Goal: Find specific page/section: Find specific page/section

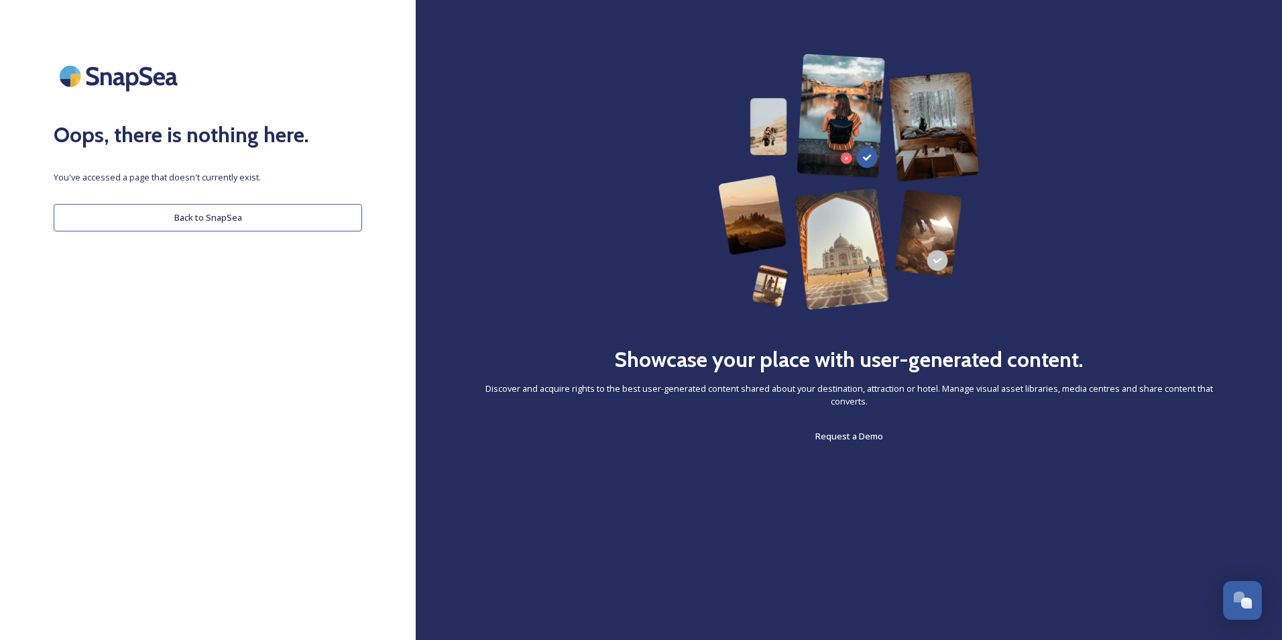
click at [319, 227] on button "Back to SnapSea" at bounding box center [208, 217] width 308 height 27
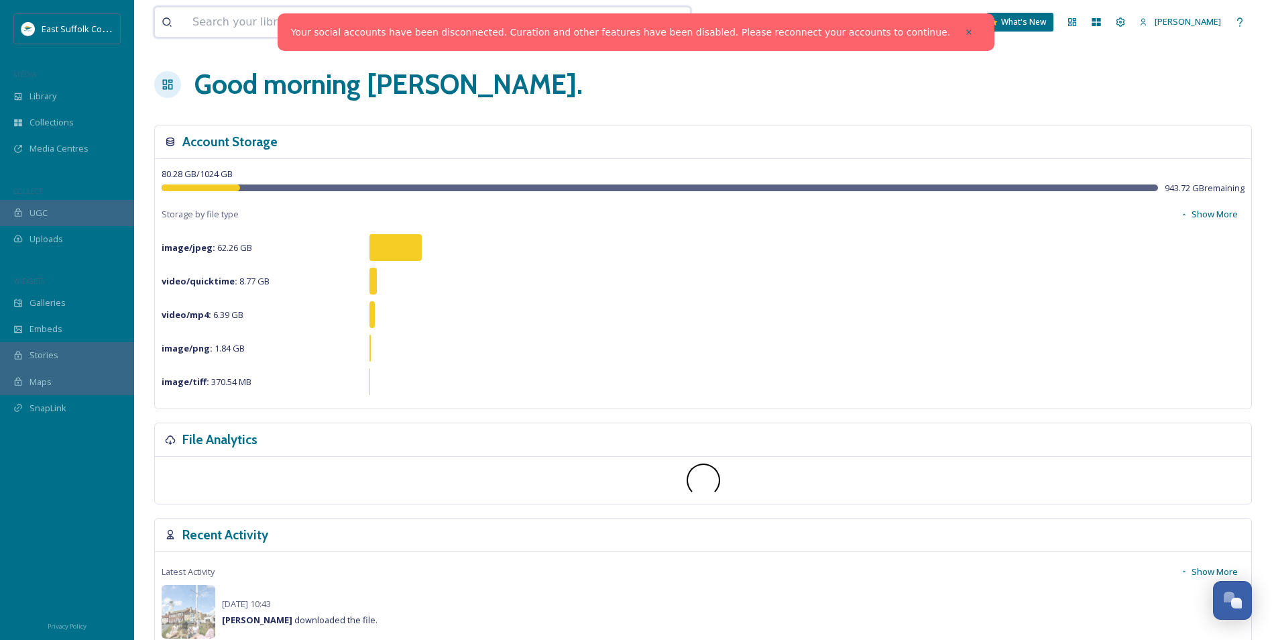
click at [268, 27] on input at bounding box center [383, 22] width 395 height 30
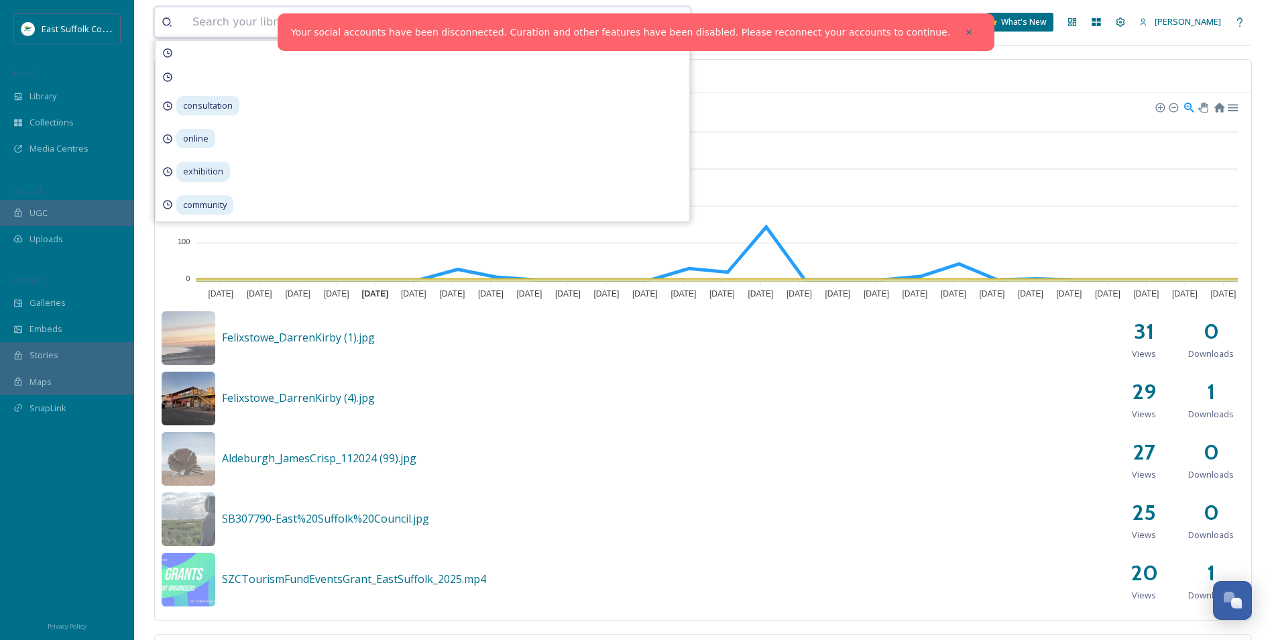
scroll to position [402, 0]
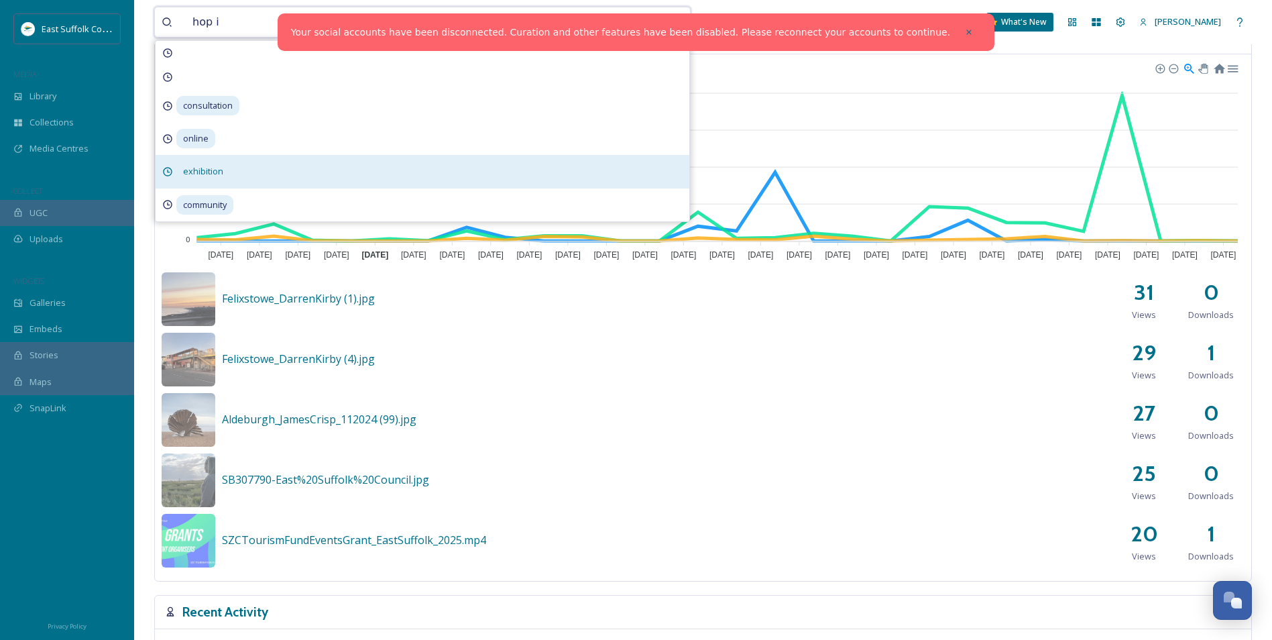
type input "hop it"
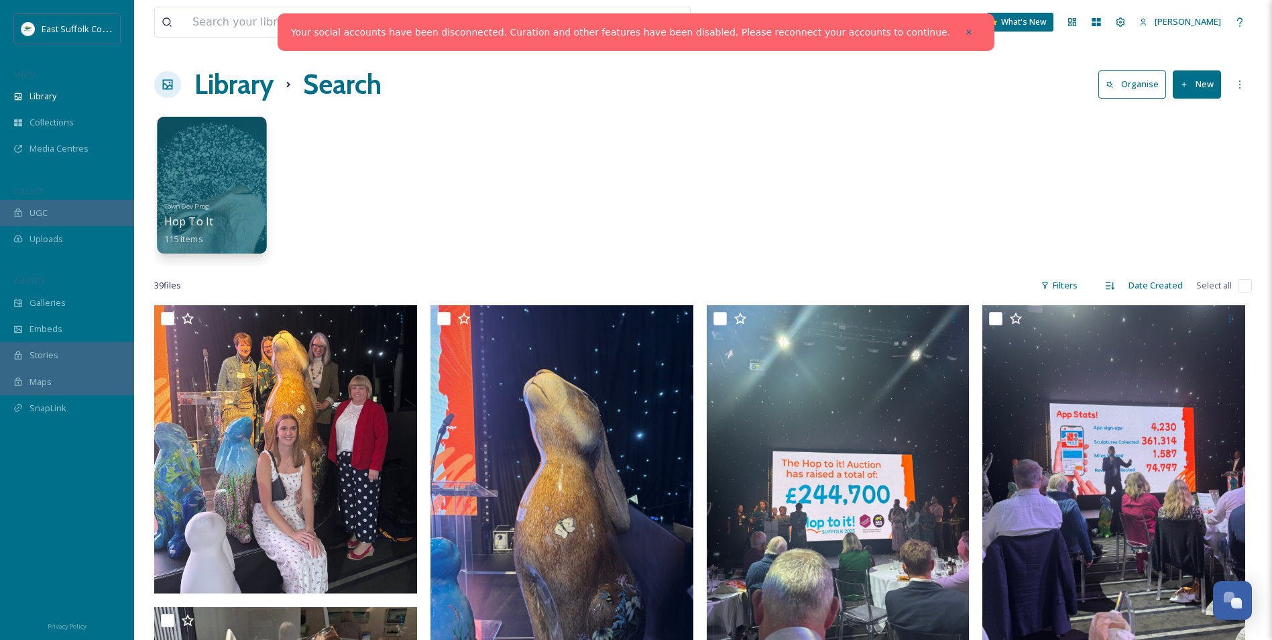
click at [213, 168] on div at bounding box center [211, 185] width 109 height 137
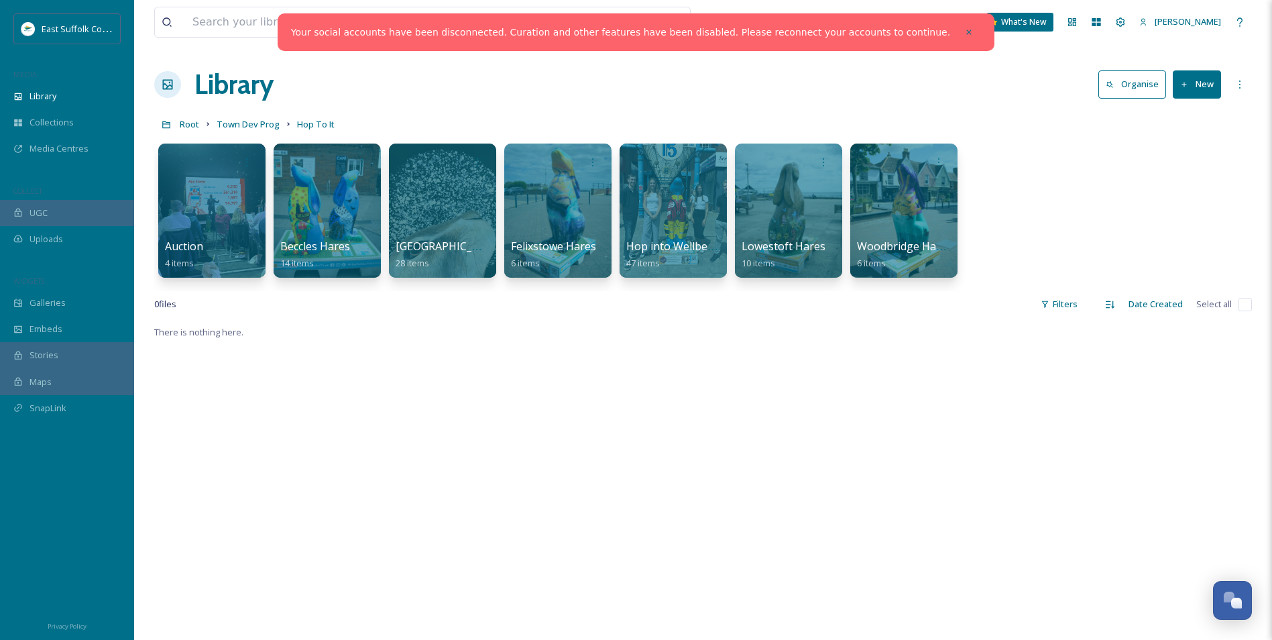
click at [1010, 324] on div "There is nothing here." at bounding box center [703, 644] width 1098 height 640
click at [709, 350] on div "There is nothing here." at bounding box center [703, 644] width 1098 height 640
click at [671, 183] on div at bounding box center [672, 210] width 109 height 137
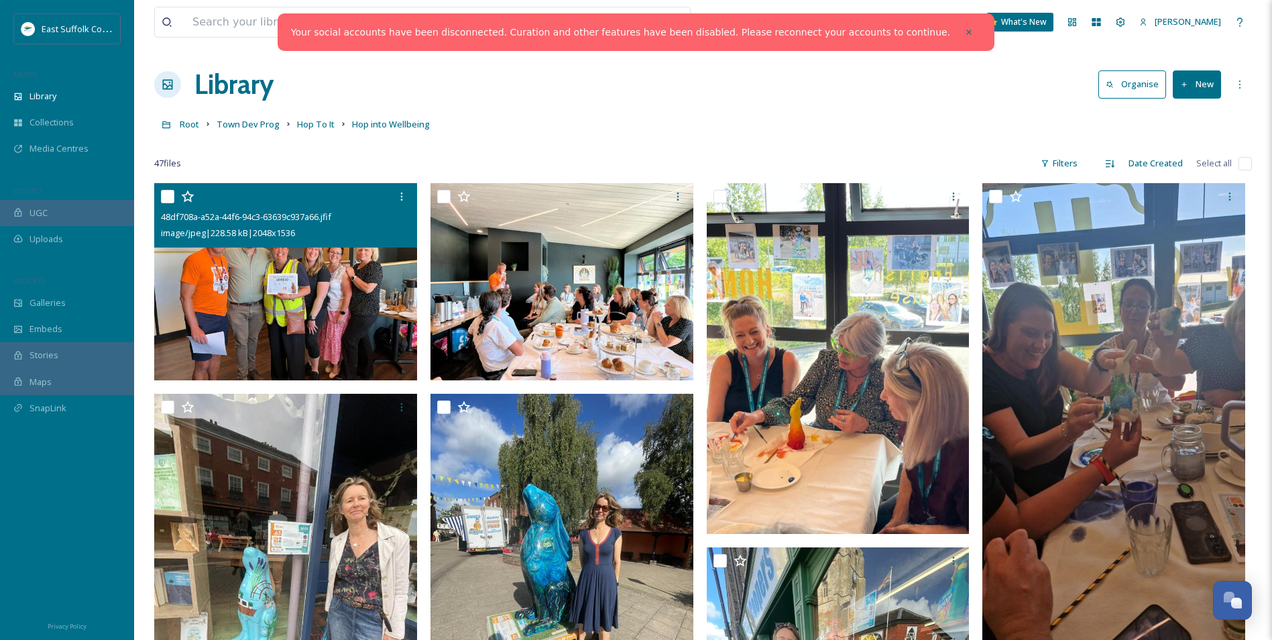
click at [348, 272] on img at bounding box center [285, 281] width 263 height 197
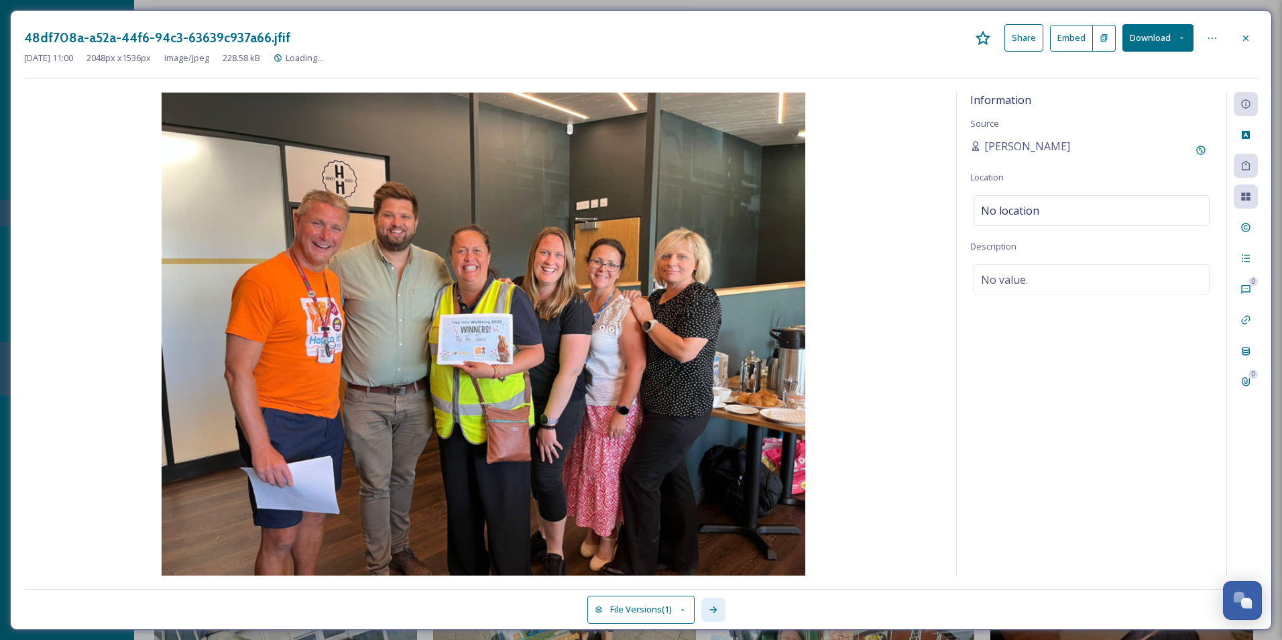
click at [721, 606] on div at bounding box center [713, 609] width 24 height 24
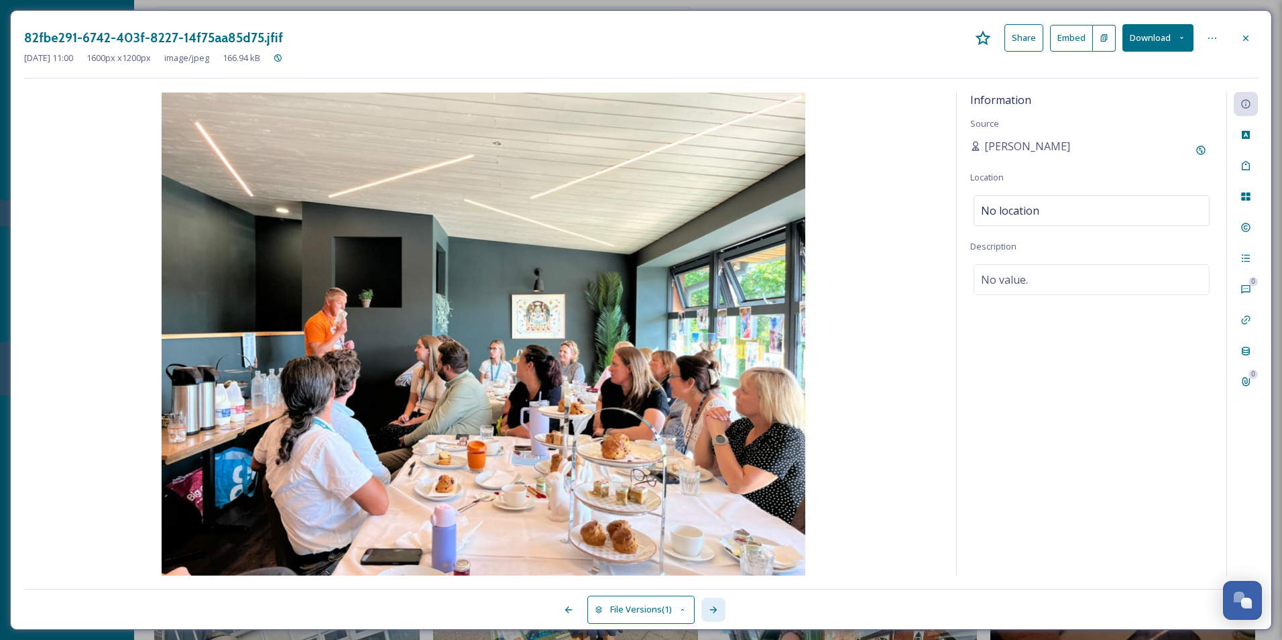
click at [721, 606] on div at bounding box center [713, 609] width 24 height 24
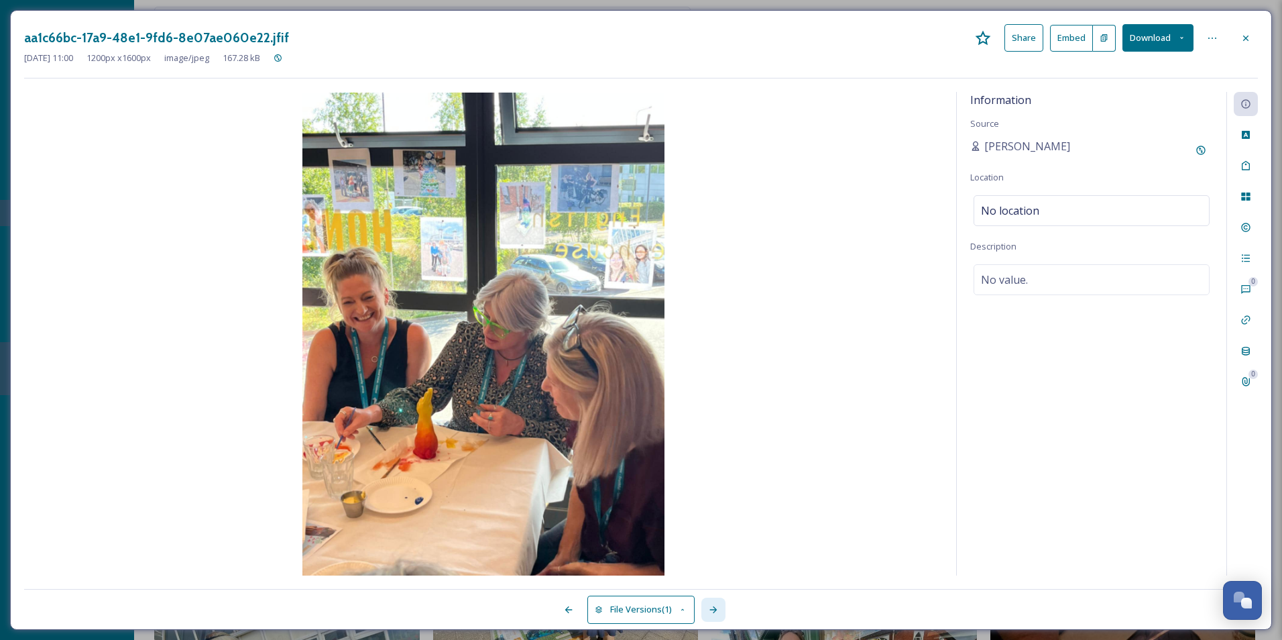
click at [721, 606] on div at bounding box center [713, 609] width 24 height 24
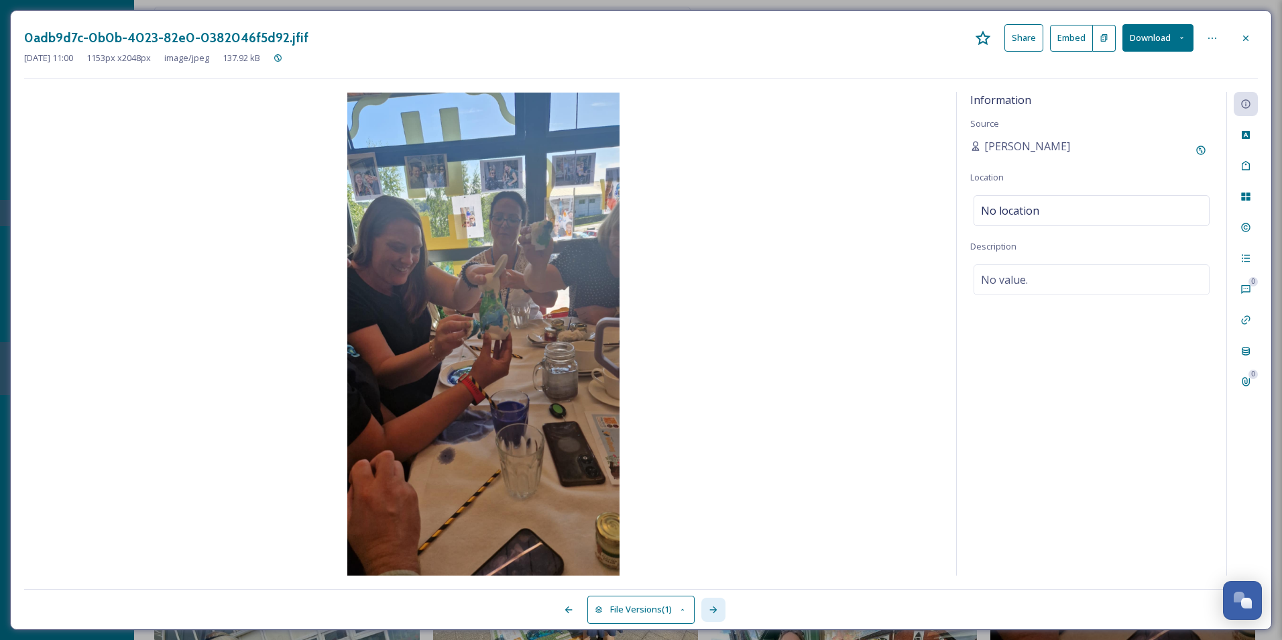
click at [720, 606] on div at bounding box center [713, 609] width 24 height 24
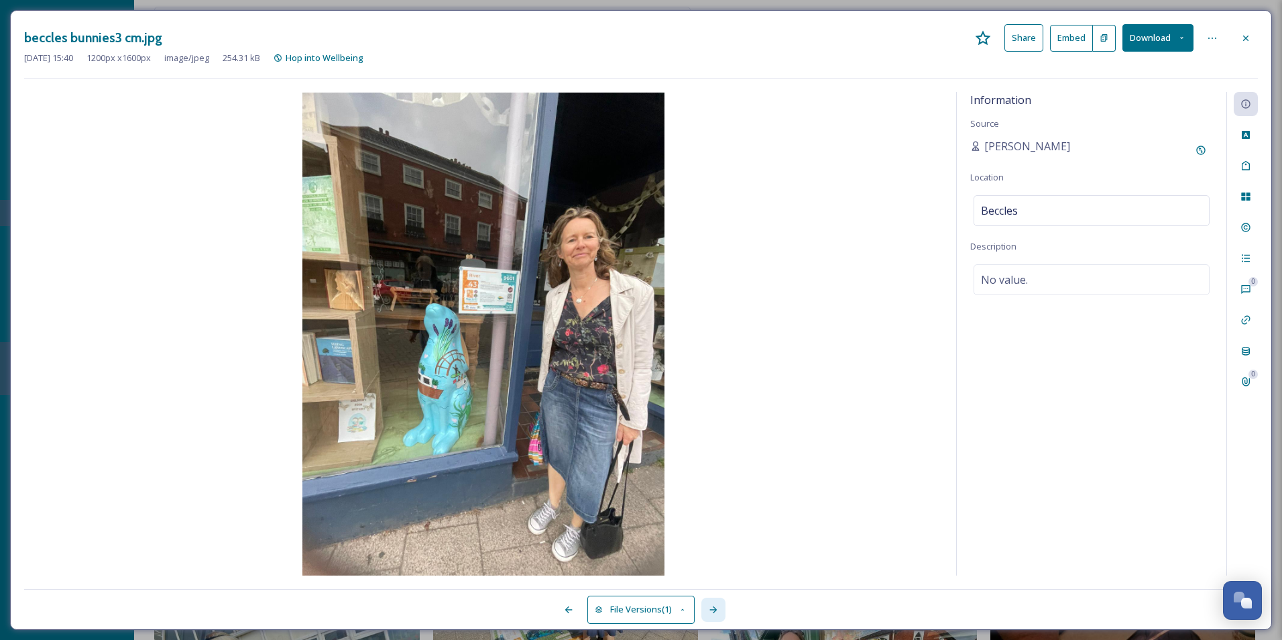
click at [720, 606] on div at bounding box center [713, 609] width 24 height 24
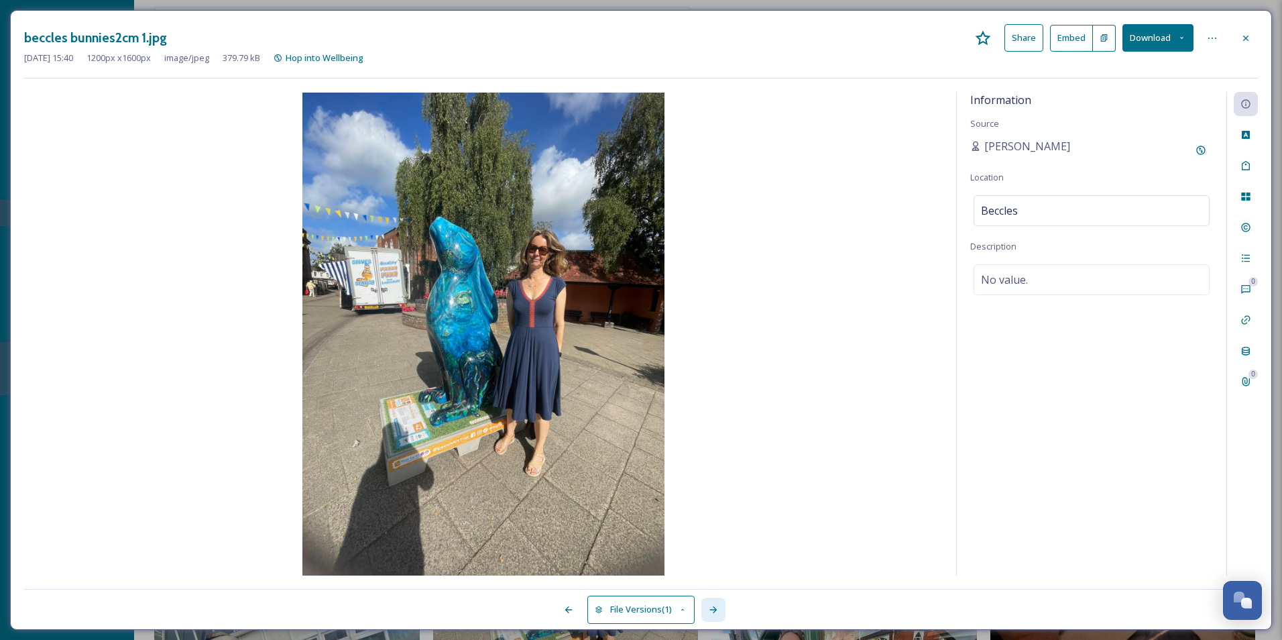
click at [720, 606] on div at bounding box center [713, 609] width 24 height 24
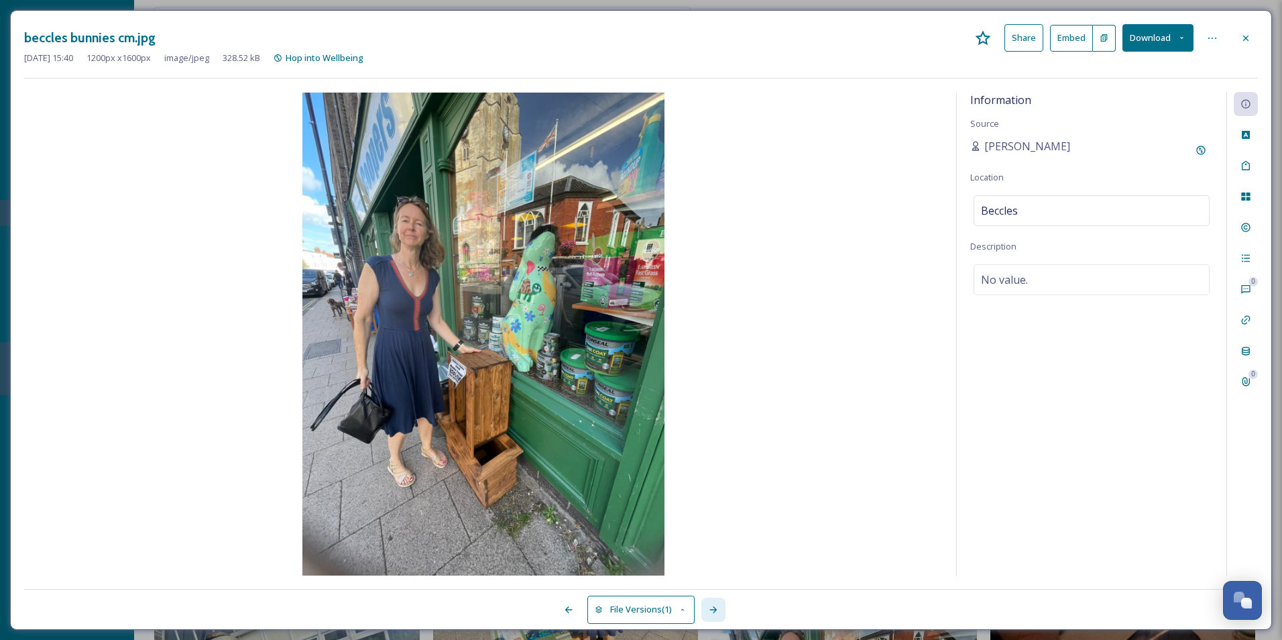
click at [720, 606] on div at bounding box center [713, 609] width 24 height 24
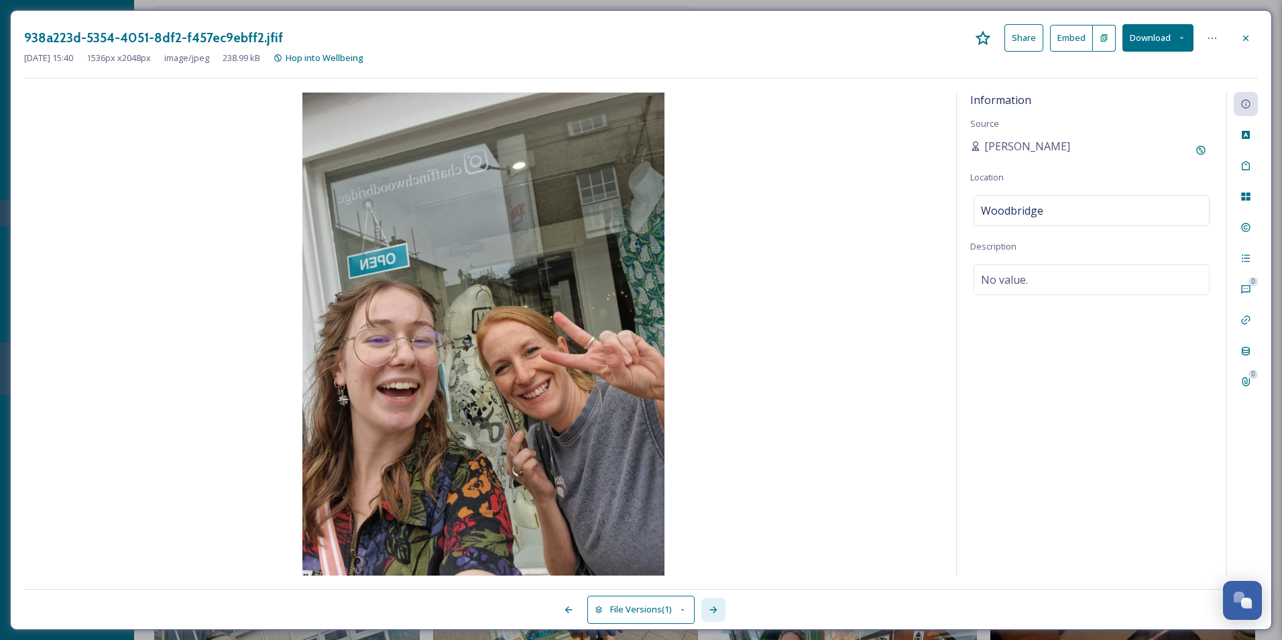
click at [720, 606] on div at bounding box center [713, 609] width 24 height 24
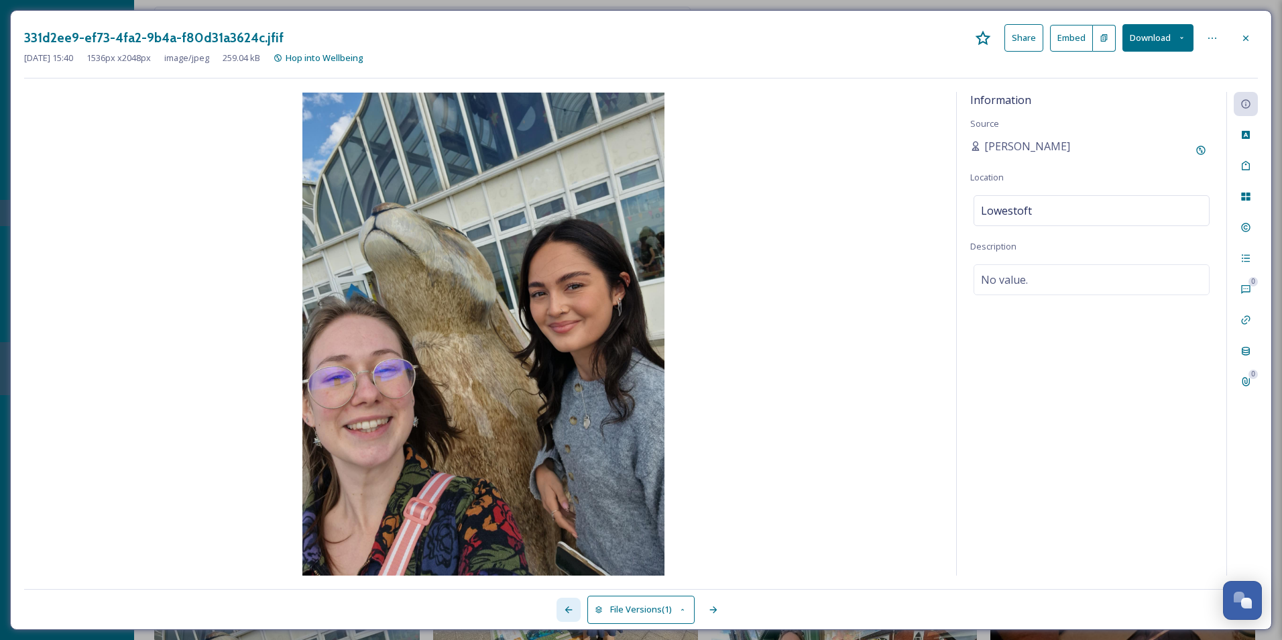
click at [567, 613] on icon at bounding box center [568, 609] width 11 height 11
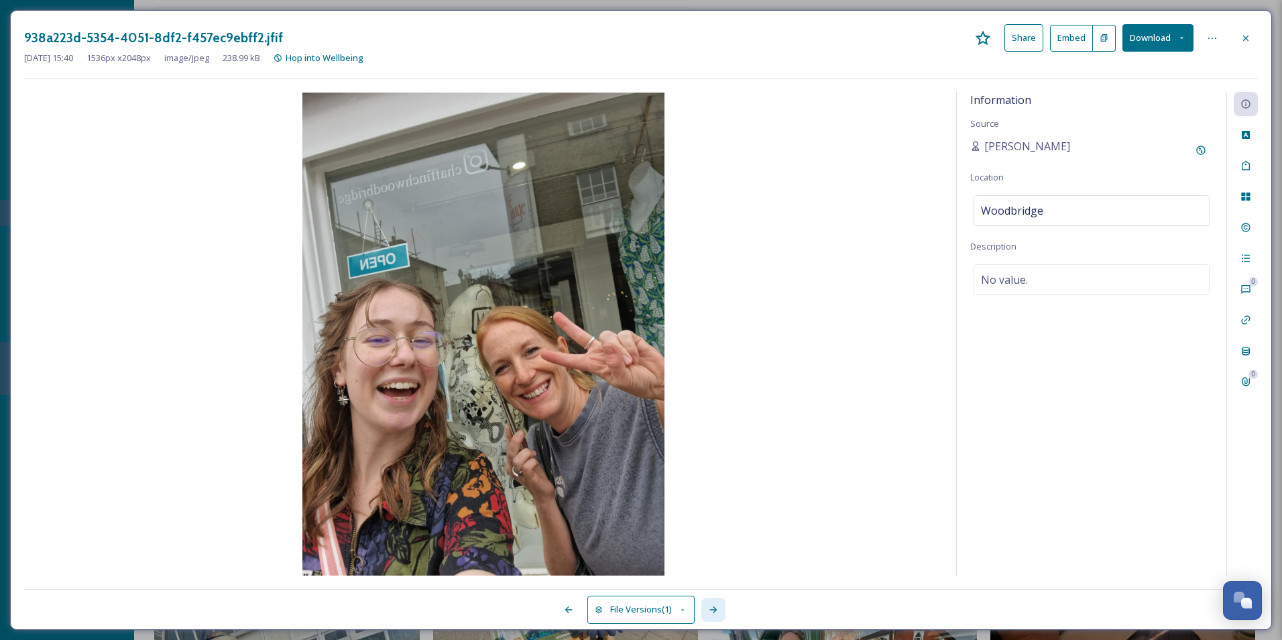
click at [709, 609] on icon at bounding box center [713, 609] width 11 height 11
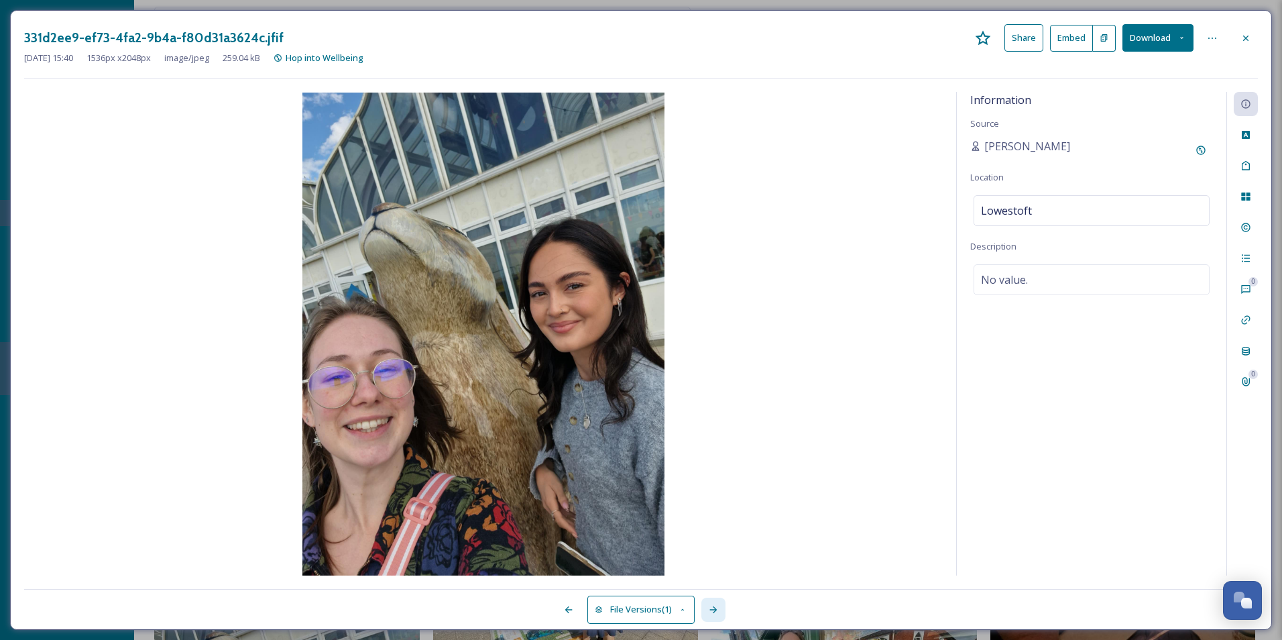
click at [709, 609] on icon at bounding box center [713, 609] width 11 height 11
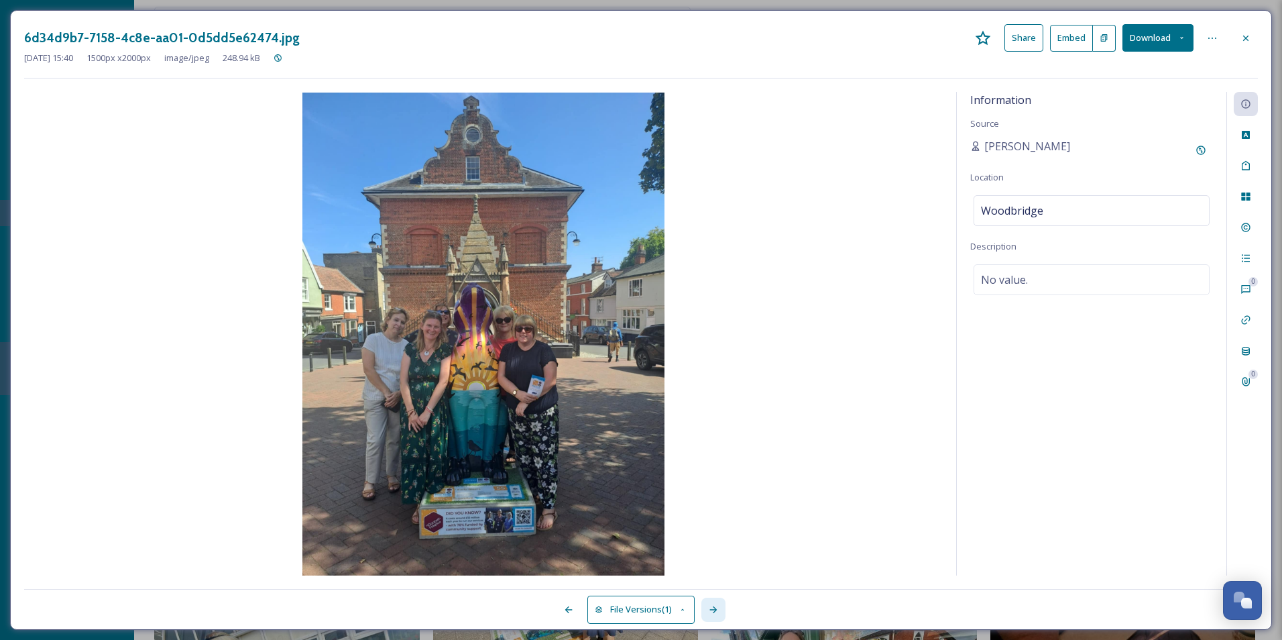
click at [710, 609] on icon at bounding box center [713, 609] width 11 height 11
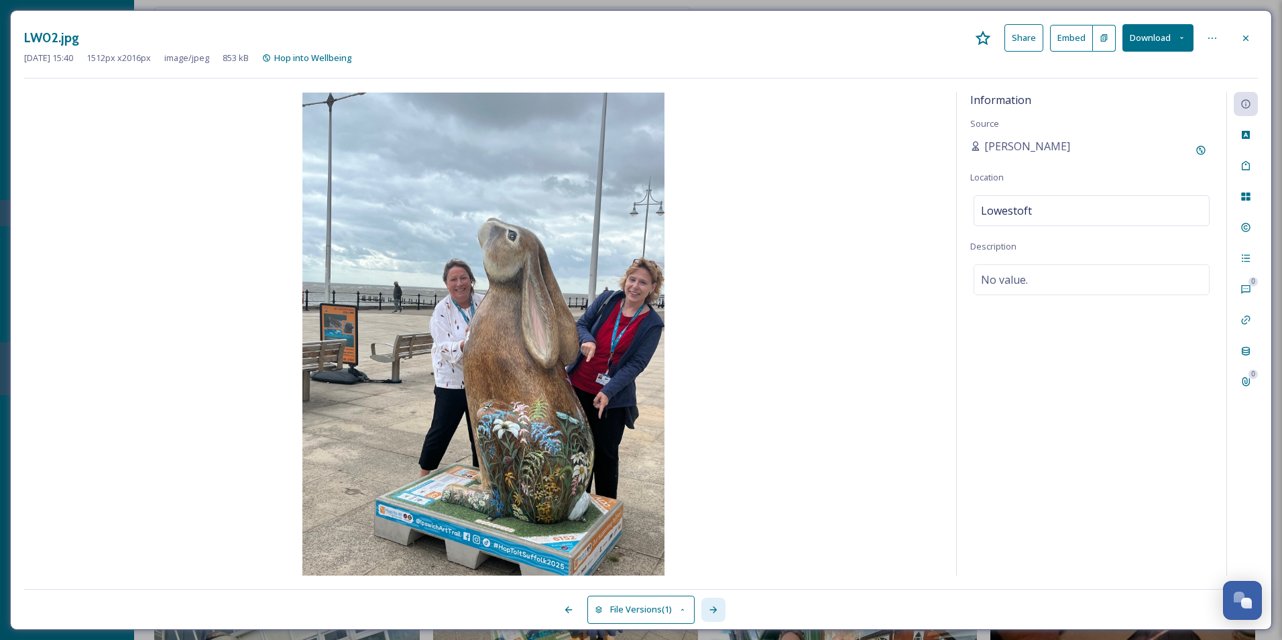
click at [710, 609] on icon at bounding box center [713, 609] width 11 height 11
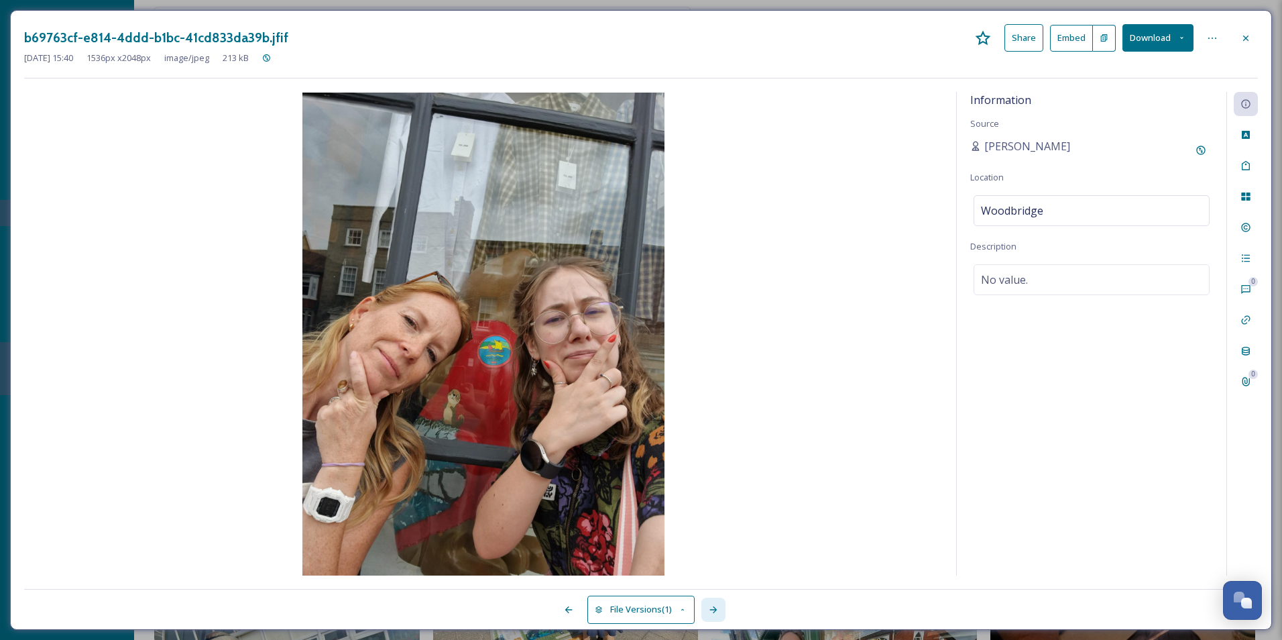
click at [710, 609] on icon at bounding box center [713, 609] width 11 height 11
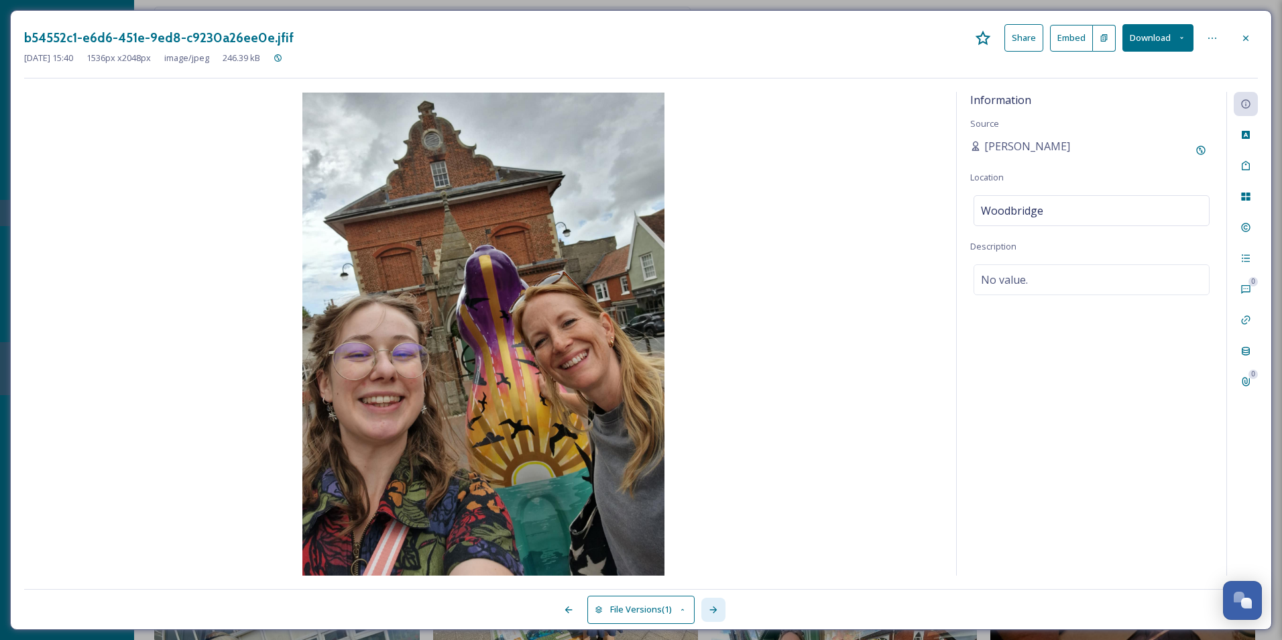
click at [710, 609] on icon at bounding box center [713, 609] width 11 height 11
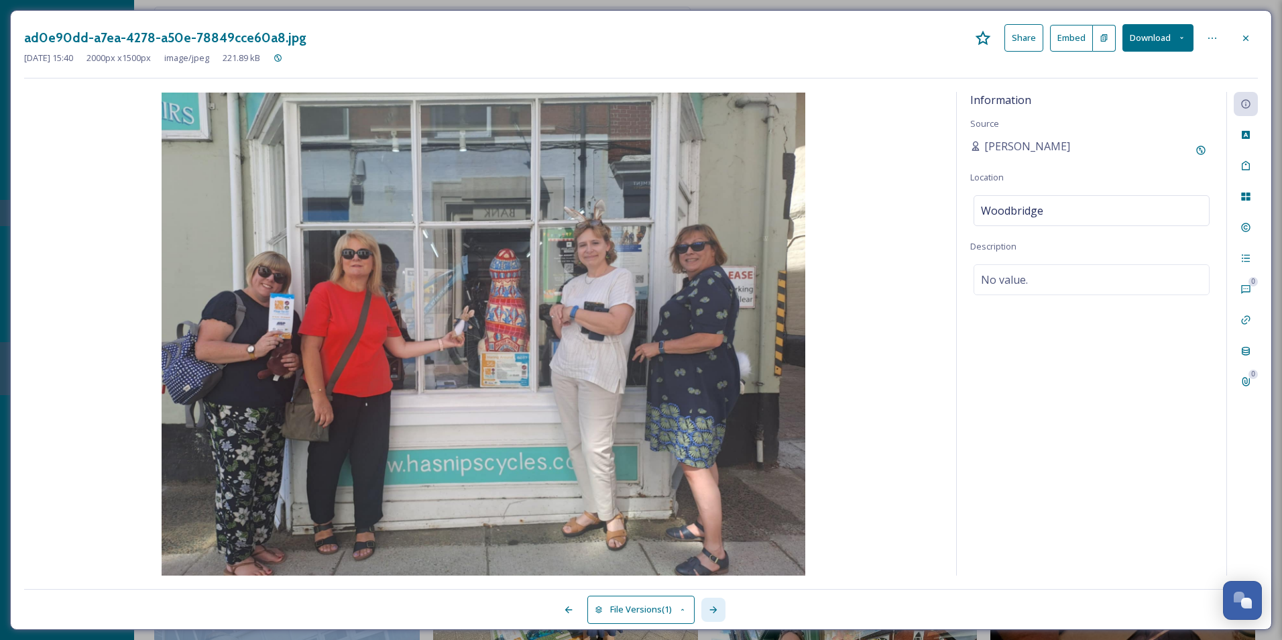
click at [710, 609] on icon at bounding box center [713, 609] width 11 height 11
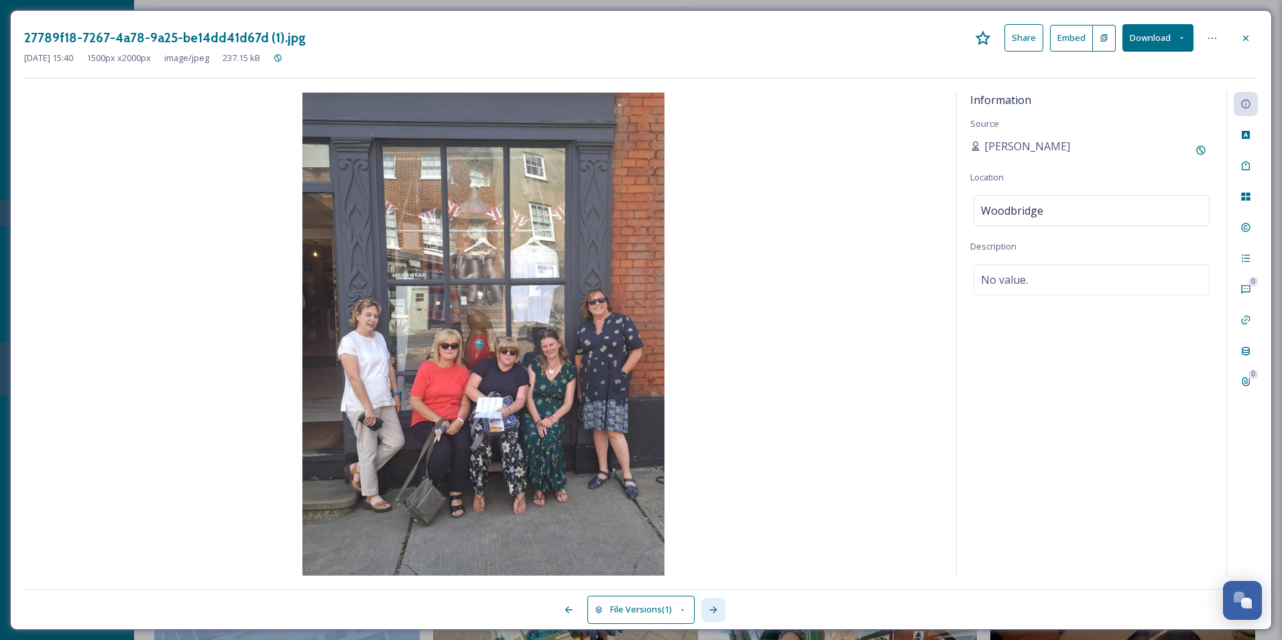
click at [710, 609] on icon at bounding box center [713, 609] width 11 height 11
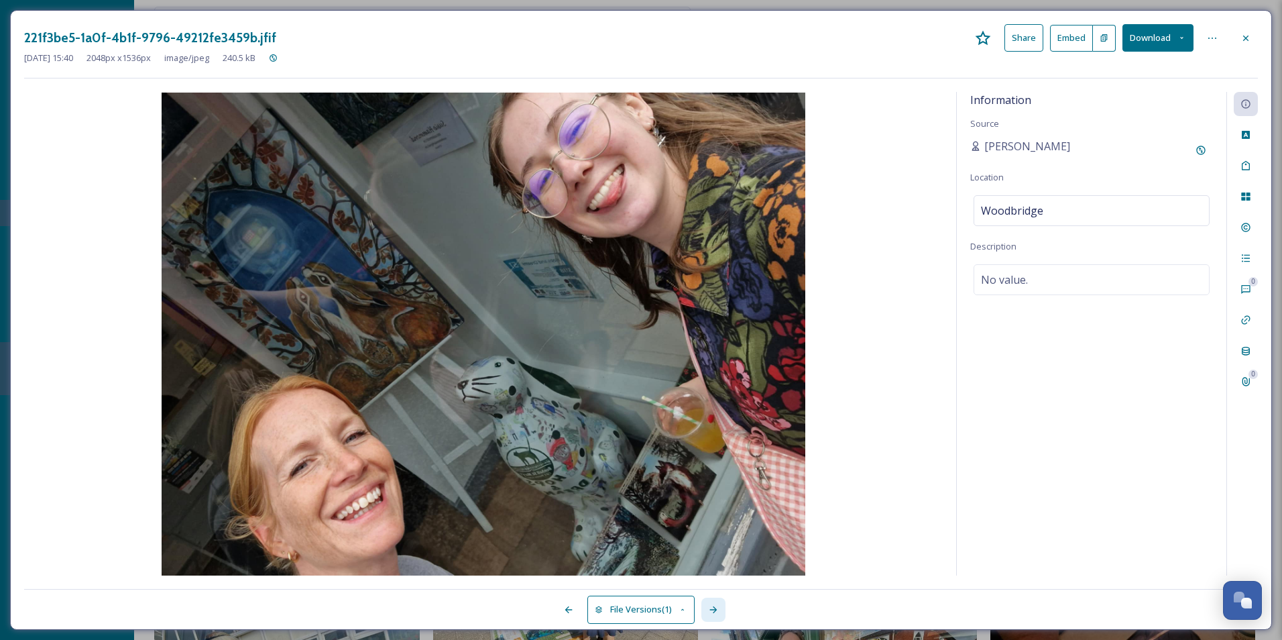
click at [710, 609] on icon at bounding box center [713, 609] width 11 height 11
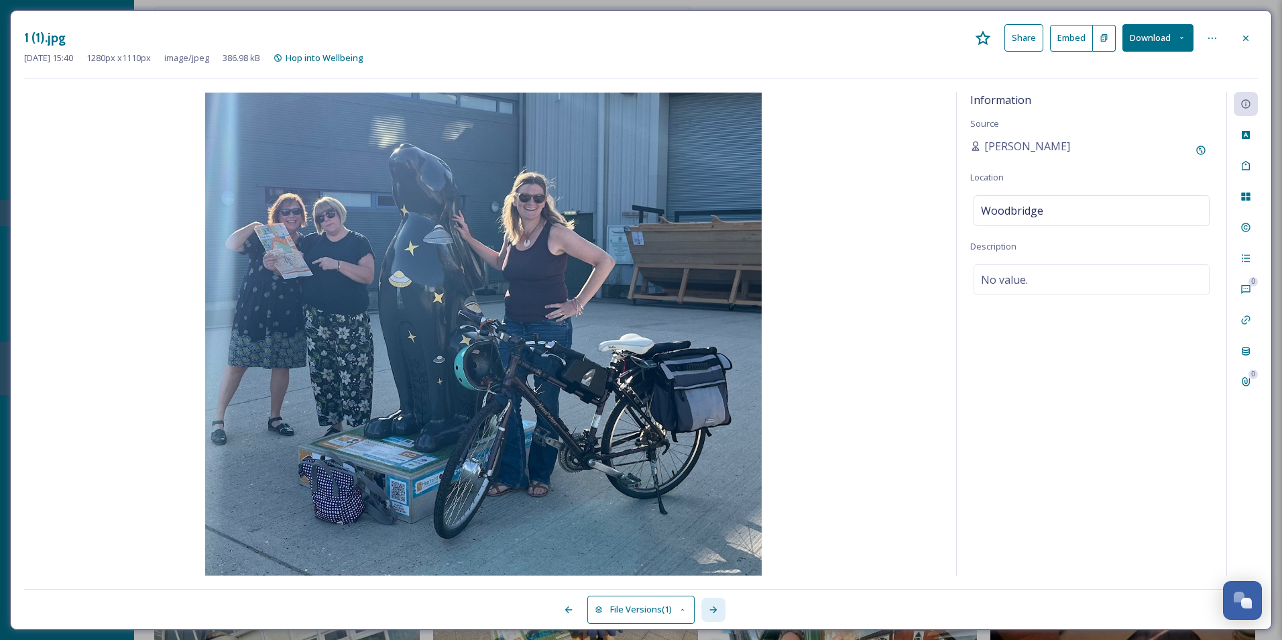
click at [710, 609] on icon at bounding box center [713, 609] width 11 height 11
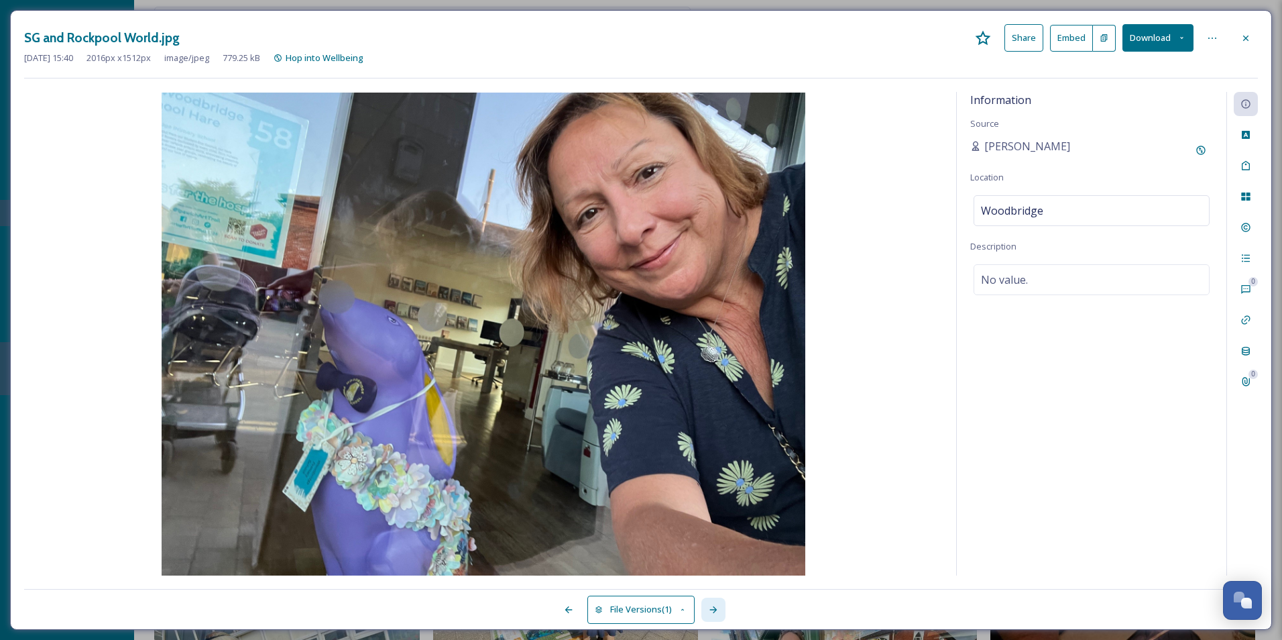
click at [710, 609] on icon at bounding box center [713, 609] width 11 height 11
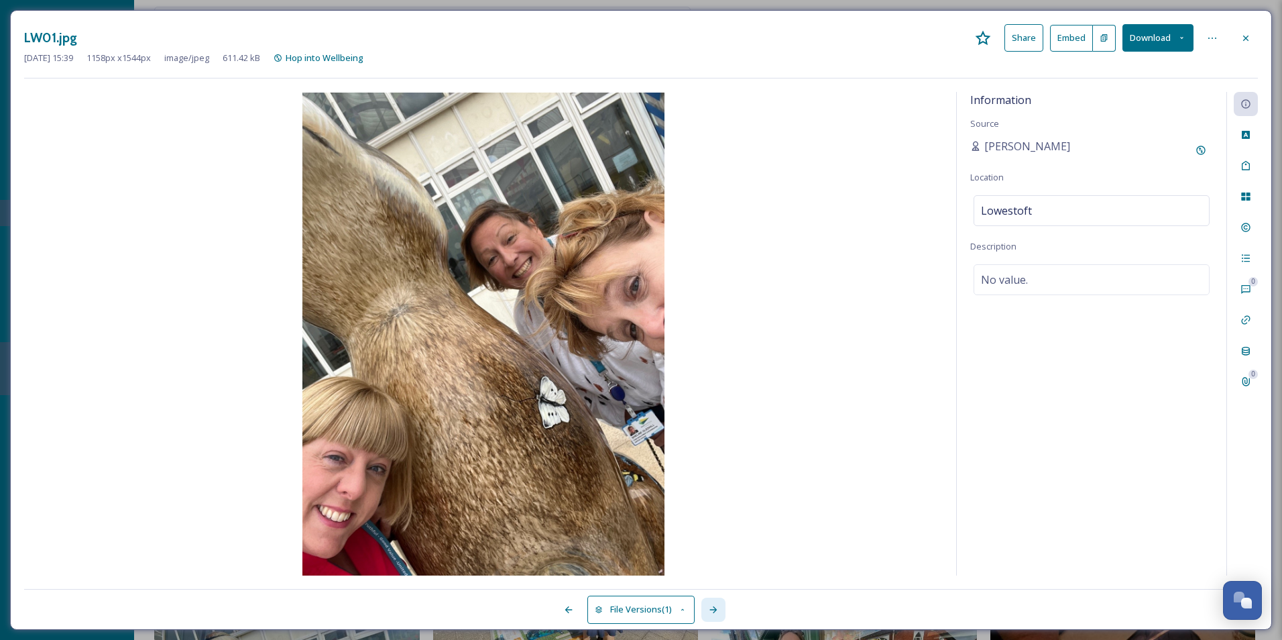
click at [710, 609] on icon at bounding box center [713, 609] width 11 height 11
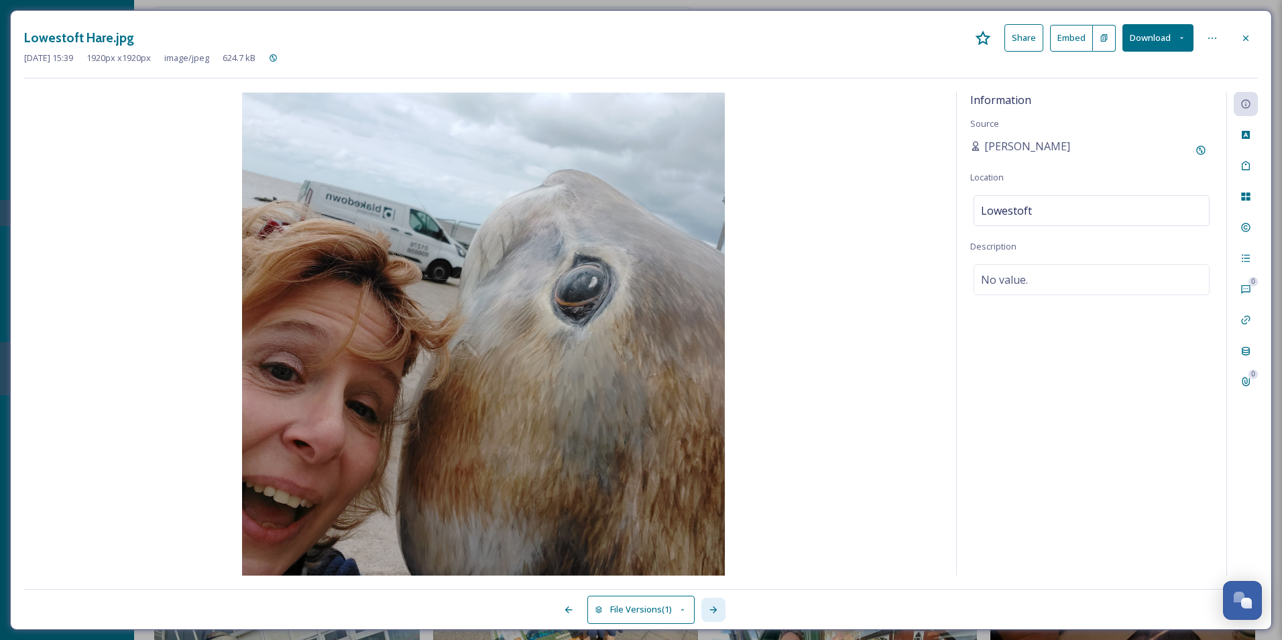
click at [710, 609] on icon at bounding box center [713, 609] width 11 height 11
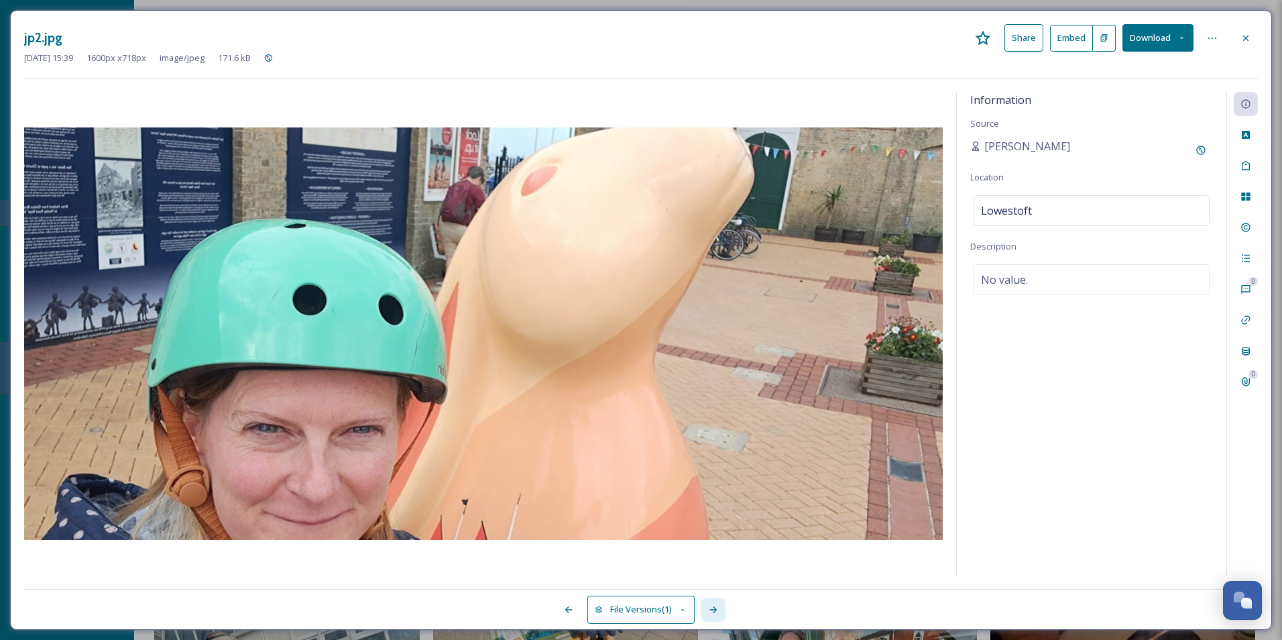
click at [710, 609] on icon at bounding box center [713, 609] width 11 height 11
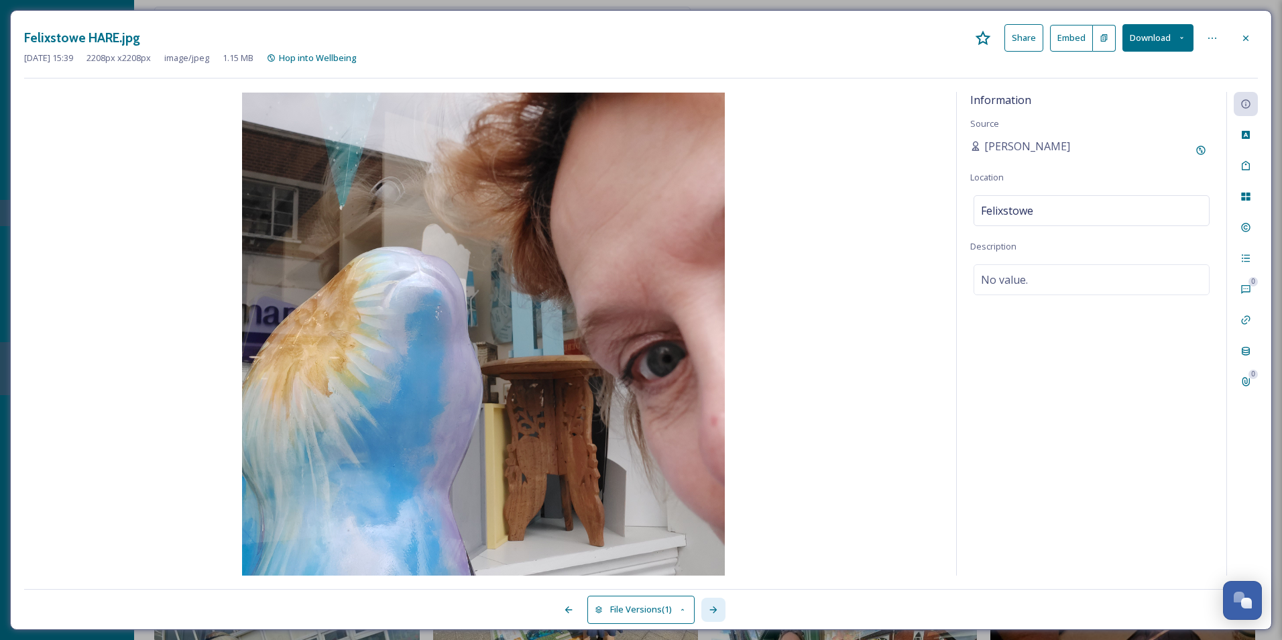
click at [710, 609] on icon at bounding box center [713, 609] width 11 height 11
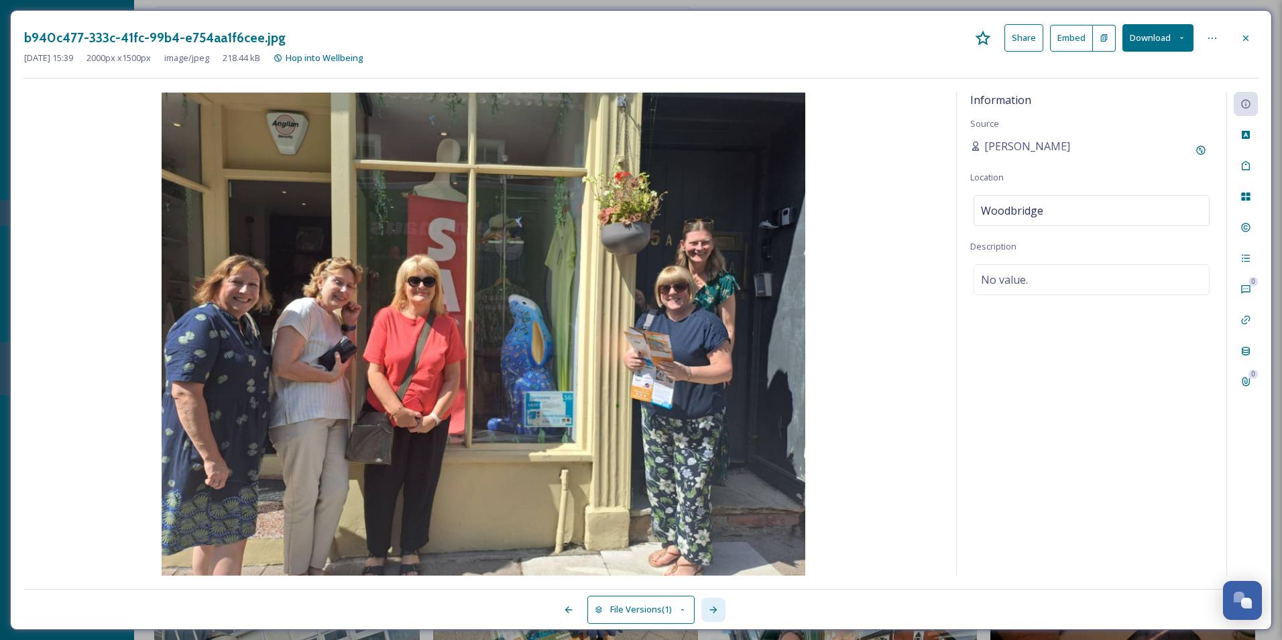
click at [710, 609] on icon at bounding box center [713, 609] width 11 height 11
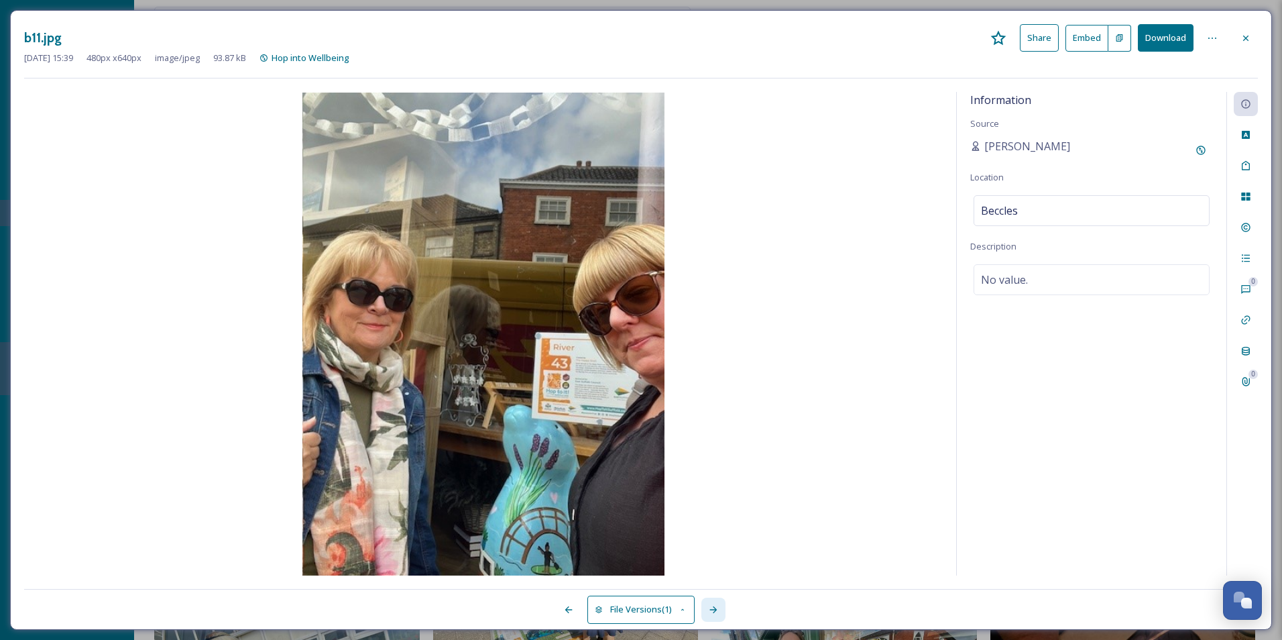
click at [710, 609] on icon at bounding box center [713, 609] width 11 height 11
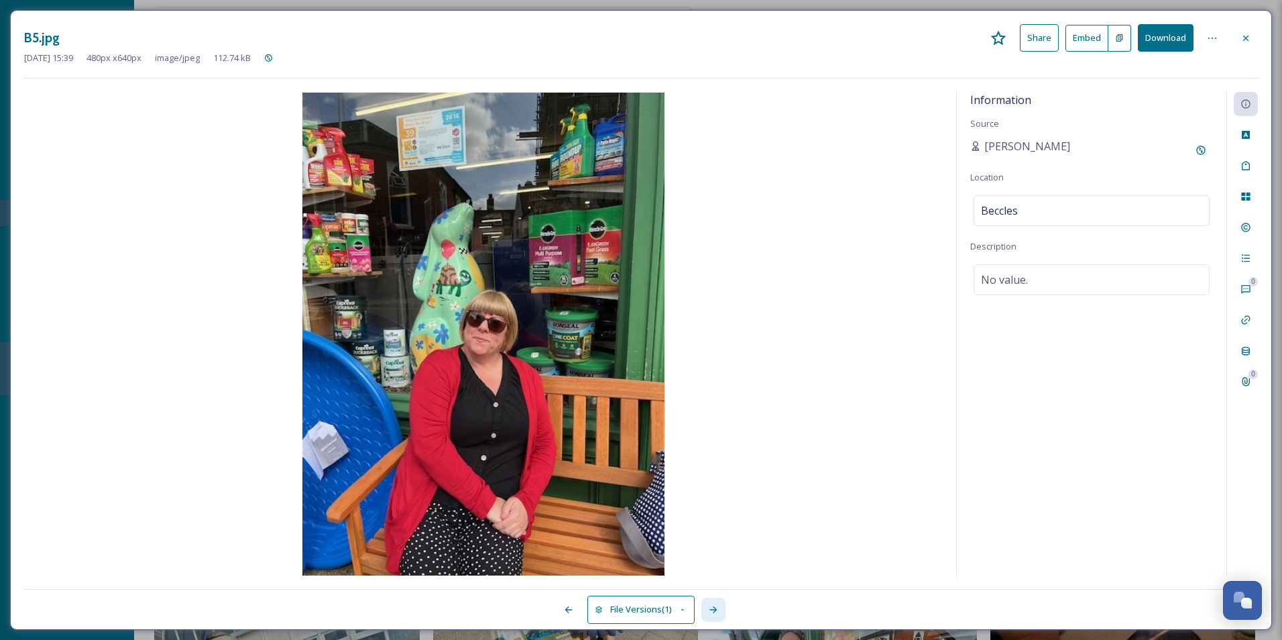
click at [710, 609] on icon at bounding box center [713, 609] width 11 height 11
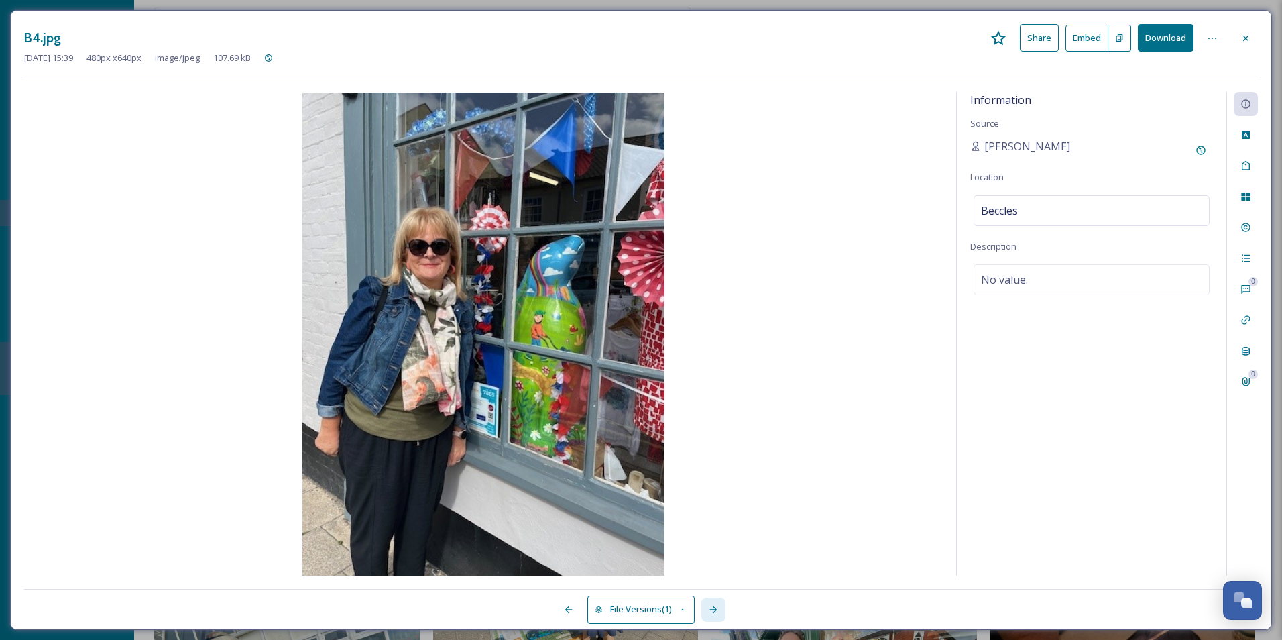
click at [710, 609] on icon at bounding box center [713, 609] width 11 height 11
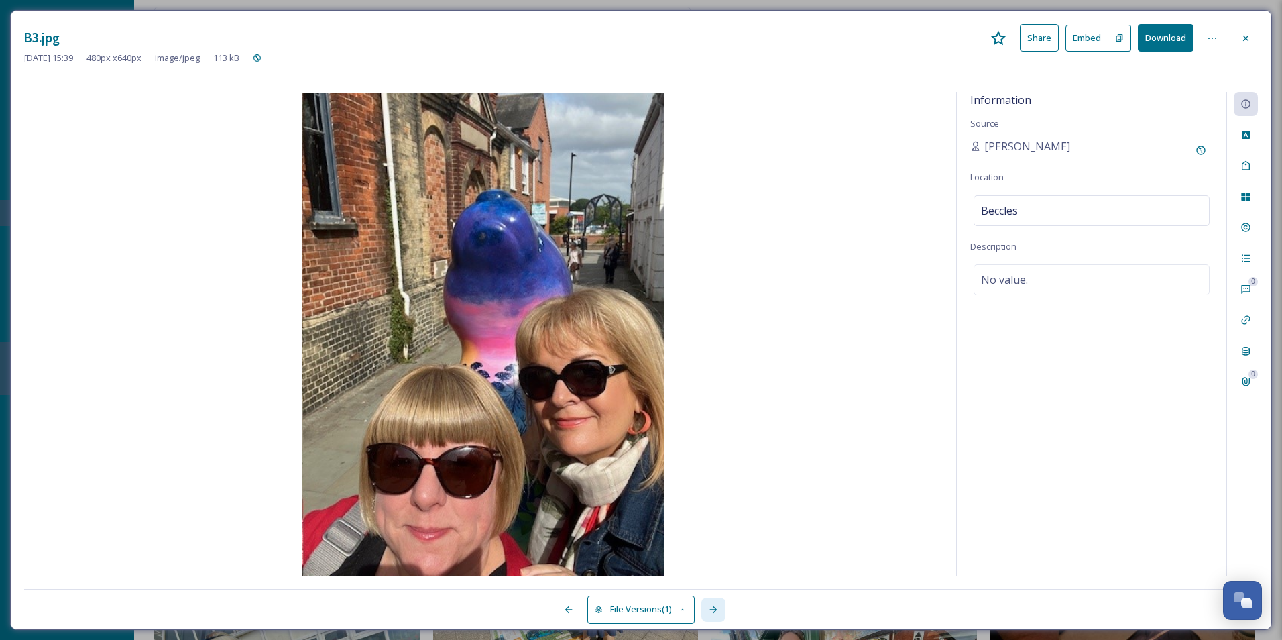
click at [710, 609] on icon at bounding box center [713, 609] width 11 height 11
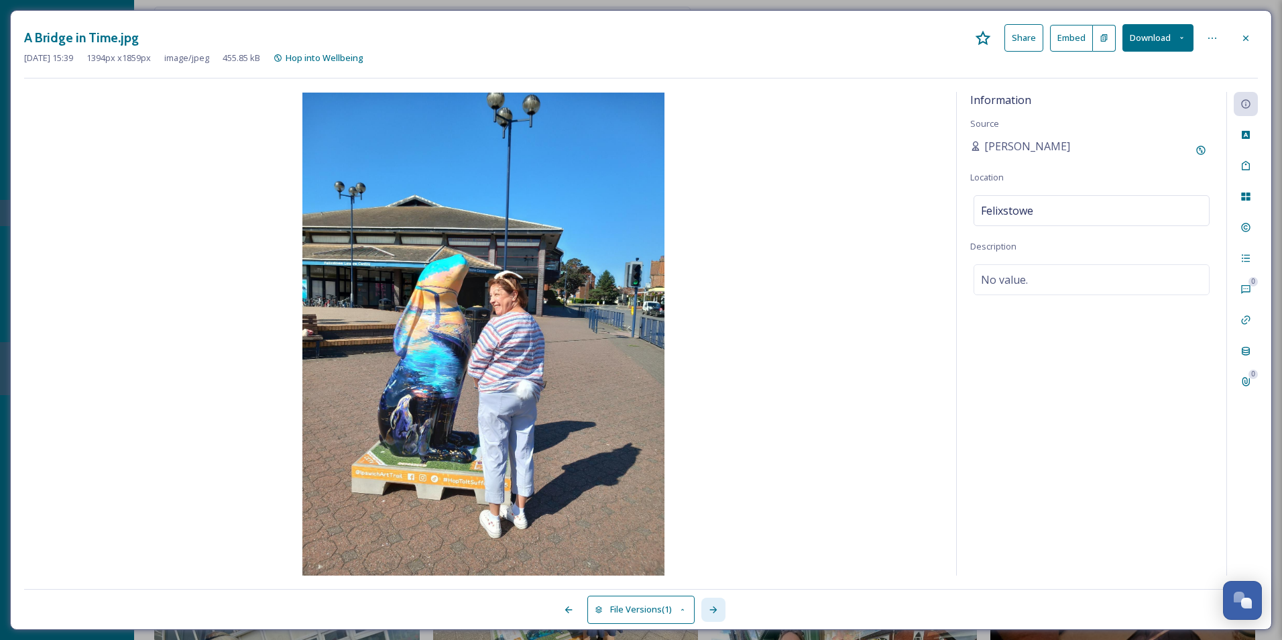
click at [710, 609] on icon at bounding box center [713, 609] width 11 height 11
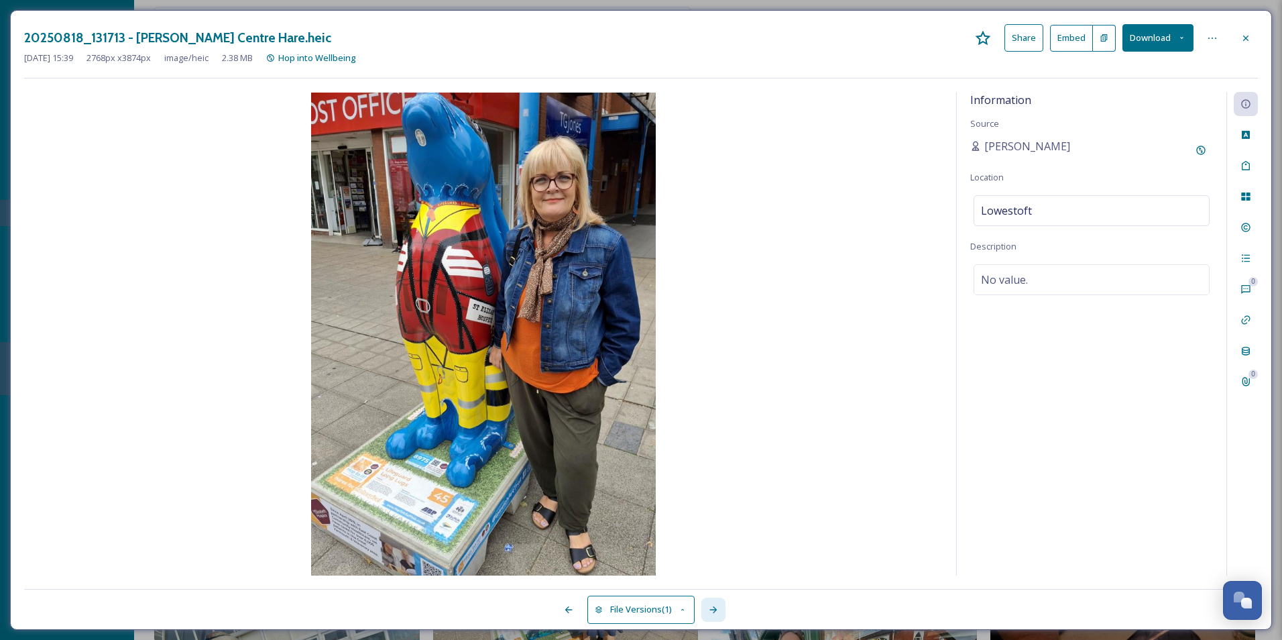
click at [710, 609] on icon at bounding box center [713, 609] width 11 height 11
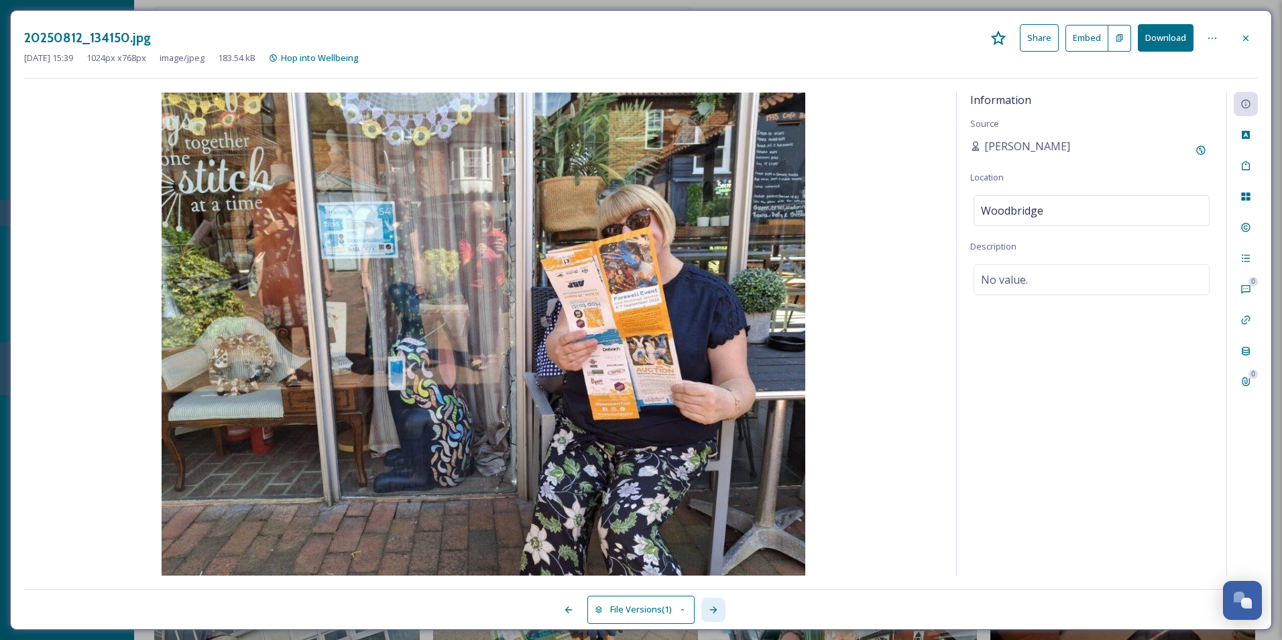
click at [710, 609] on icon at bounding box center [713, 609] width 11 height 11
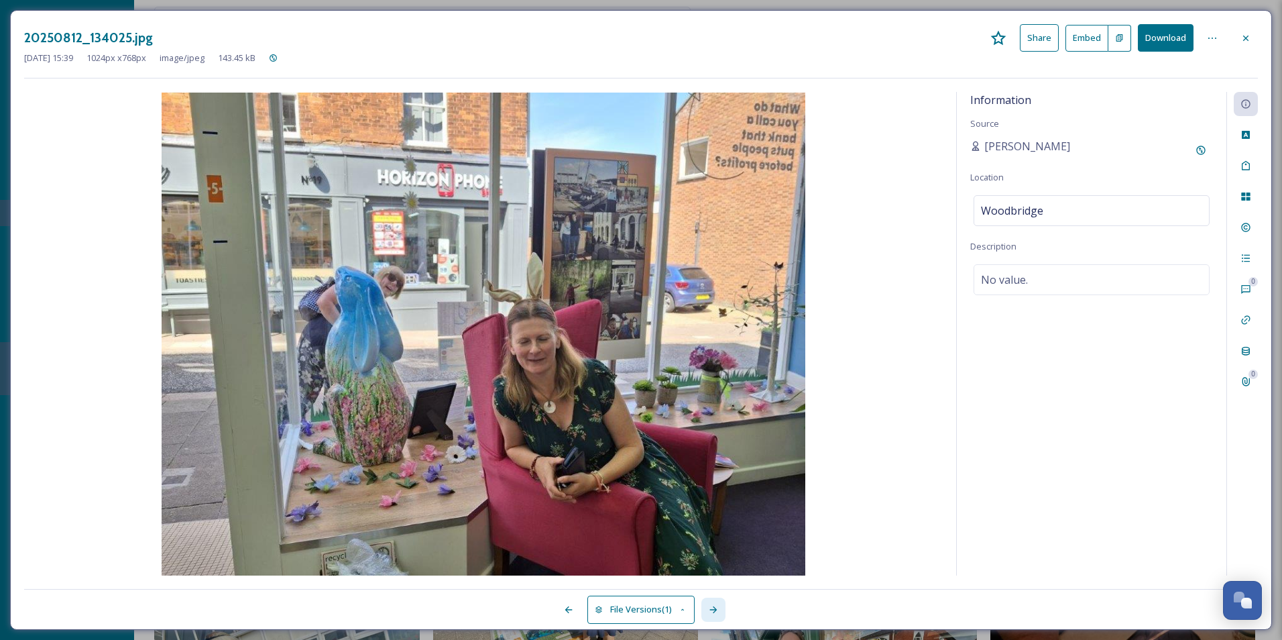
click at [710, 609] on icon at bounding box center [713, 609] width 11 height 11
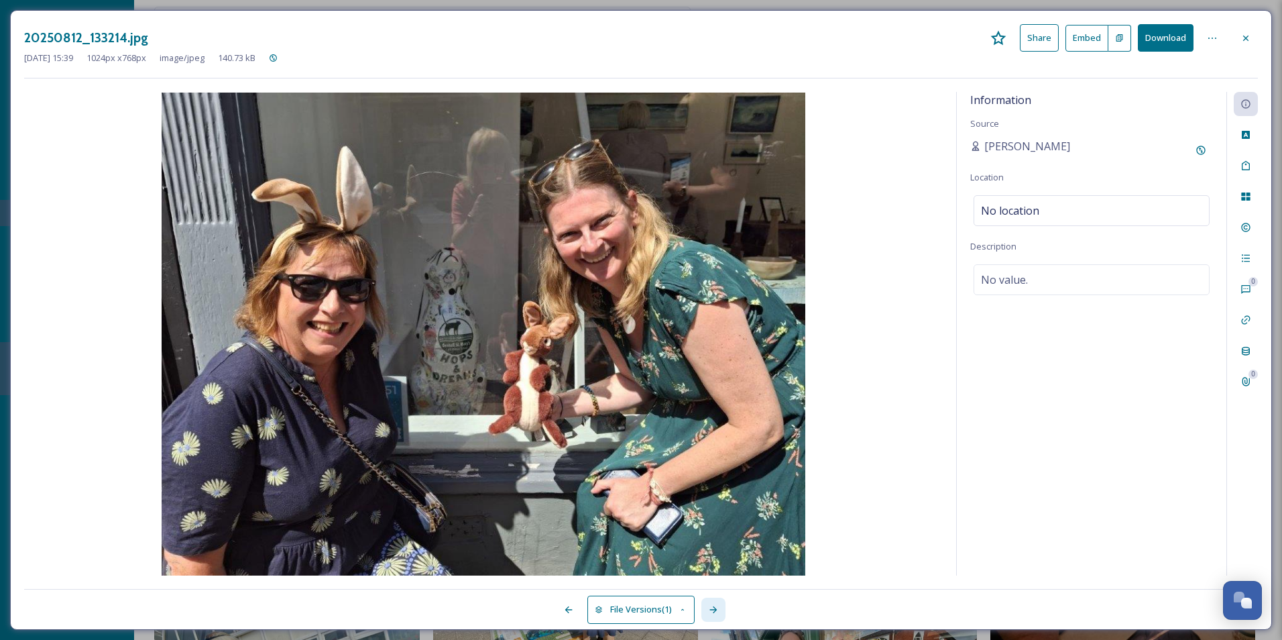
click at [710, 609] on icon at bounding box center [713, 609] width 11 height 11
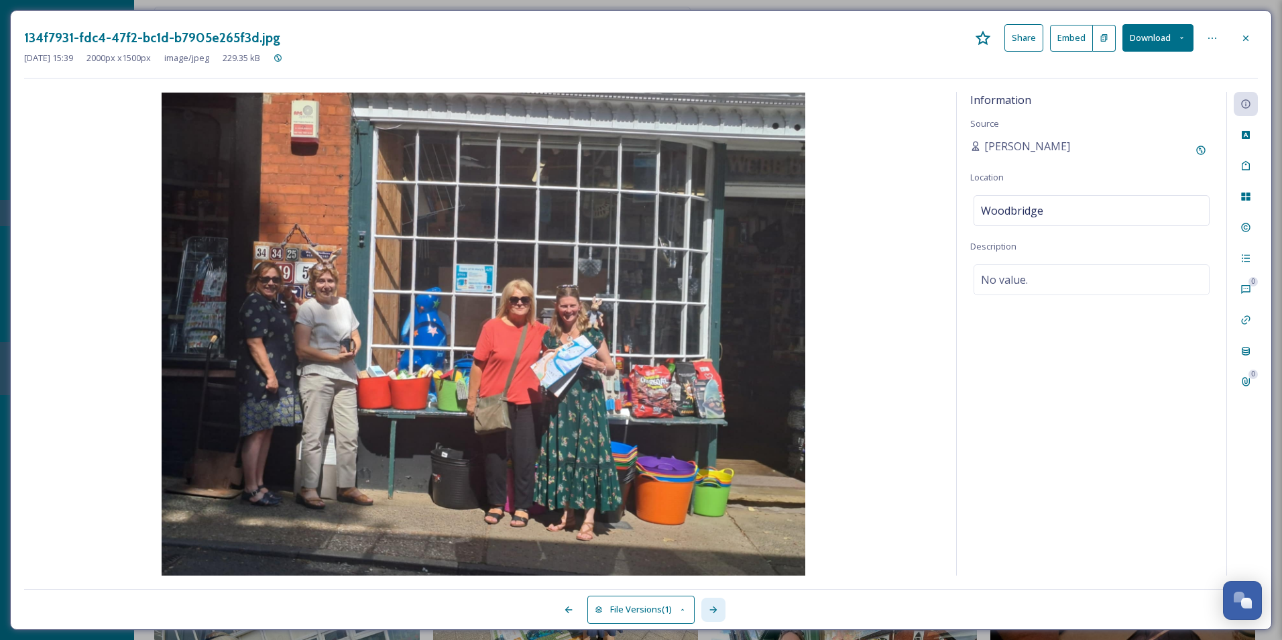
click at [710, 609] on icon at bounding box center [713, 609] width 11 height 11
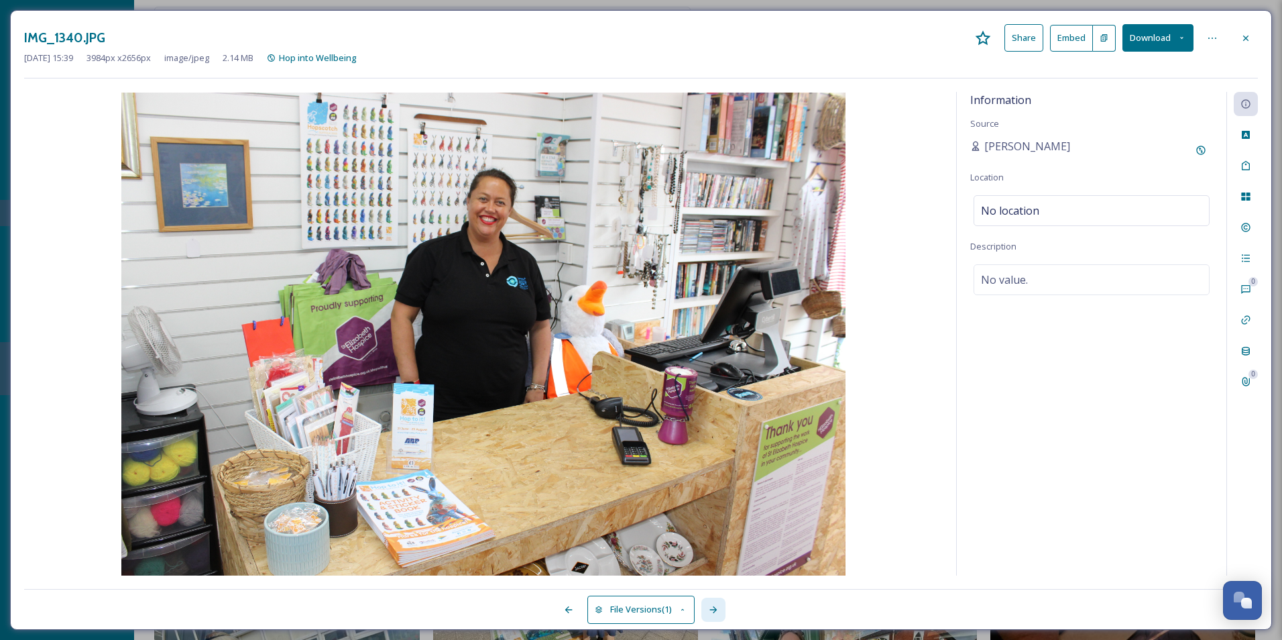
click at [710, 609] on icon at bounding box center [713, 609] width 11 height 11
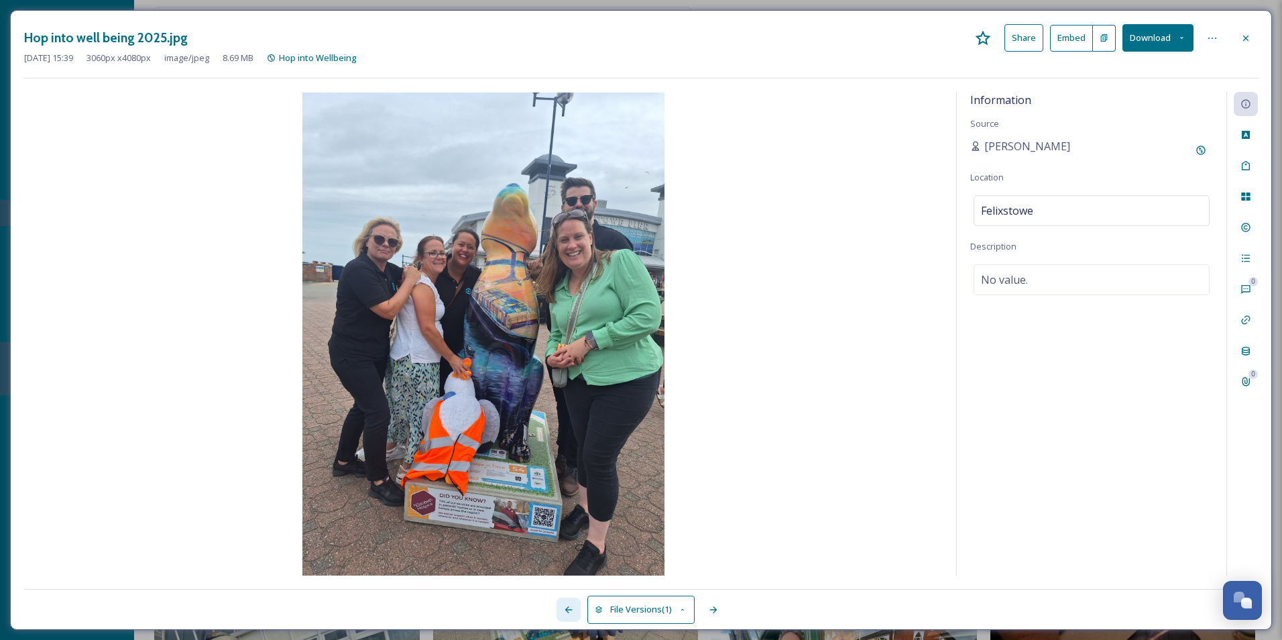
click at [567, 612] on icon at bounding box center [568, 609] width 7 height 7
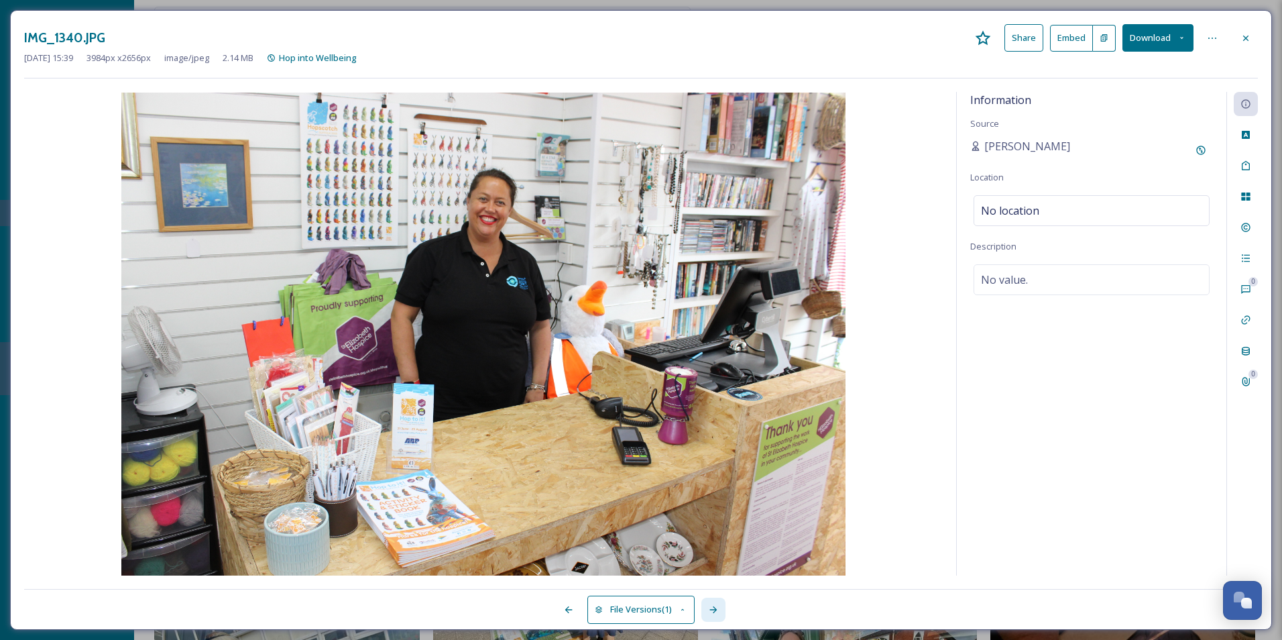
click at [715, 610] on icon at bounding box center [712, 609] width 7 height 7
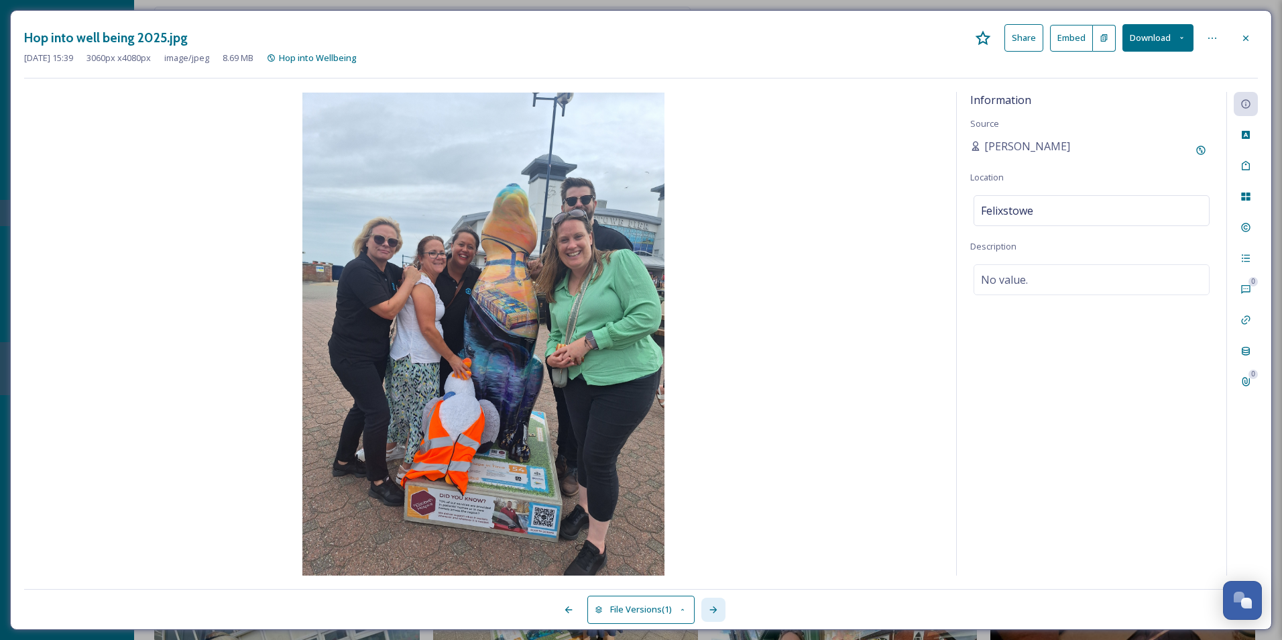
click at [715, 610] on icon at bounding box center [712, 609] width 7 height 7
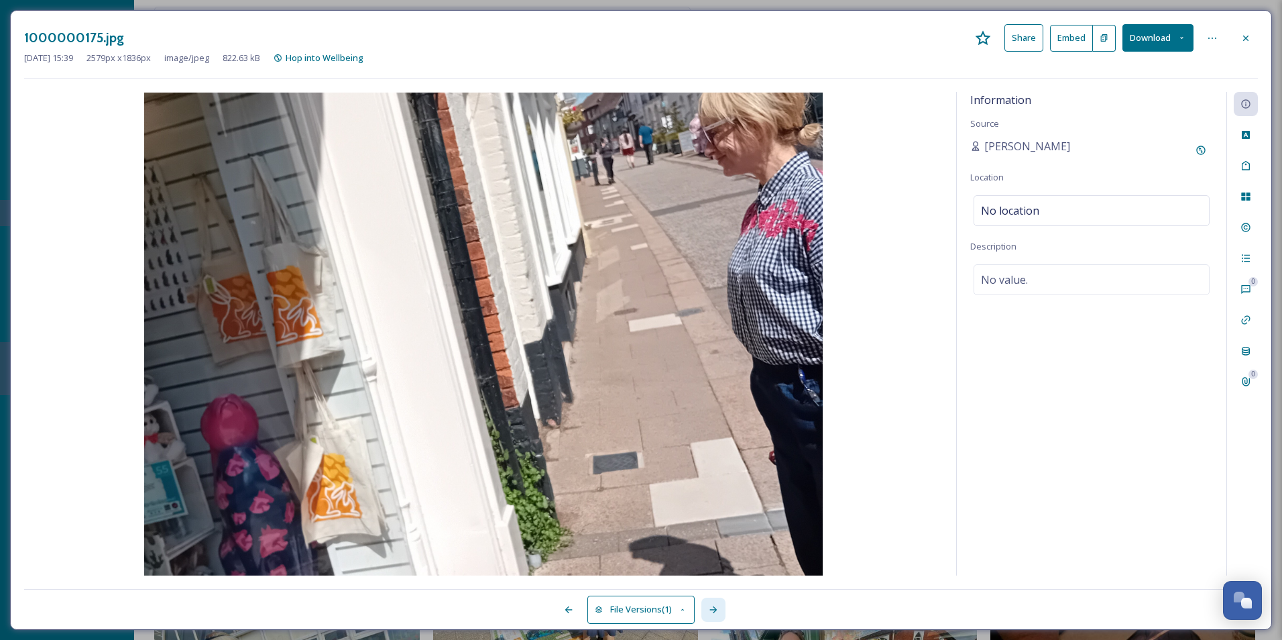
click at [715, 610] on icon at bounding box center [712, 609] width 7 height 7
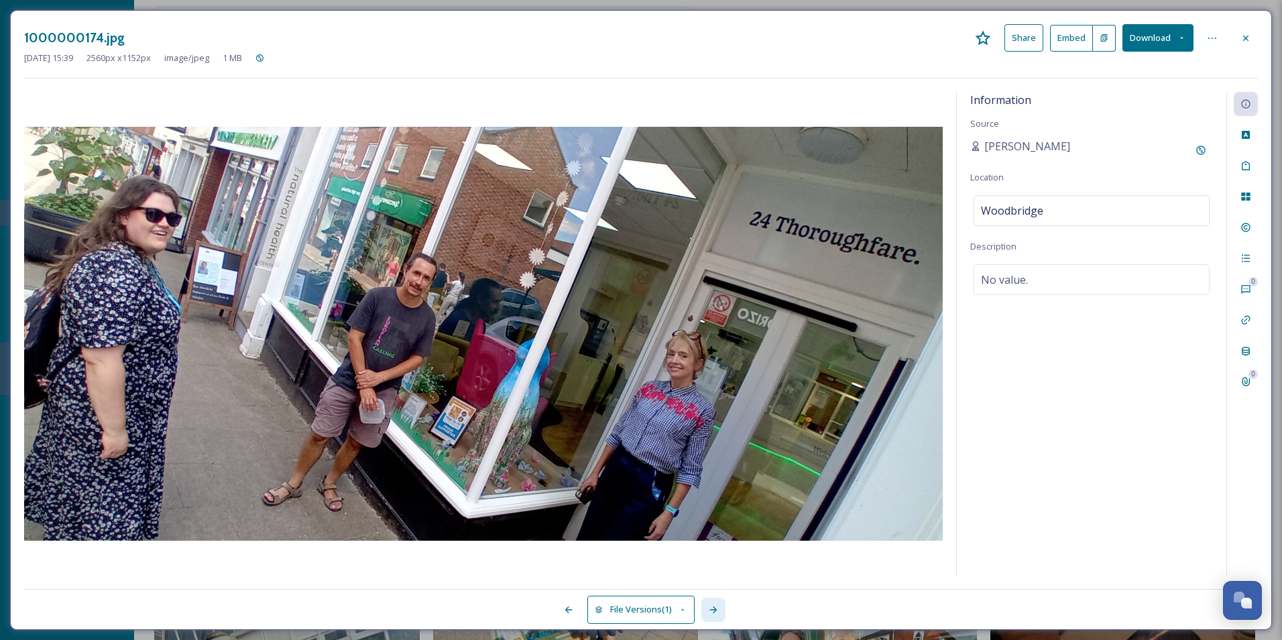
click at [715, 610] on icon at bounding box center [712, 609] width 7 height 7
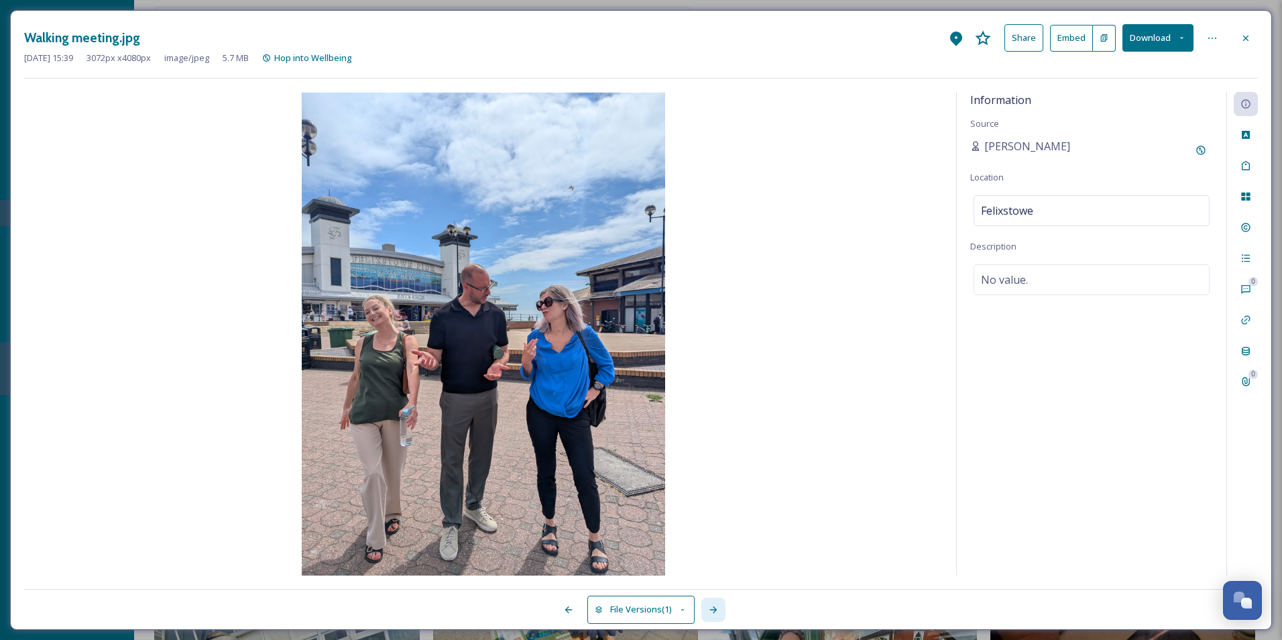
click at [715, 610] on icon at bounding box center [712, 609] width 7 height 7
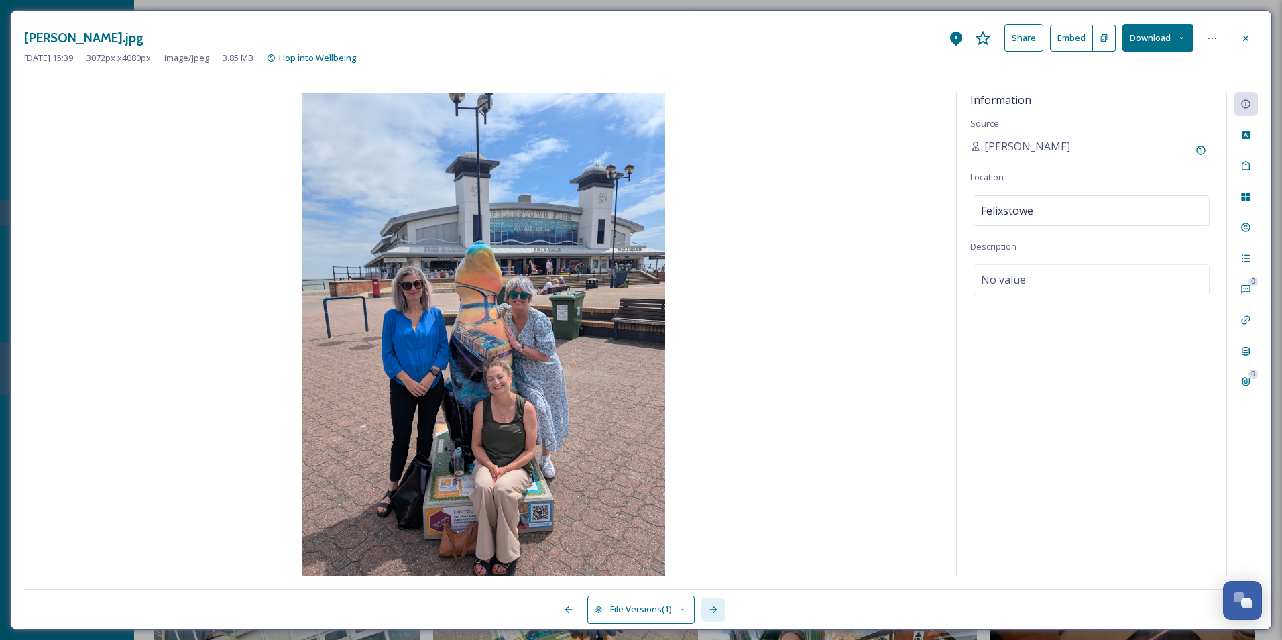
click at [715, 610] on icon at bounding box center [712, 609] width 7 height 7
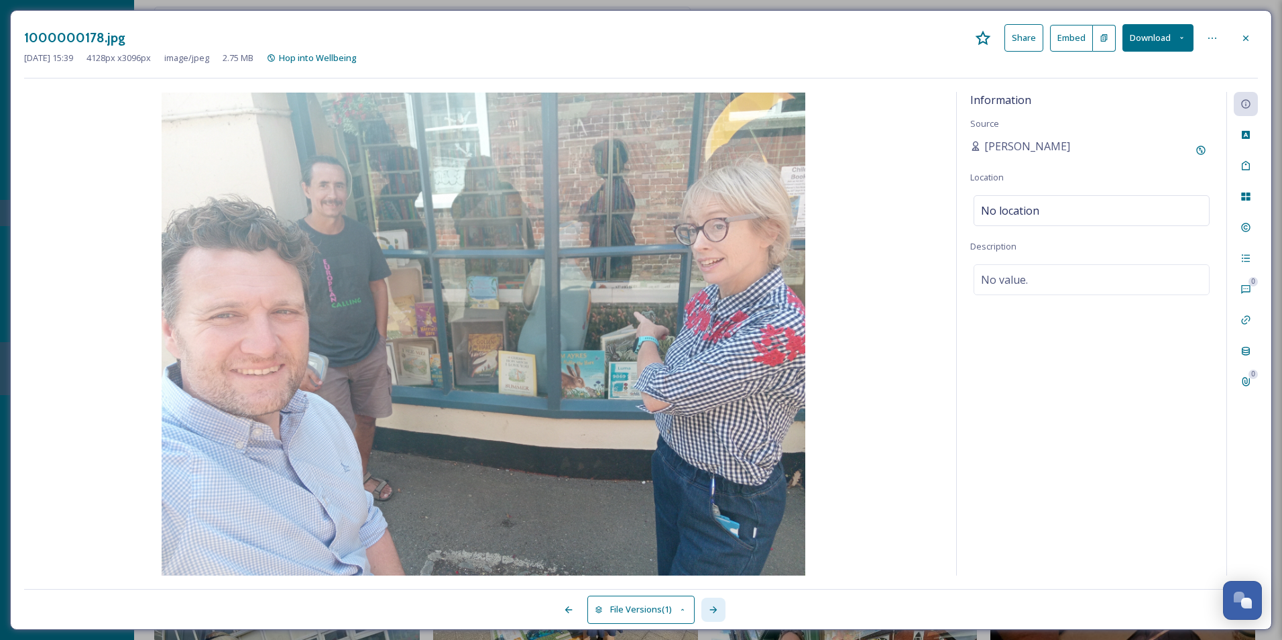
click at [715, 610] on icon at bounding box center [712, 609] width 7 height 7
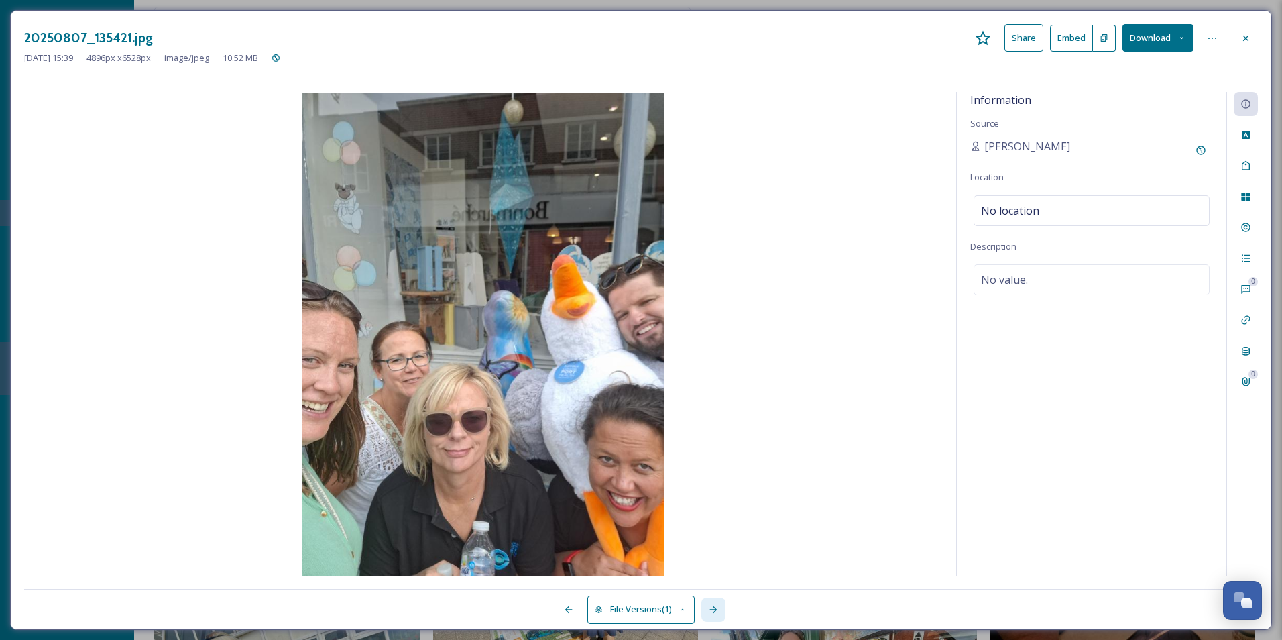
click at [715, 610] on icon at bounding box center [712, 609] width 7 height 7
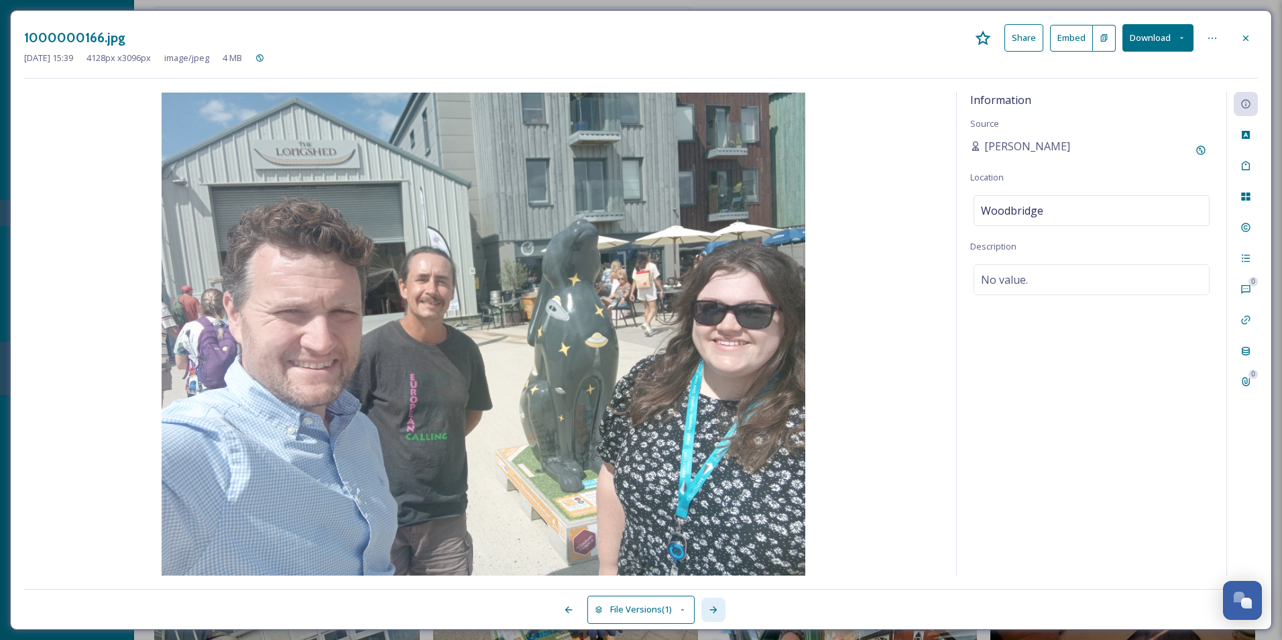
click at [715, 610] on icon at bounding box center [712, 609] width 7 height 7
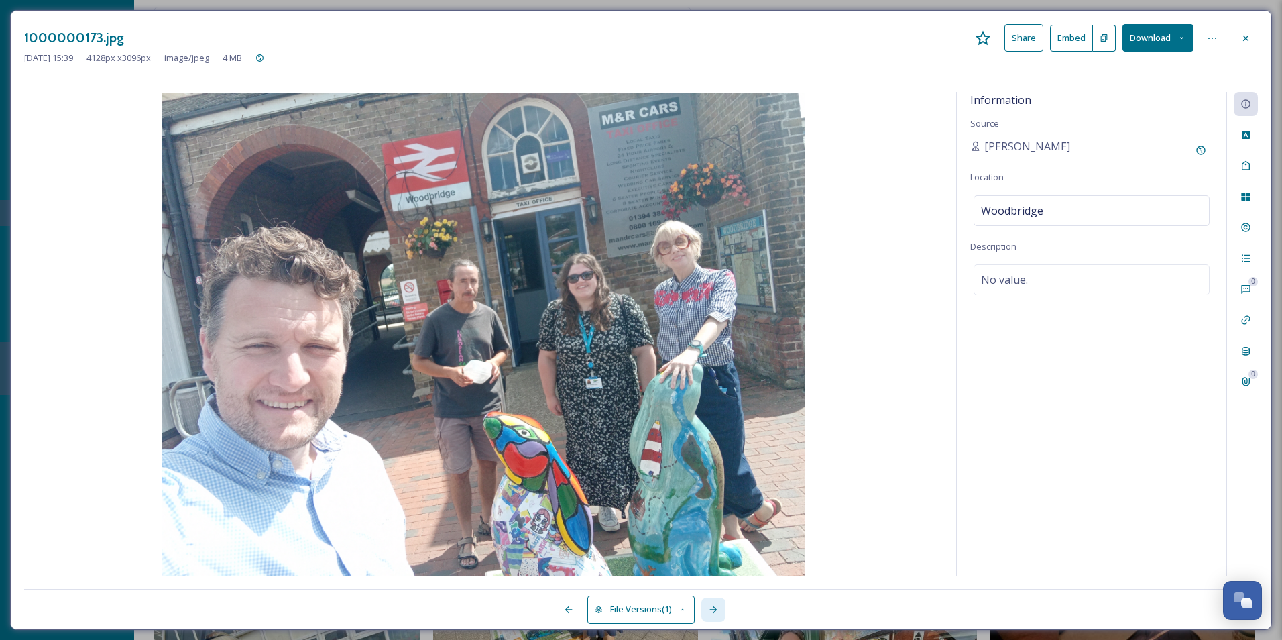
click at [715, 610] on icon at bounding box center [712, 609] width 7 height 7
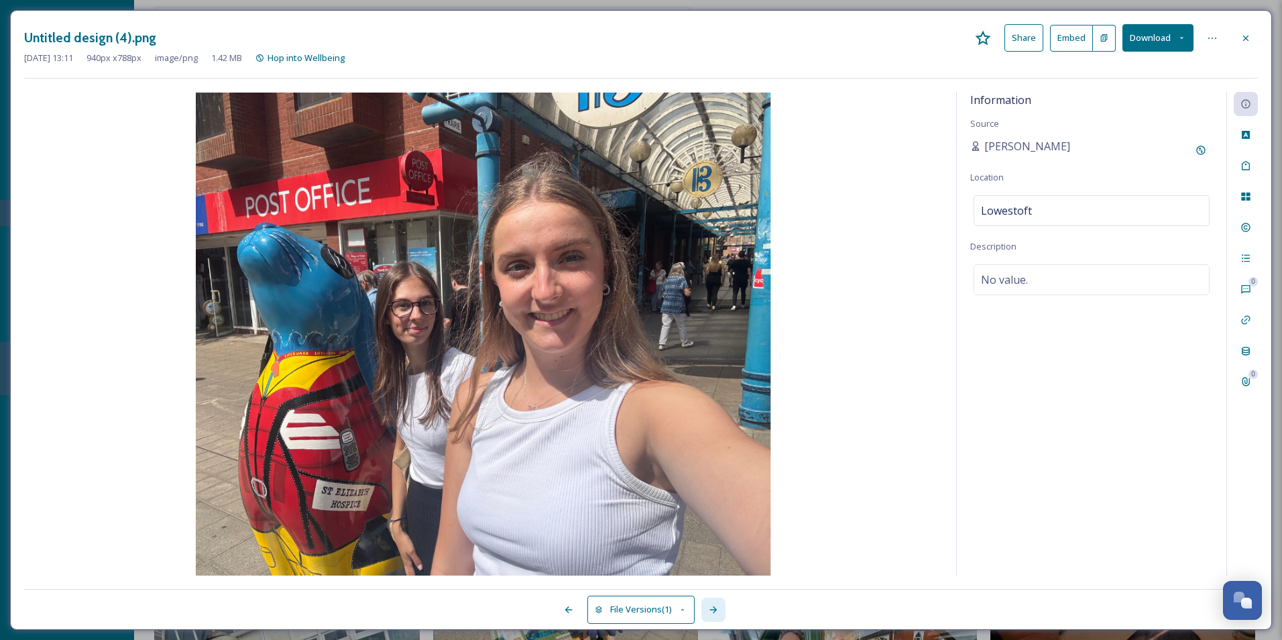
click at [715, 610] on icon at bounding box center [712, 609] width 7 height 7
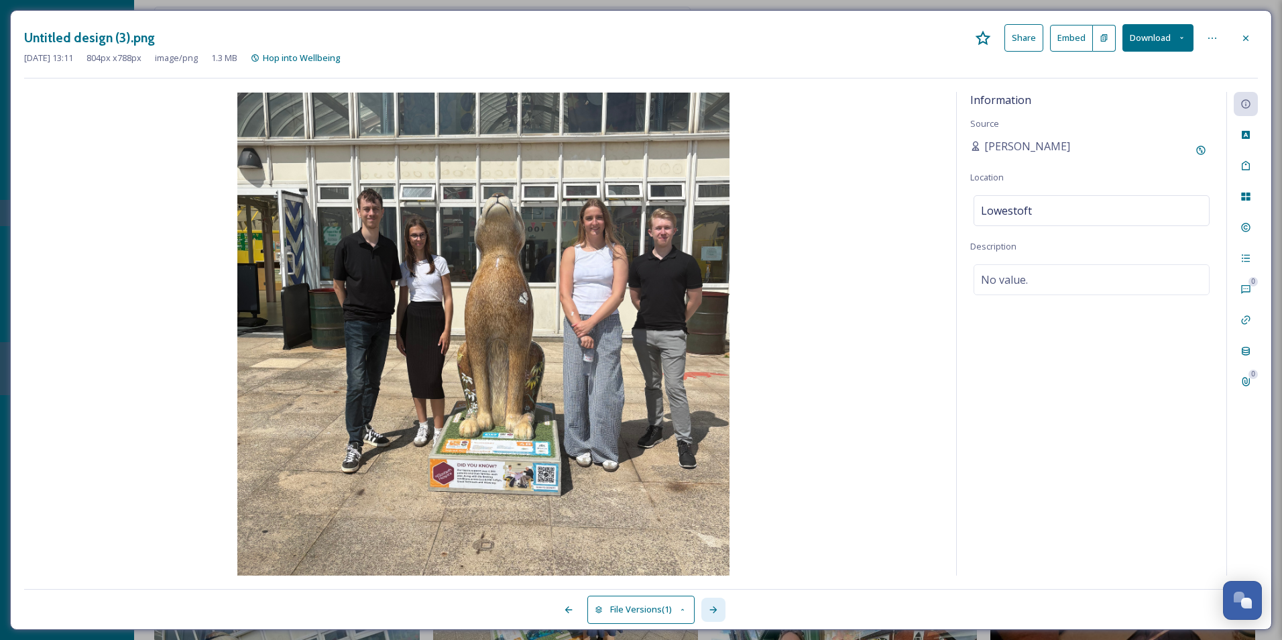
click at [715, 610] on icon at bounding box center [712, 609] width 7 height 7
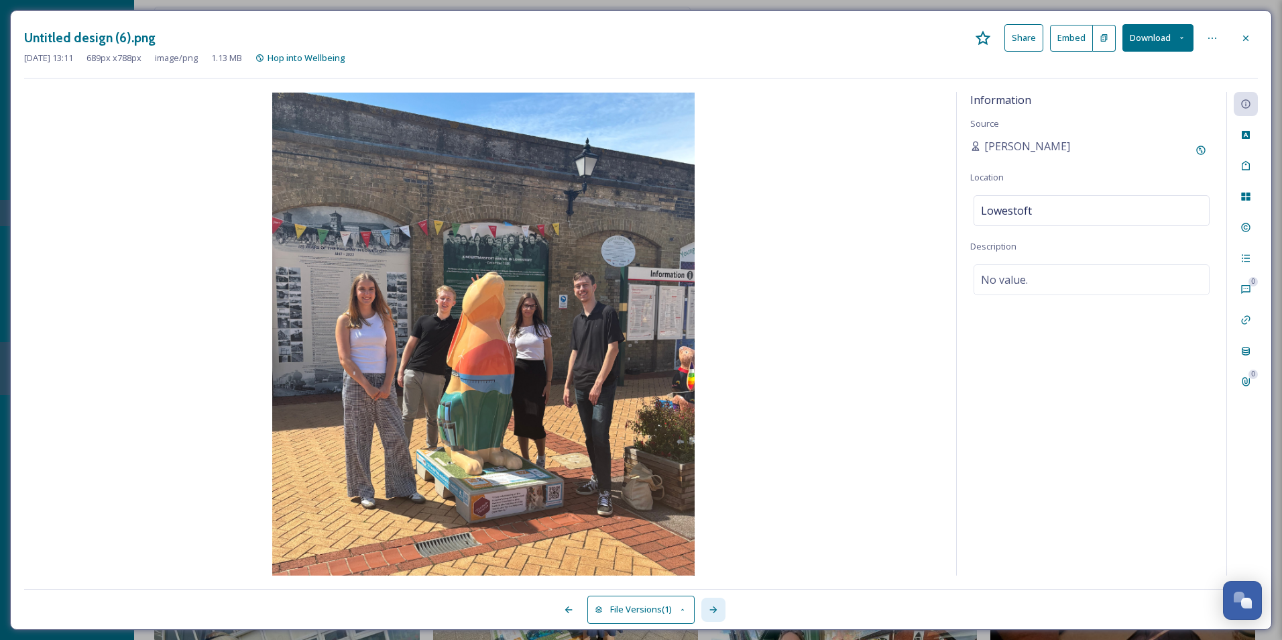
click at [715, 610] on icon at bounding box center [712, 609] width 7 height 7
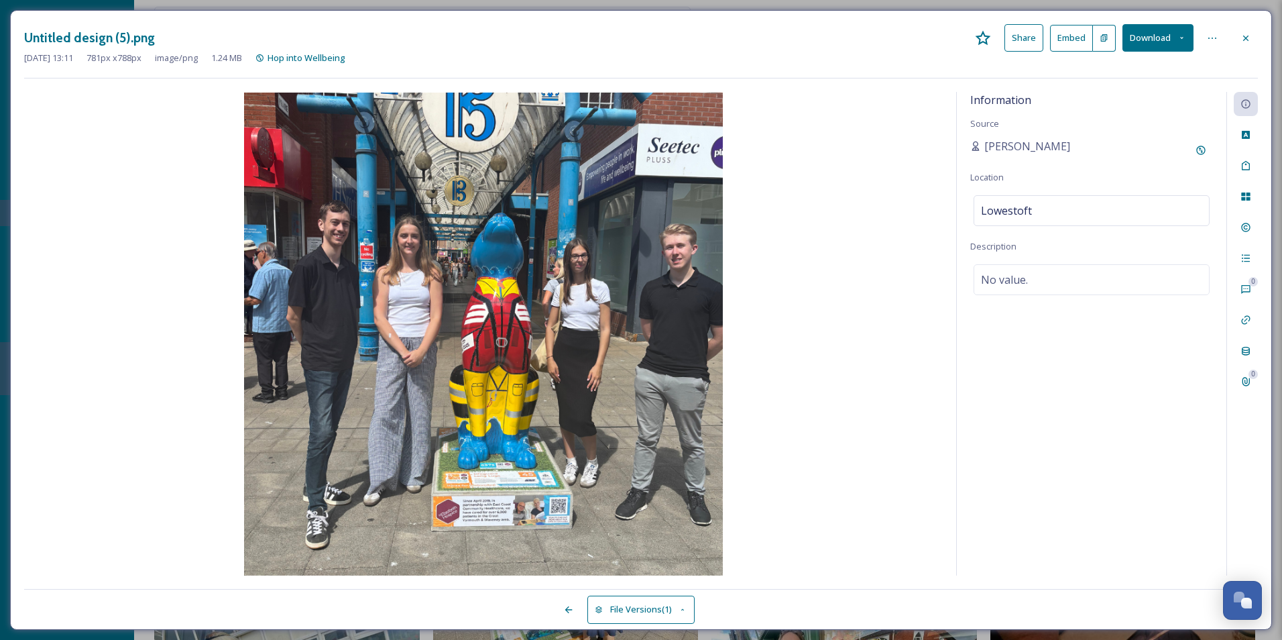
click at [715, 610] on div "File Versions (1)" at bounding box center [641, 602] width 1234 height 27
click at [622, 606] on button "File Versions (1)" at bounding box center [640, 608] width 107 height 27
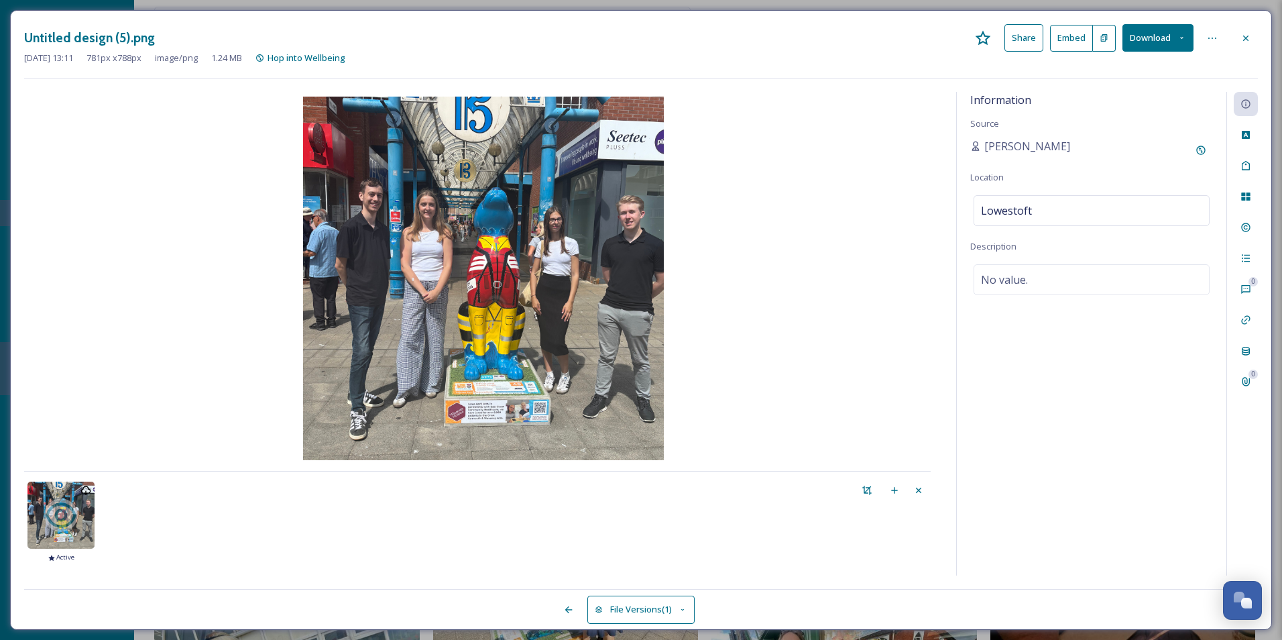
click at [597, 606] on icon at bounding box center [599, 610] width 9 height 9
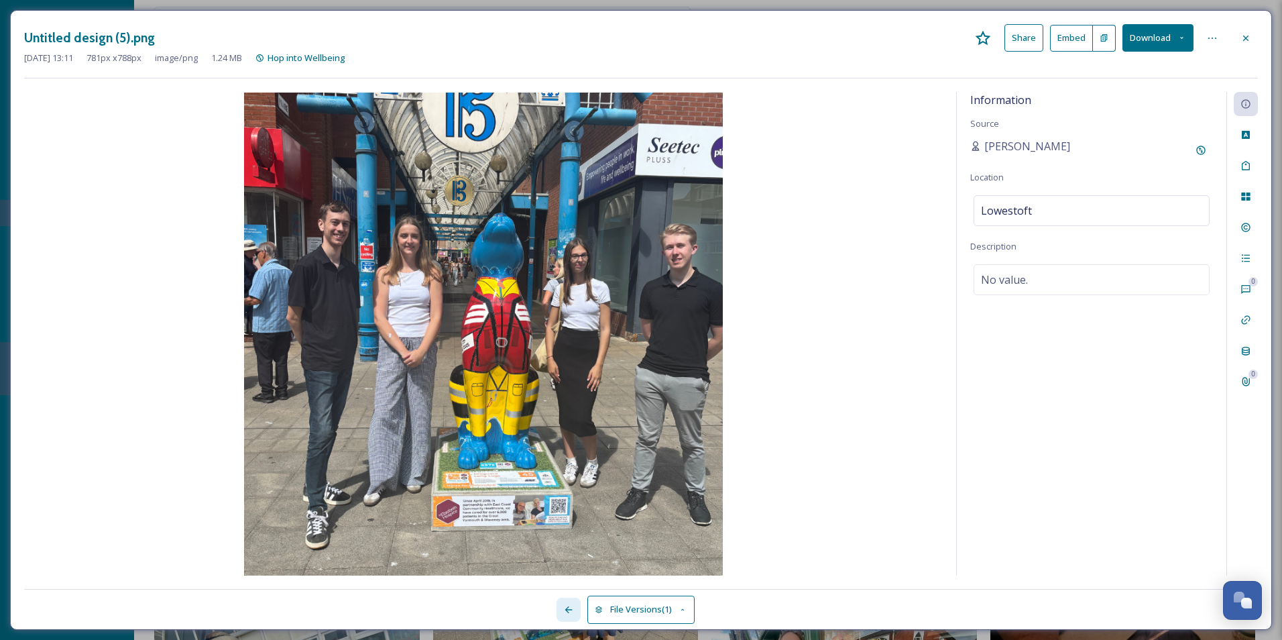
click at [569, 607] on icon at bounding box center [568, 609] width 11 height 11
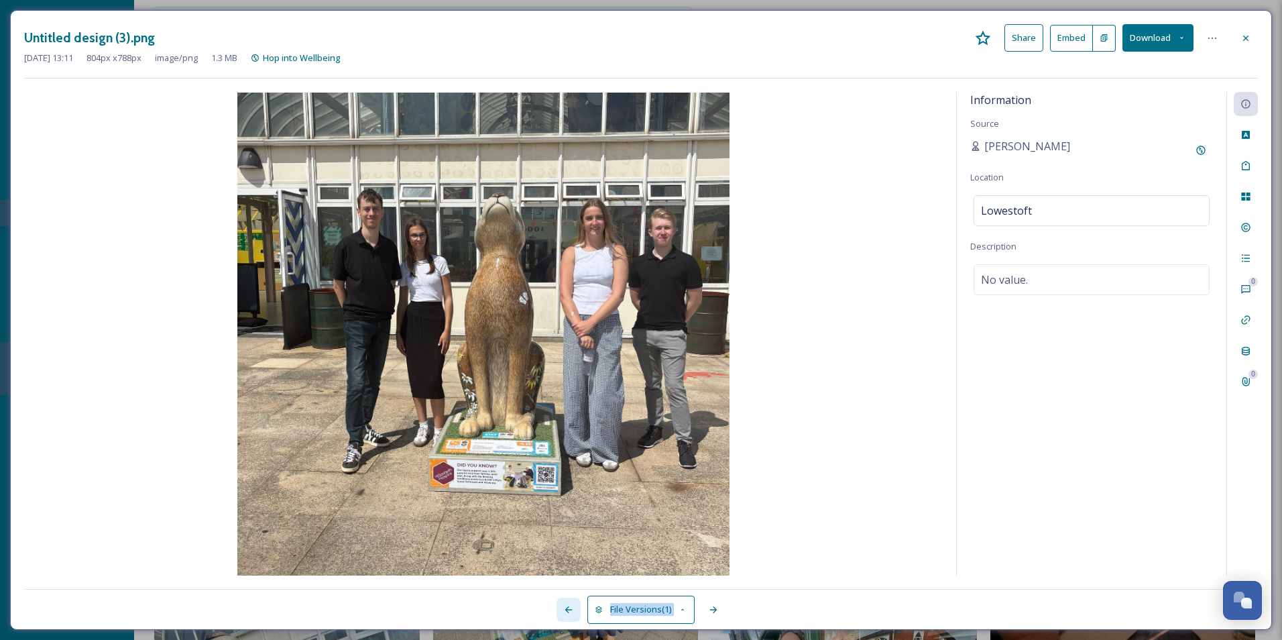
click at [569, 607] on icon at bounding box center [568, 609] width 11 height 11
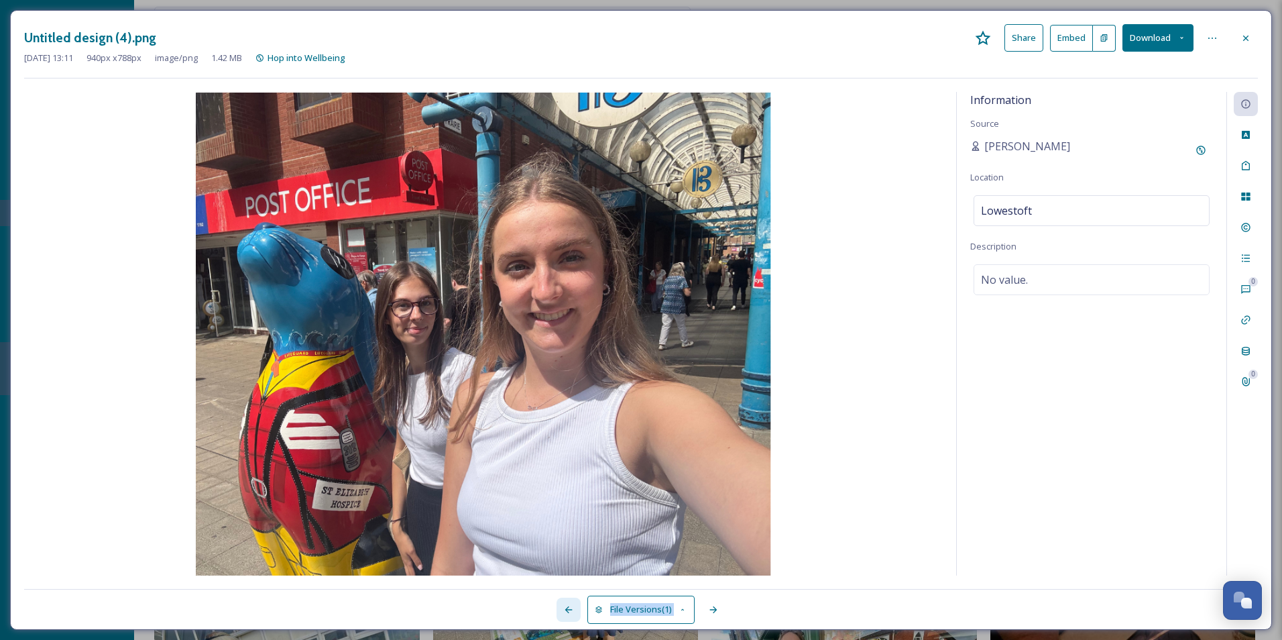
click at [569, 607] on icon at bounding box center [568, 609] width 11 height 11
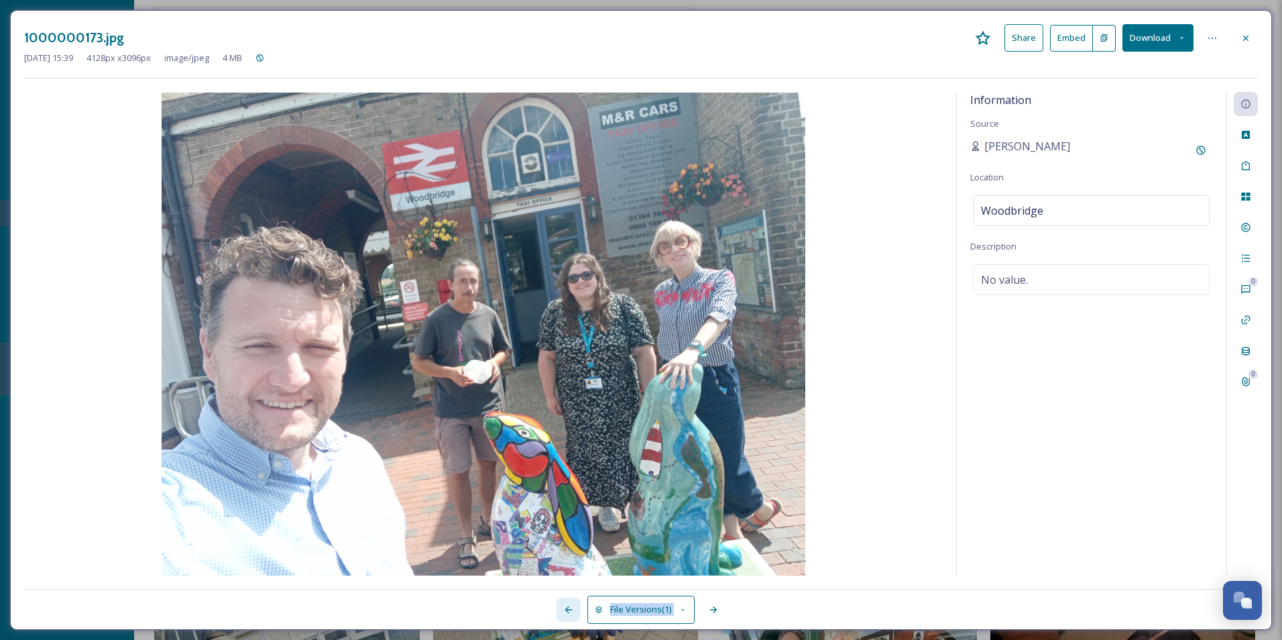
click at [569, 607] on icon at bounding box center [568, 609] width 11 height 11
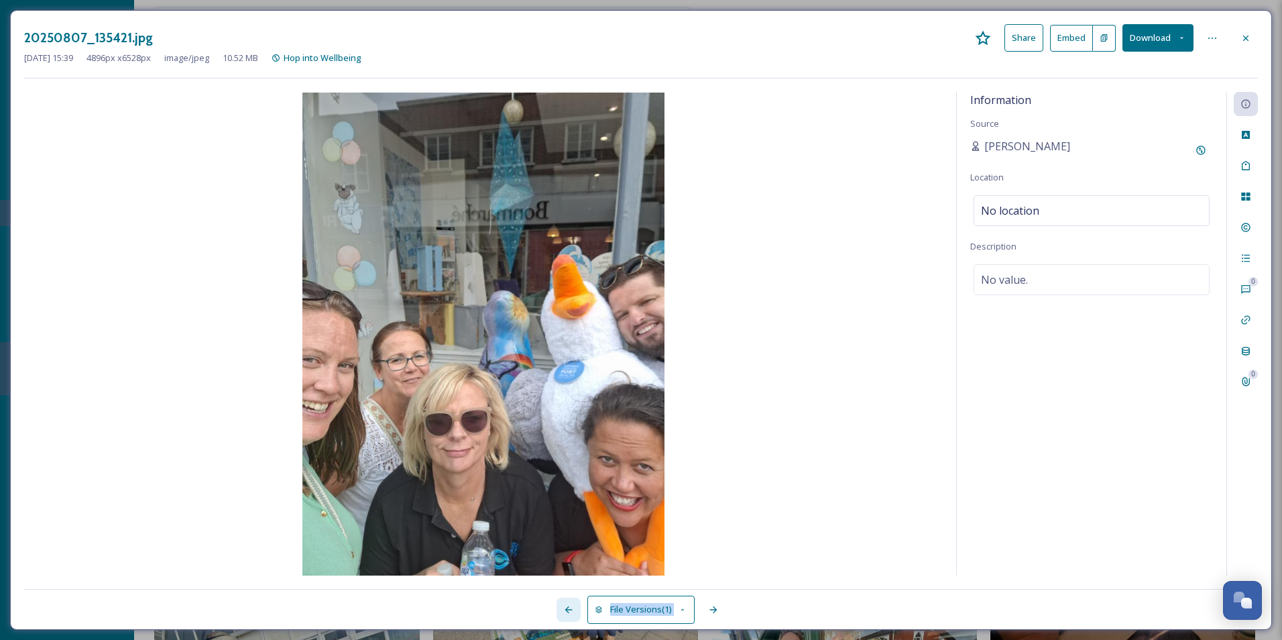
click at [569, 607] on icon at bounding box center [568, 609] width 11 height 11
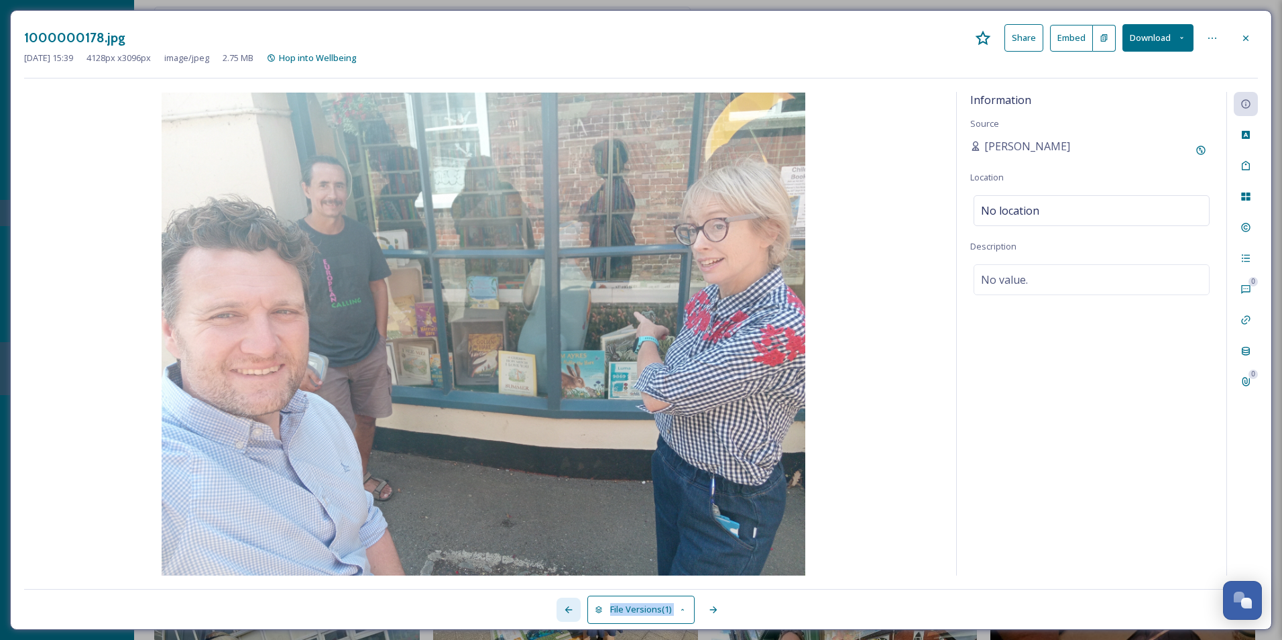
click at [569, 607] on icon at bounding box center [568, 609] width 11 height 11
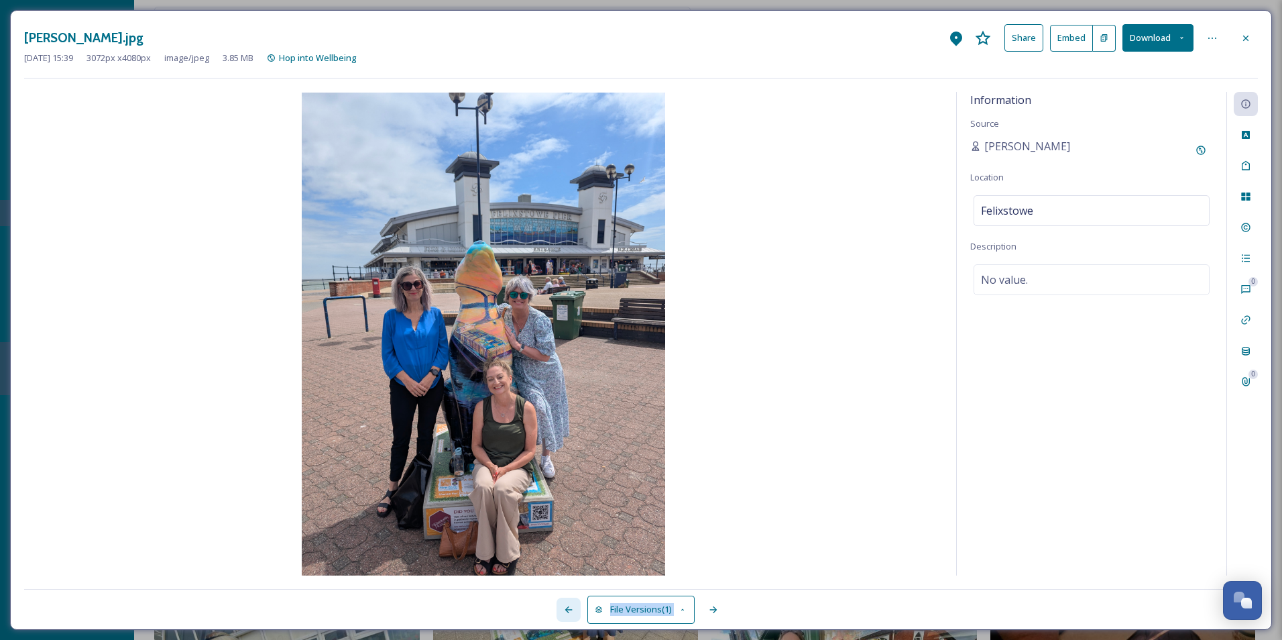
click at [569, 607] on icon at bounding box center [568, 609] width 11 height 11
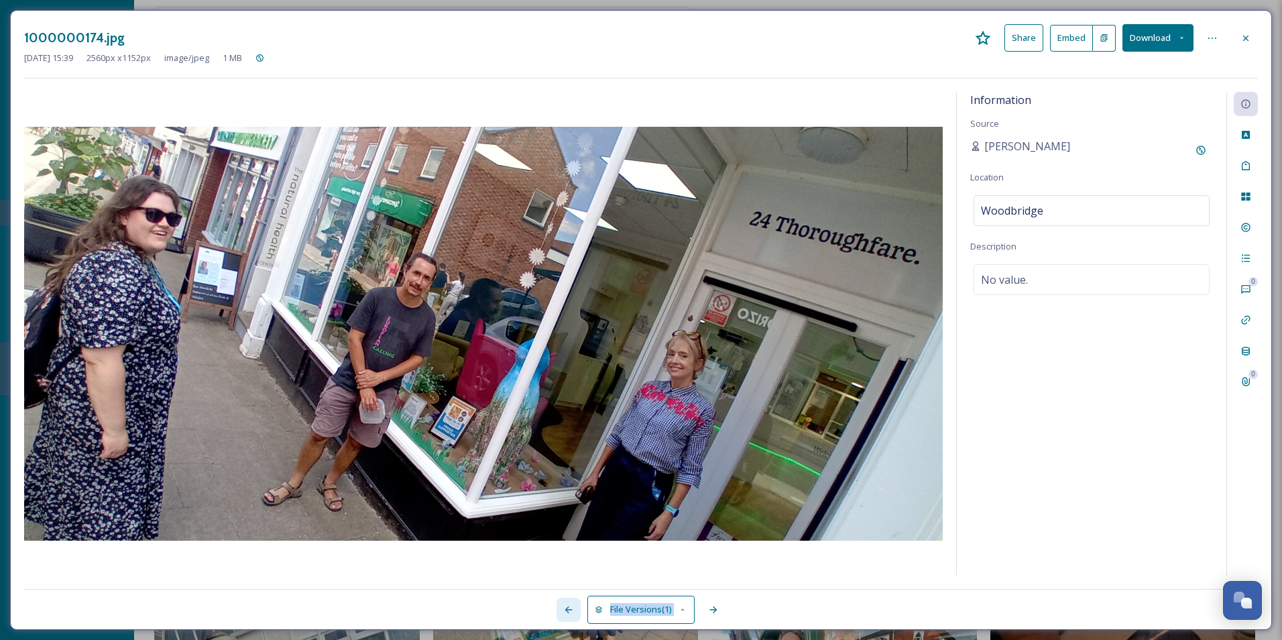
click at [569, 607] on icon at bounding box center [568, 609] width 11 height 11
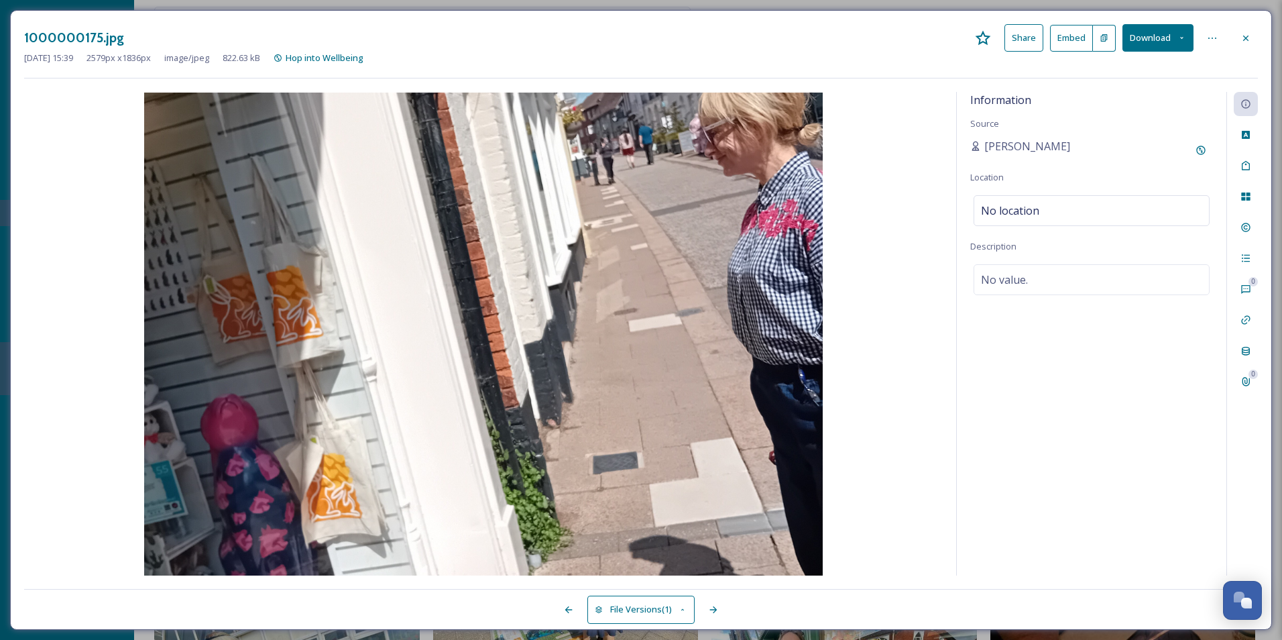
drag, startPoint x: 569, startPoint y: 607, endPoint x: 545, endPoint y: 607, distance: 24.1
click at [545, 607] on div at bounding box center [305, 609] width 563 height 24
click at [562, 607] on div at bounding box center [569, 609] width 24 height 24
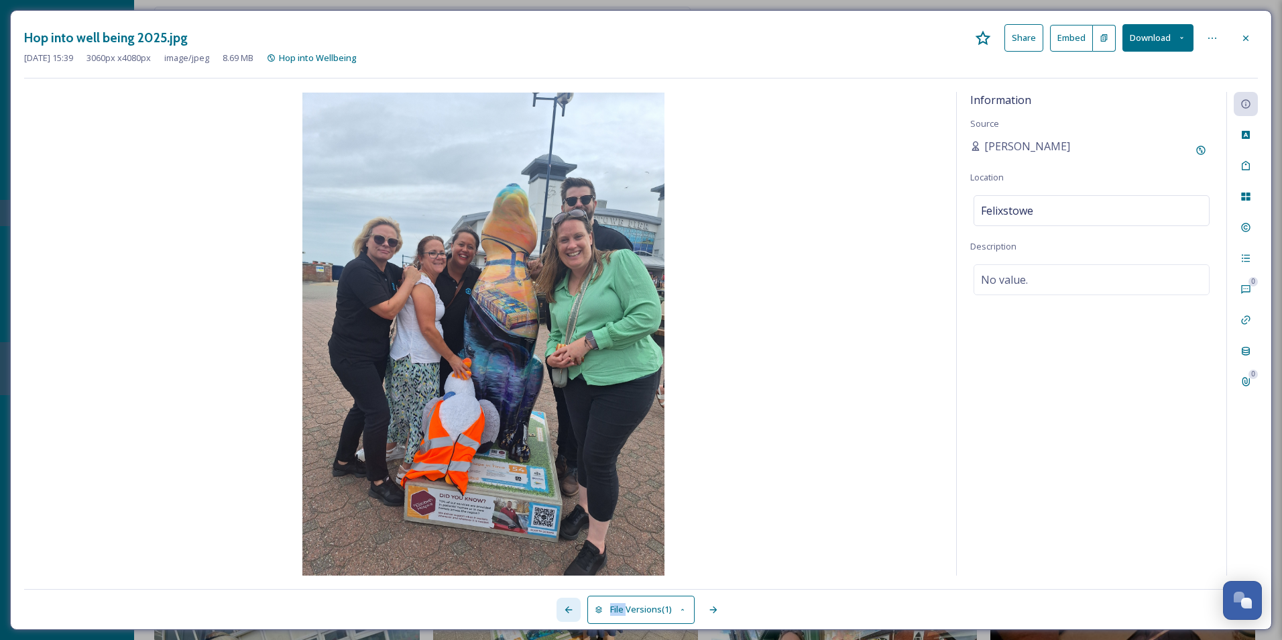
click at [563, 607] on icon at bounding box center [568, 609] width 11 height 11
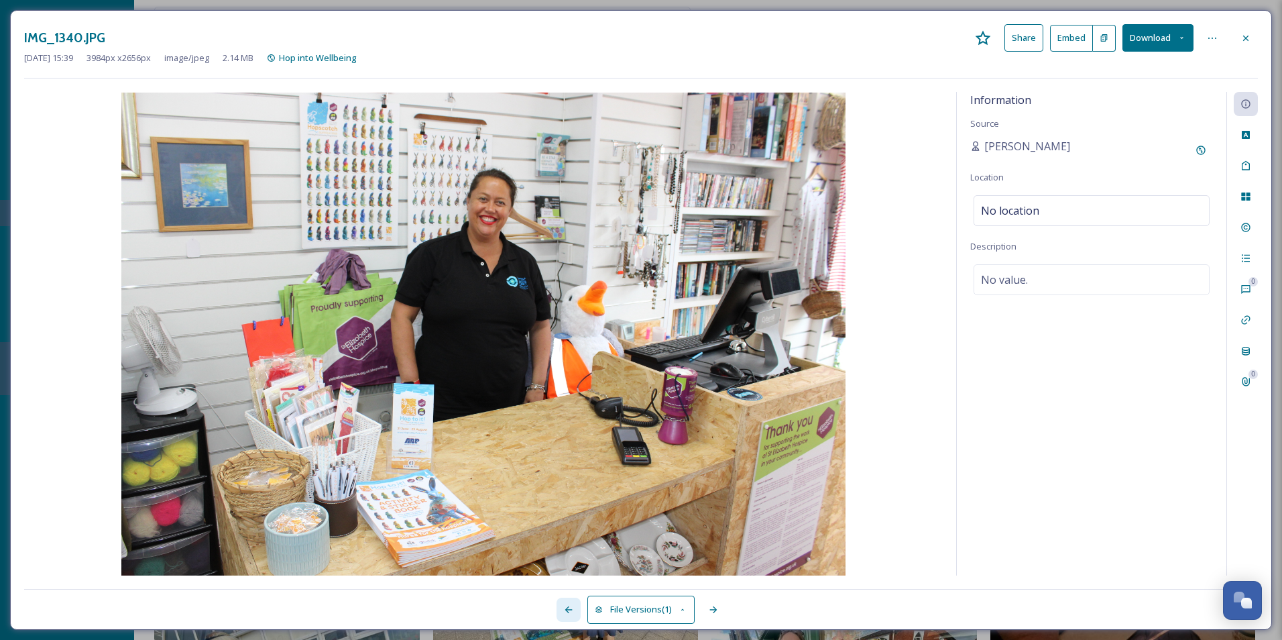
click at [563, 607] on icon at bounding box center [568, 609] width 11 height 11
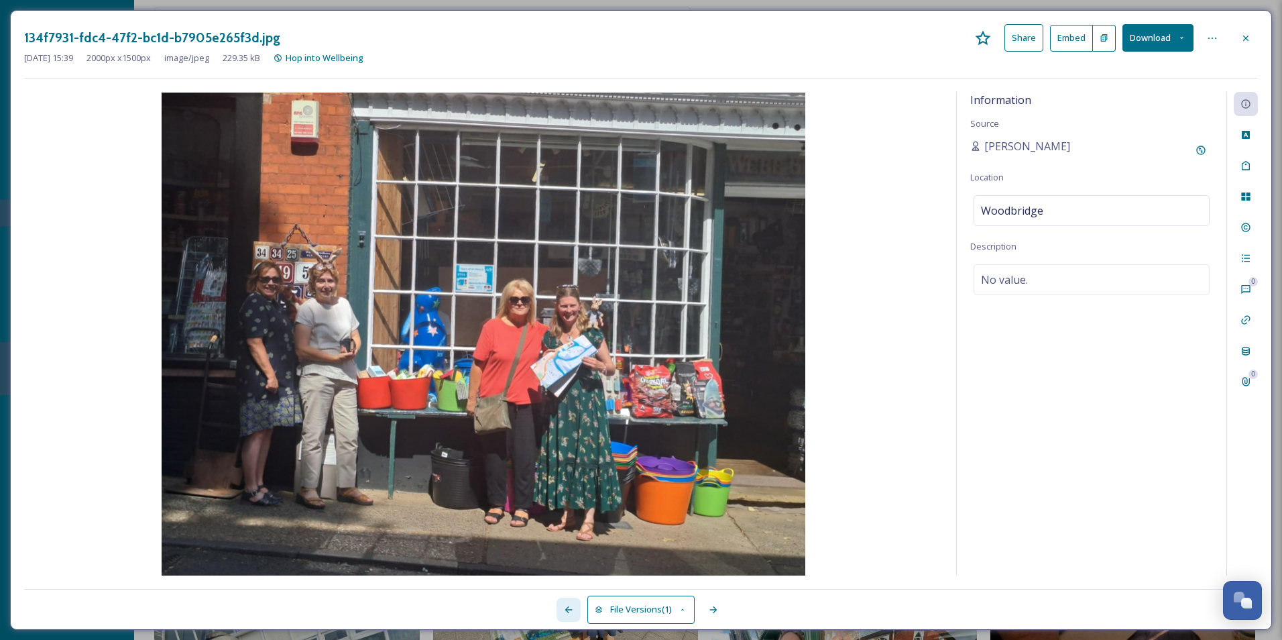
click at [563, 607] on icon at bounding box center [568, 609] width 11 height 11
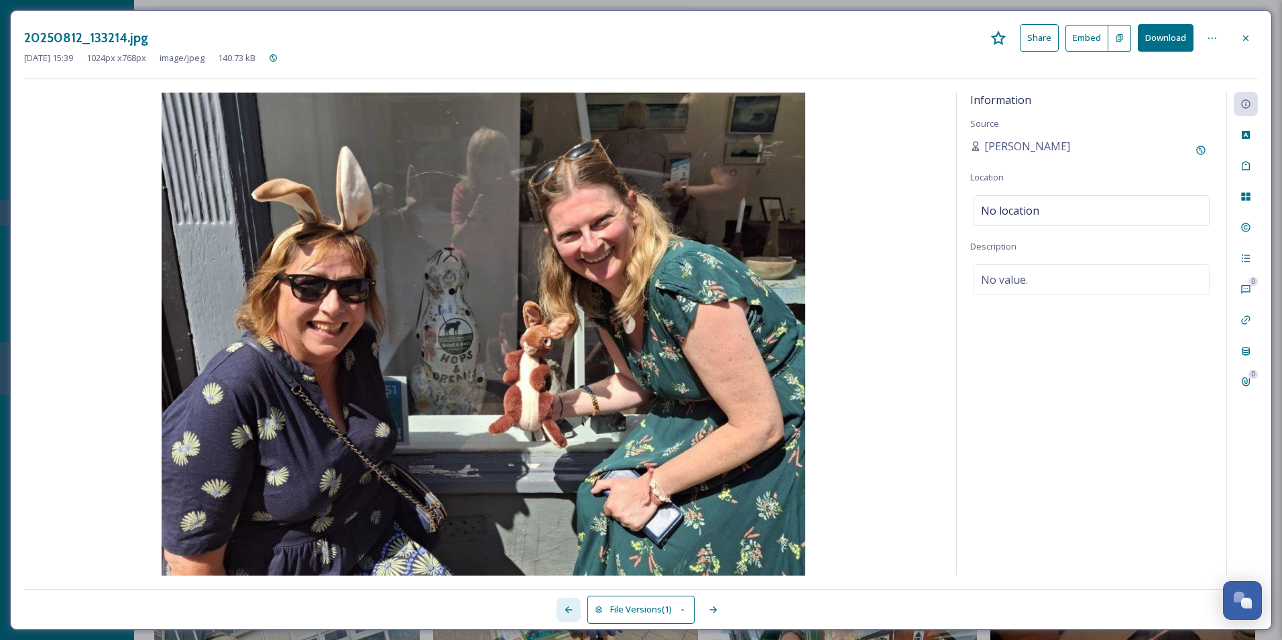
click at [563, 607] on icon at bounding box center [568, 609] width 11 height 11
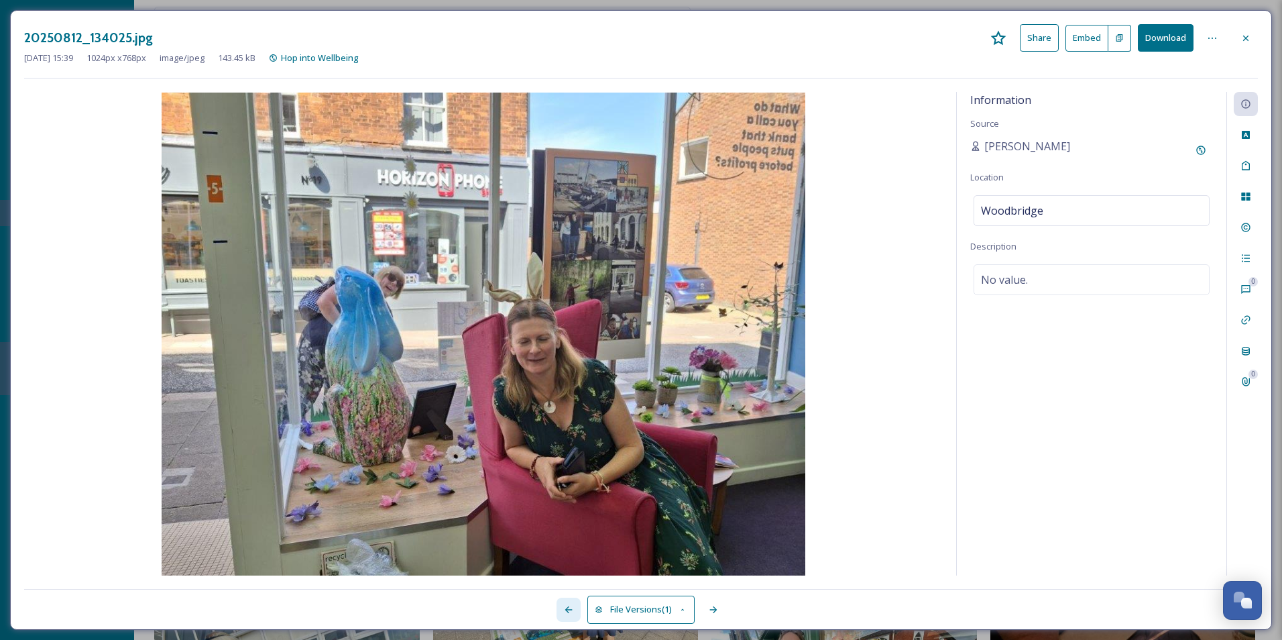
click at [563, 607] on icon at bounding box center [568, 609] width 11 height 11
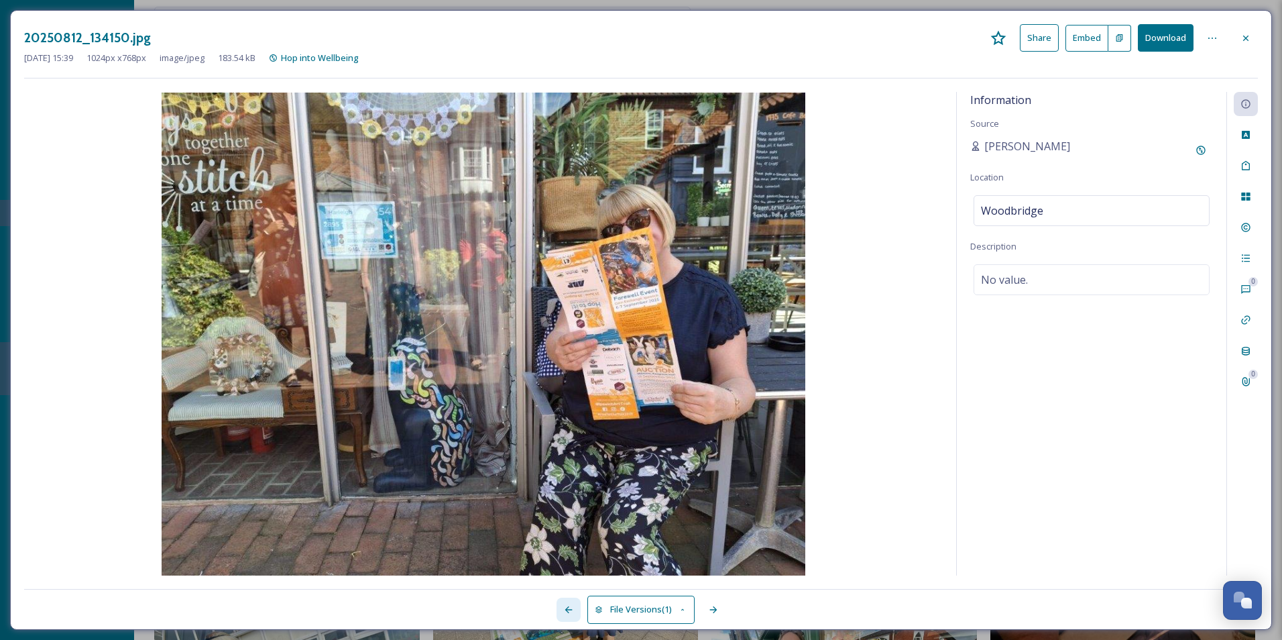
click at [563, 607] on icon at bounding box center [568, 609] width 11 height 11
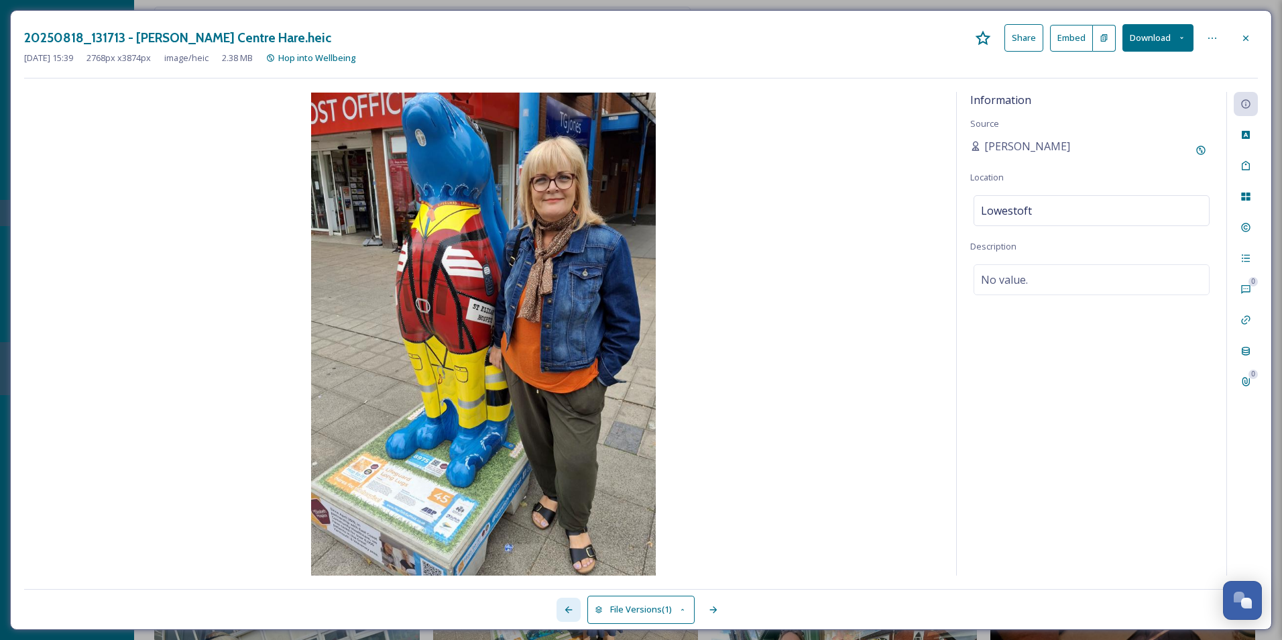
click at [563, 607] on icon at bounding box center [568, 609] width 11 height 11
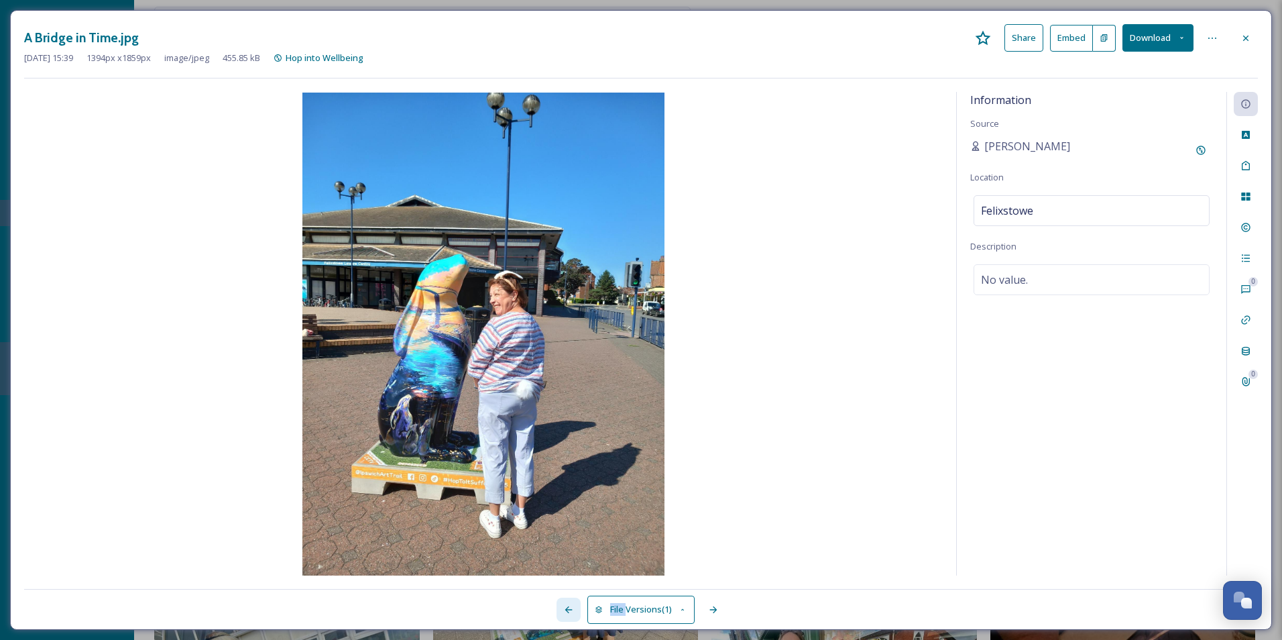
click at [563, 607] on icon at bounding box center [568, 609] width 11 height 11
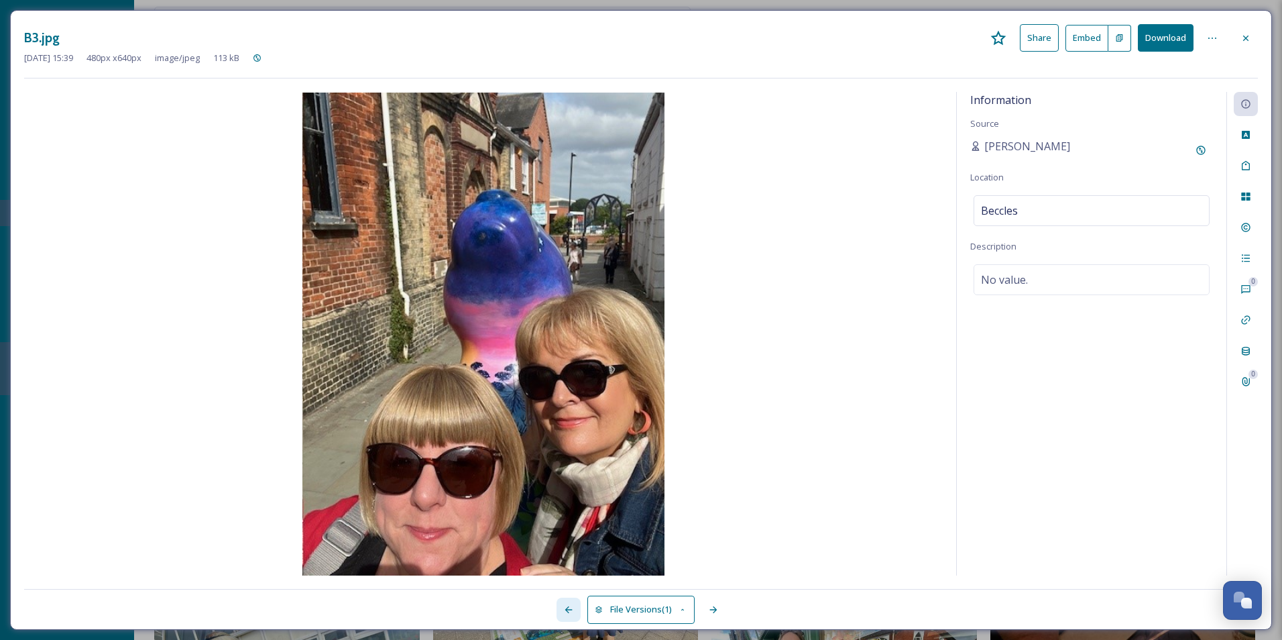
click at [563, 607] on icon at bounding box center [568, 609] width 11 height 11
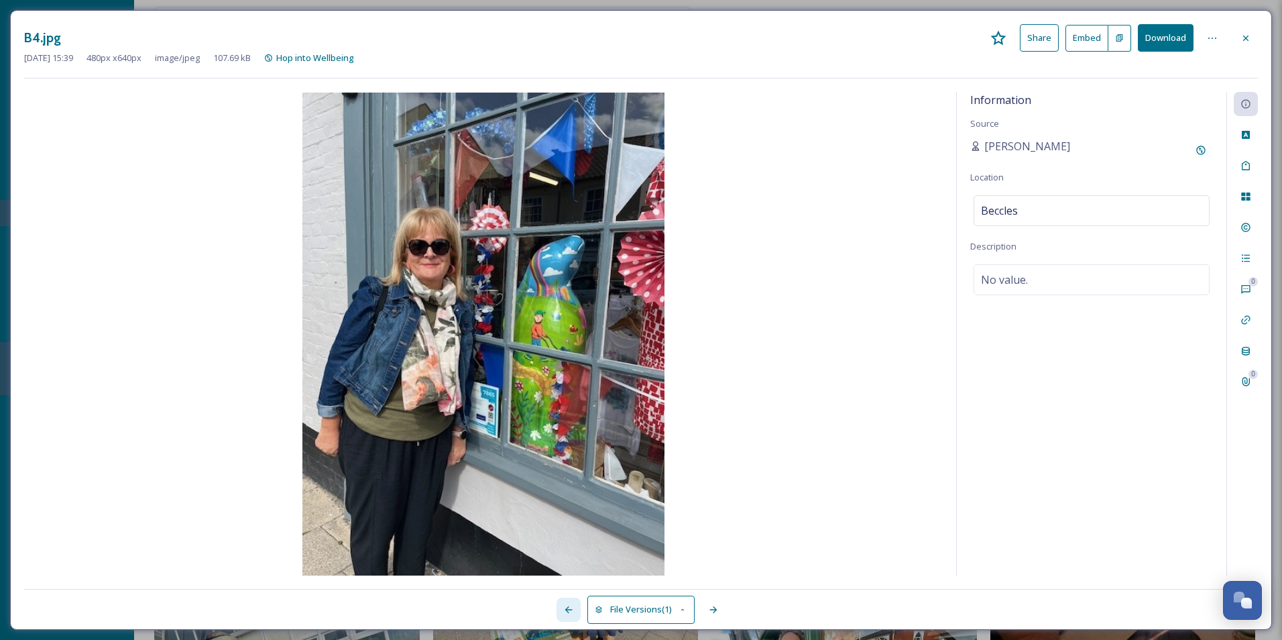
click at [563, 607] on icon at bounding box center [568, 609] width 11 height 11
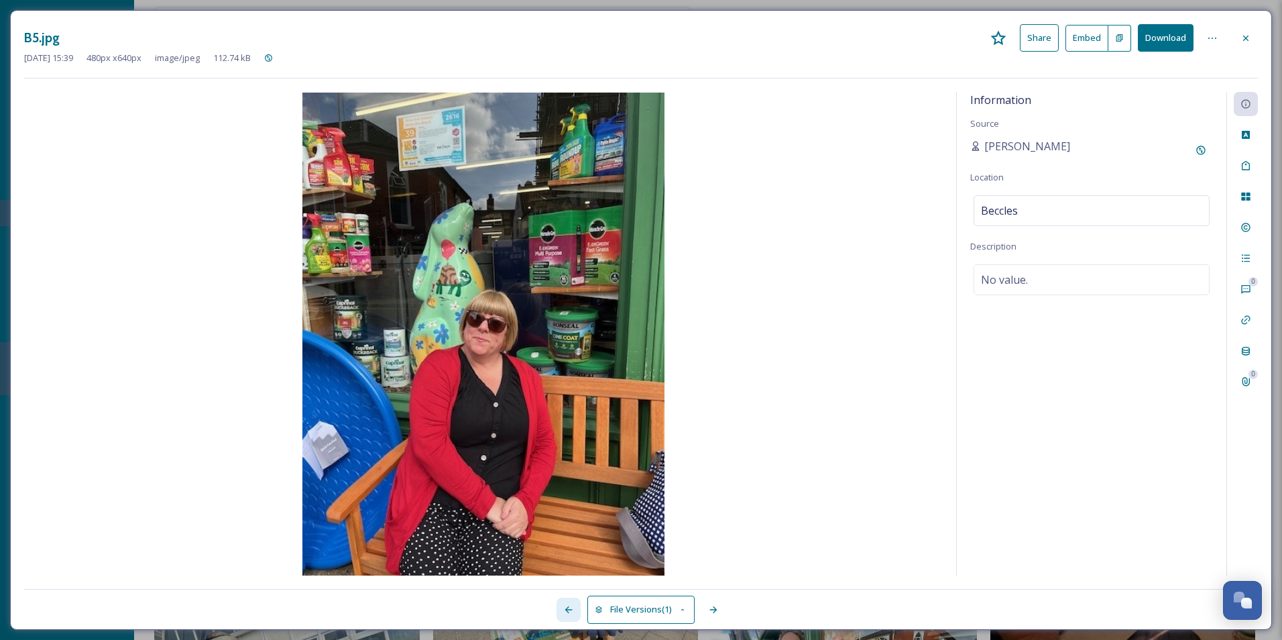
click at [563, 607] on icon at bounding box center [568, 609] width 11 height 11
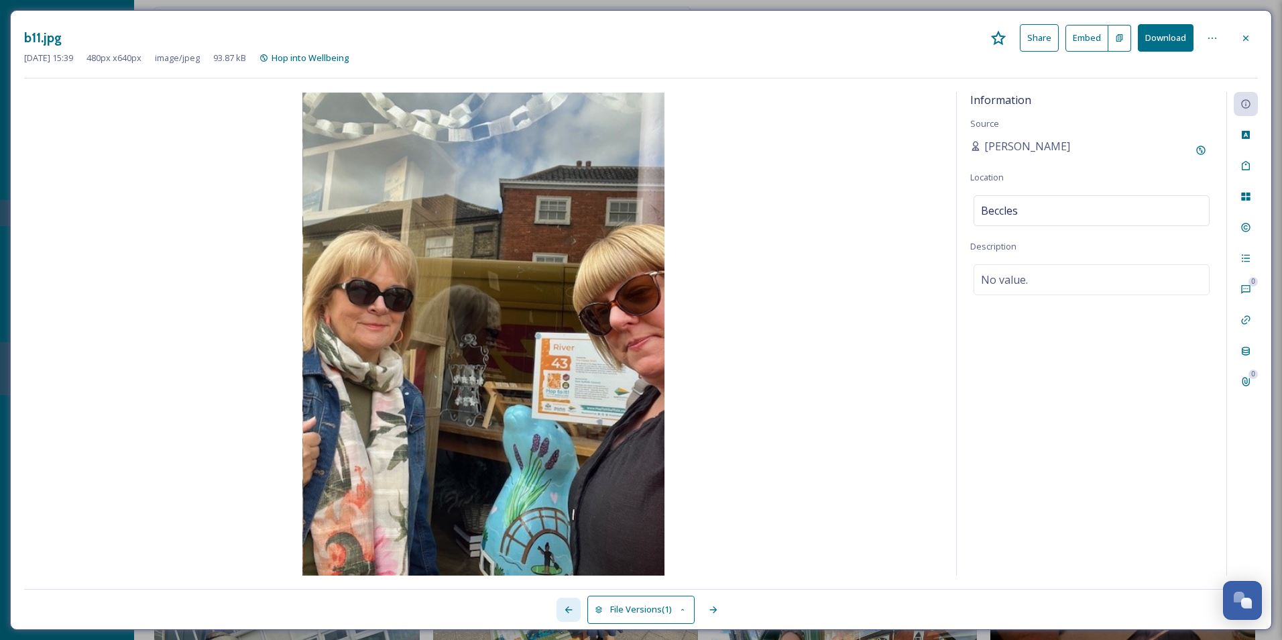
click at [563, 607] on icon at bounding box center [568, 609] width 11 height 11
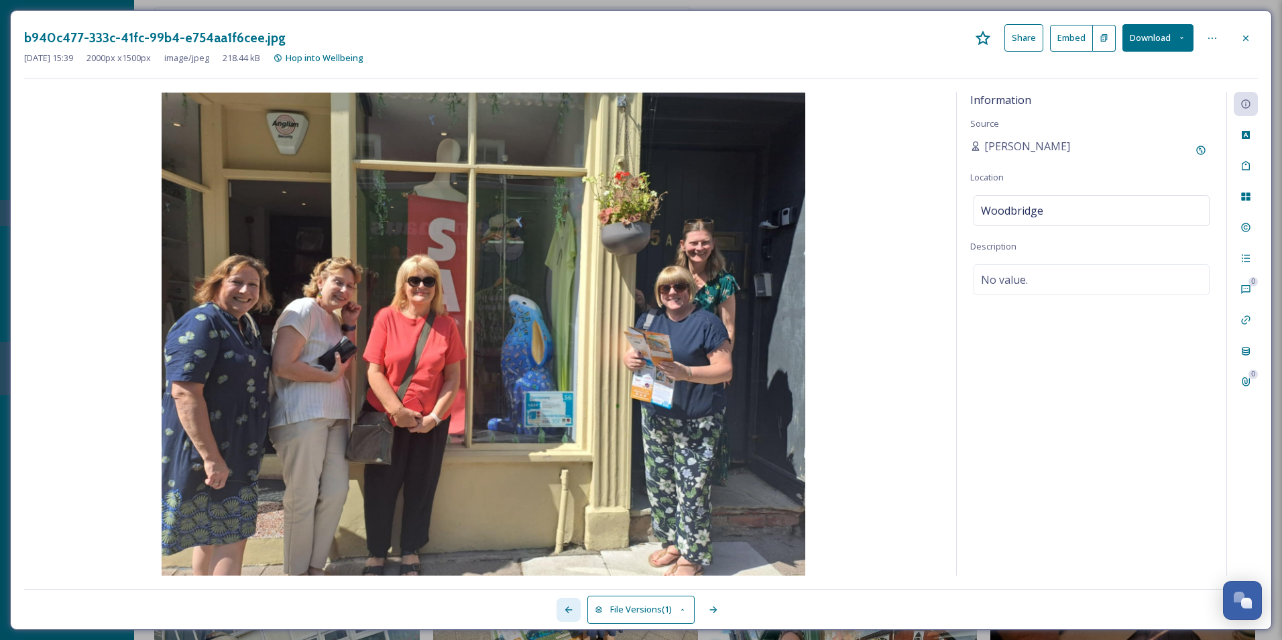
click at [563, 607] on icon at bounding box center [568, 609] width 11 height 11
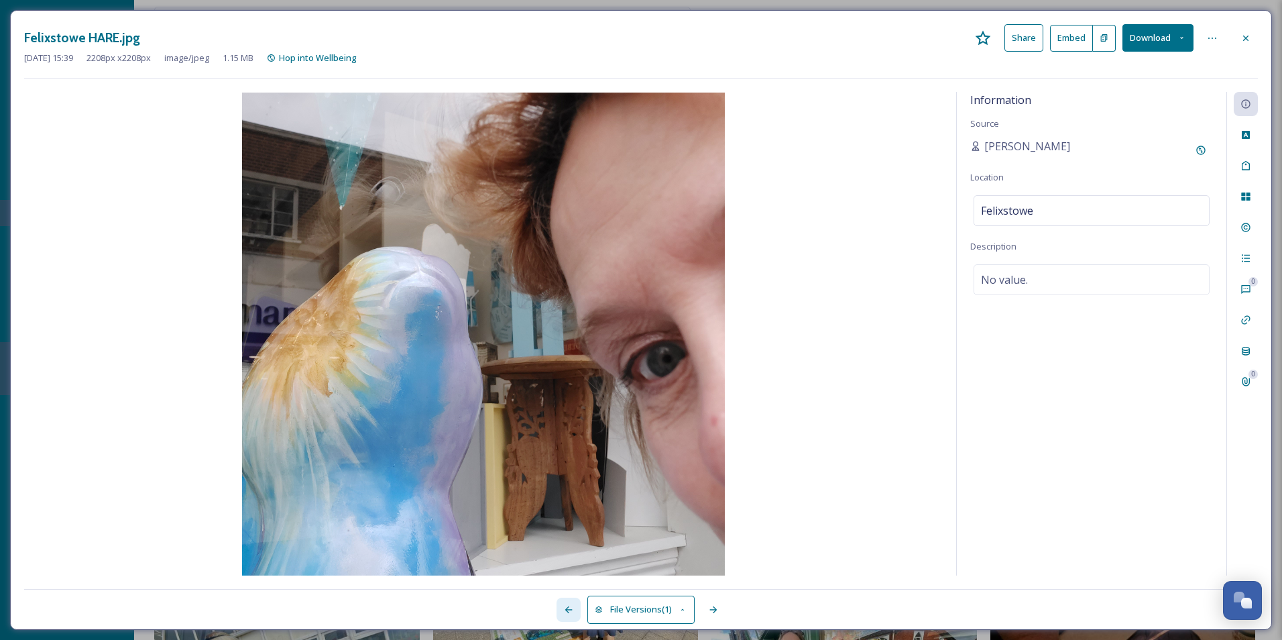
click at [563, 607] on icon at bounding box center [568, 609] width 11 height 11
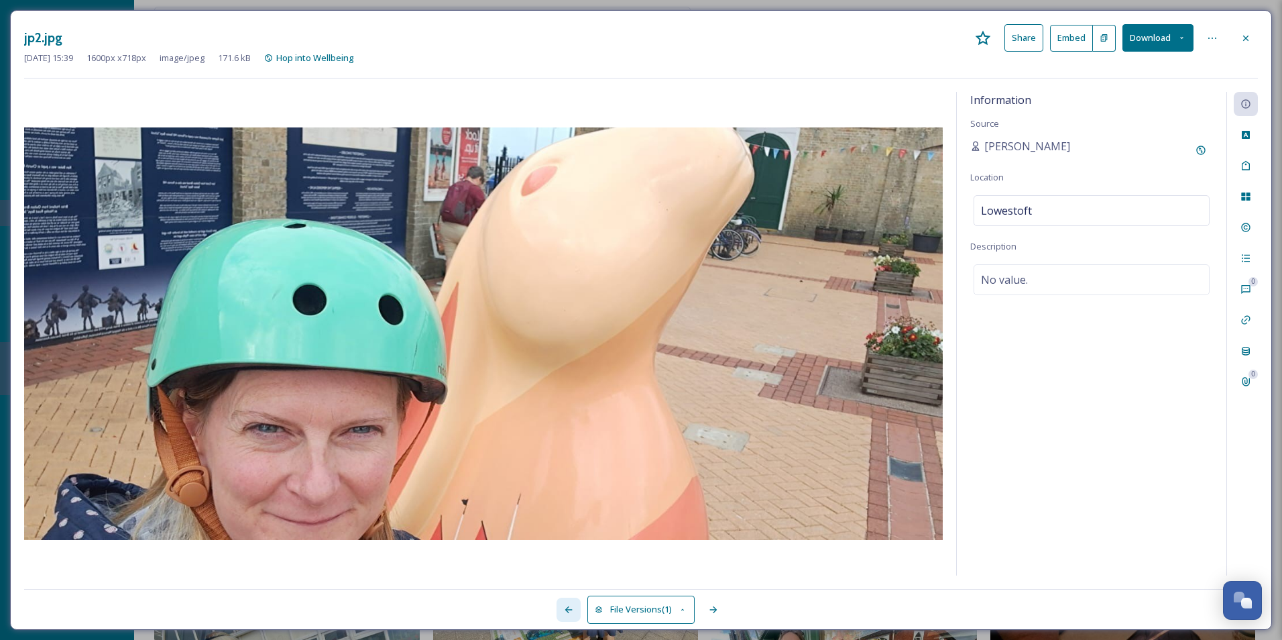
click at [563, 607] on icon at bounding box center [568, 609] width 11 height 11
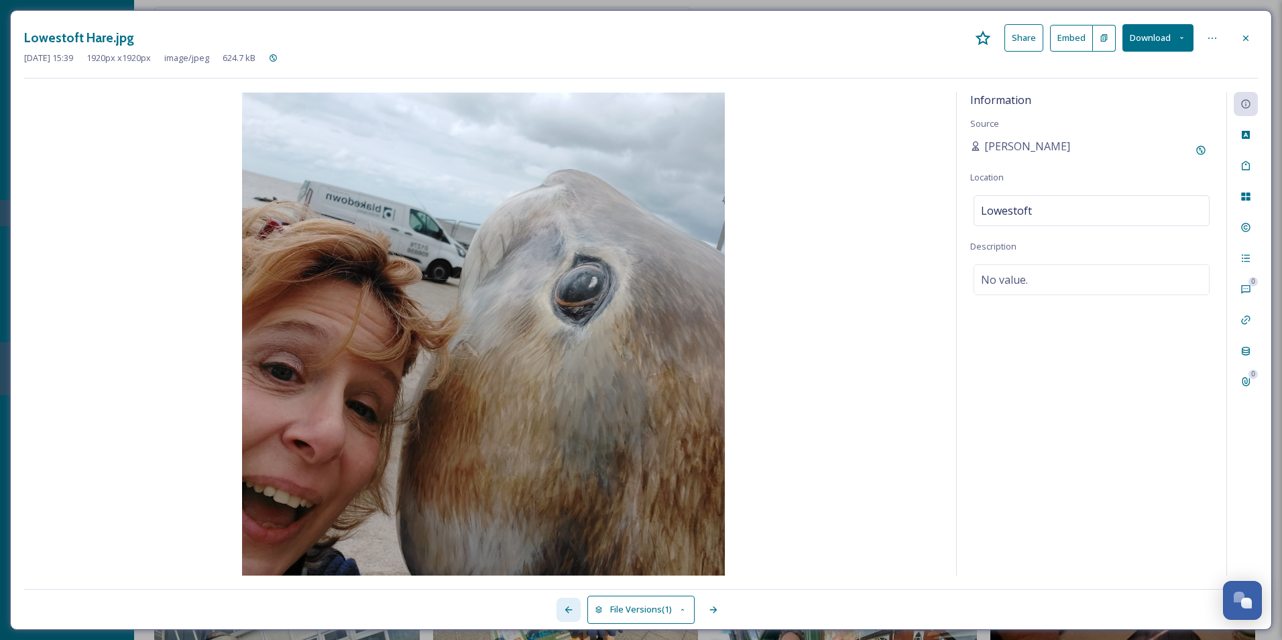
click at [563, 607] on icon at bounding box center [568, 609] width 11 height 11
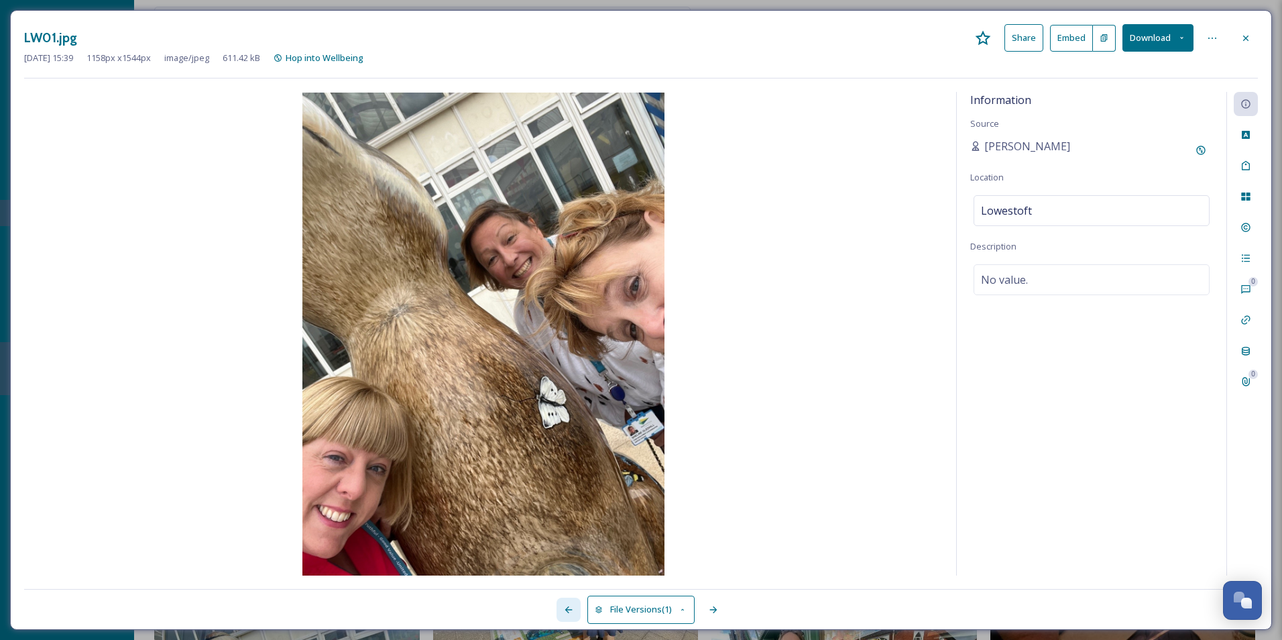
click at [563, 607] on icon at bounding box center [568, 609] width 11 height 11
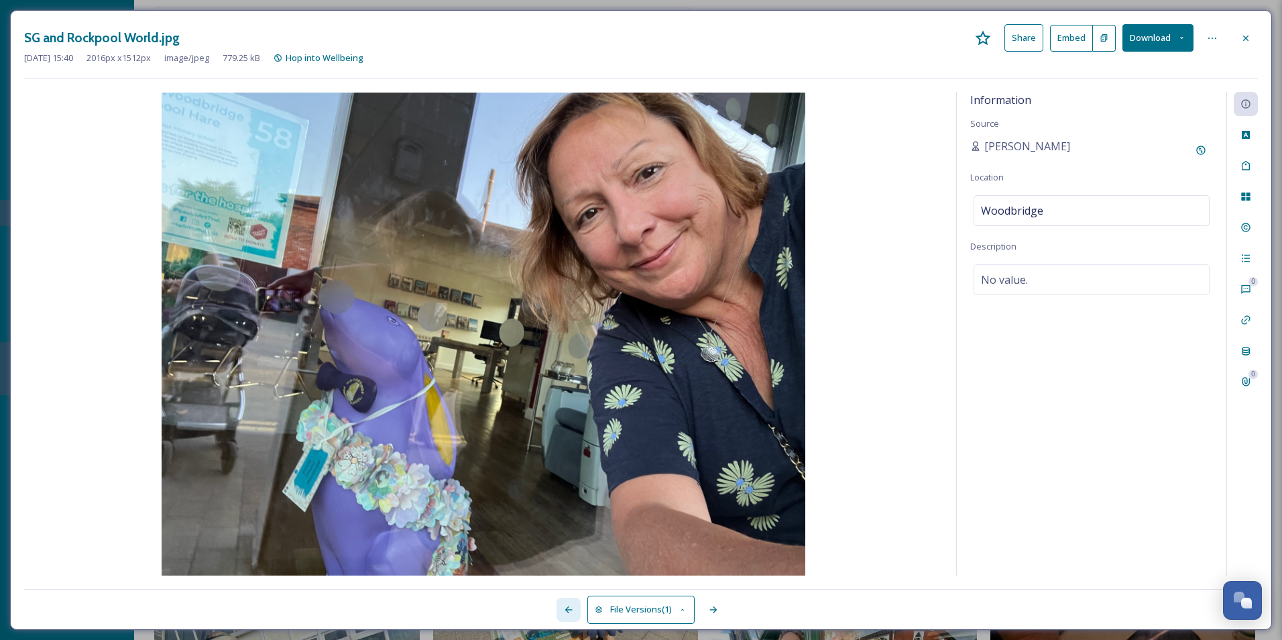
click at [563, 607] on icon at bounding box center [568, 609] width 11 height 11
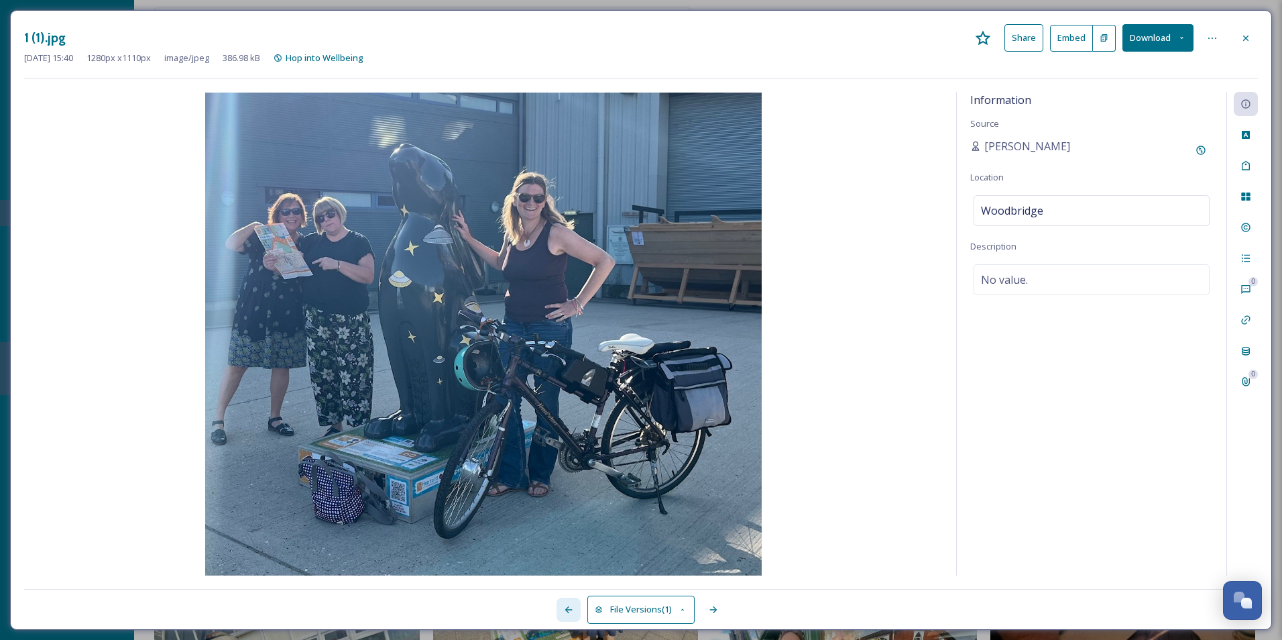
click at [563, 607] on icon at bounding box center [568, 609] width 11 height 11
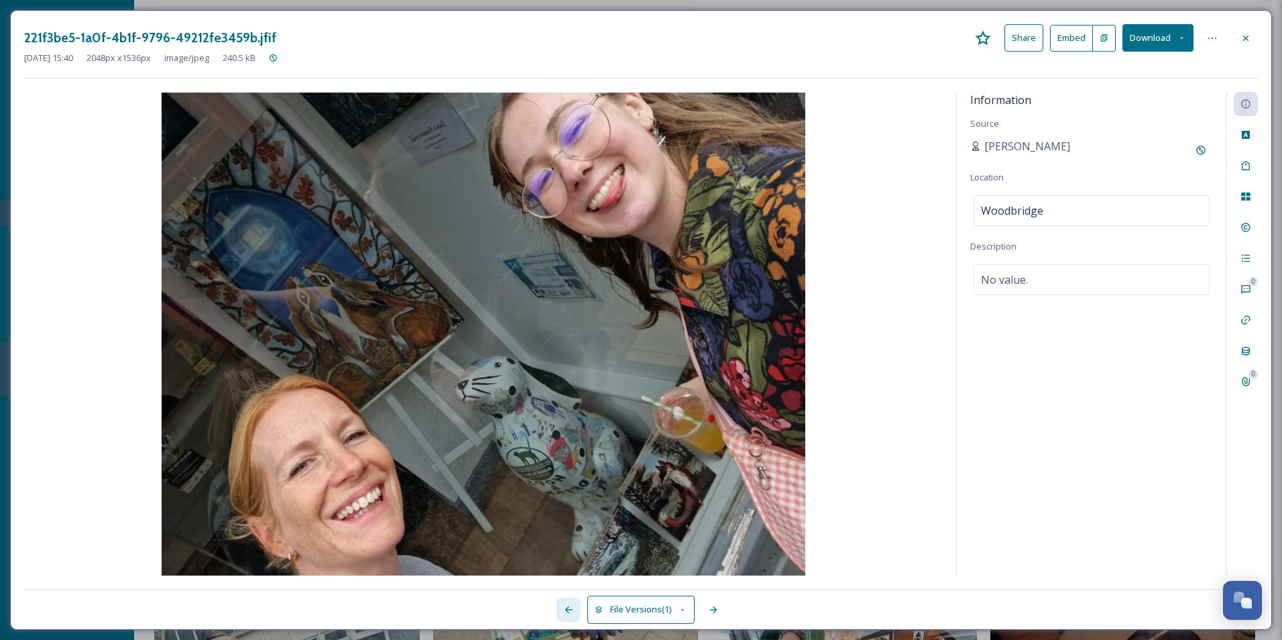
click at [563, 607] on icon at bounding box center [568, 609] width 11 height 11
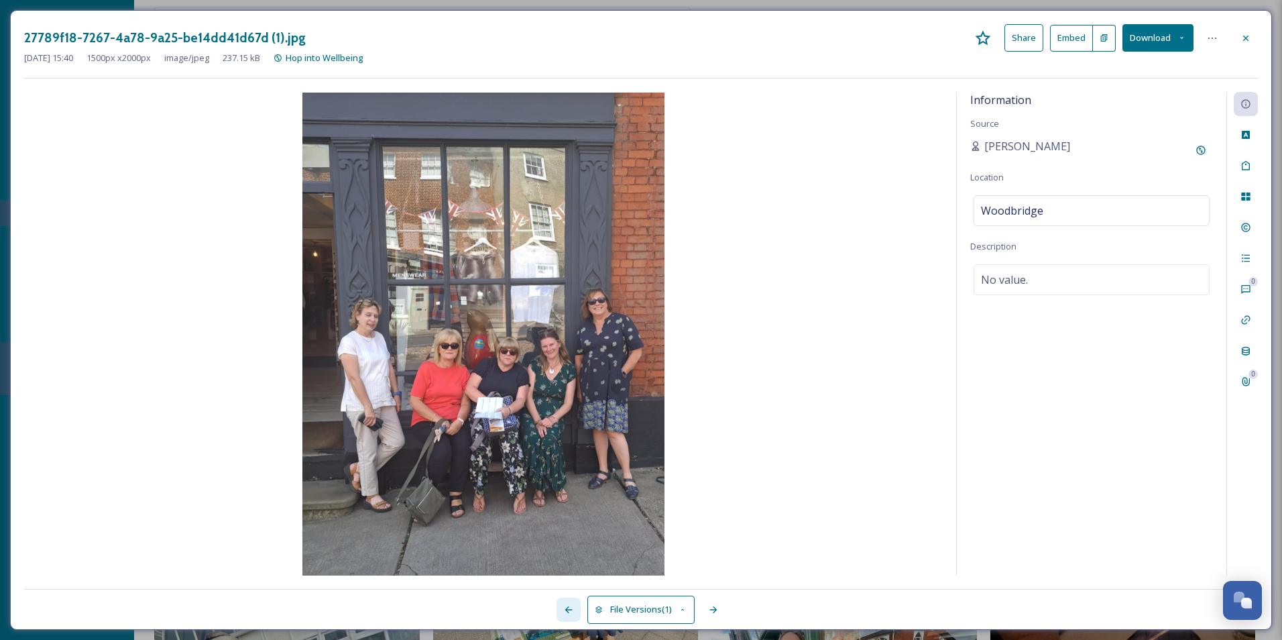
click at [563, 607] on icon at bounding box center [568, 609] width 11 height 11
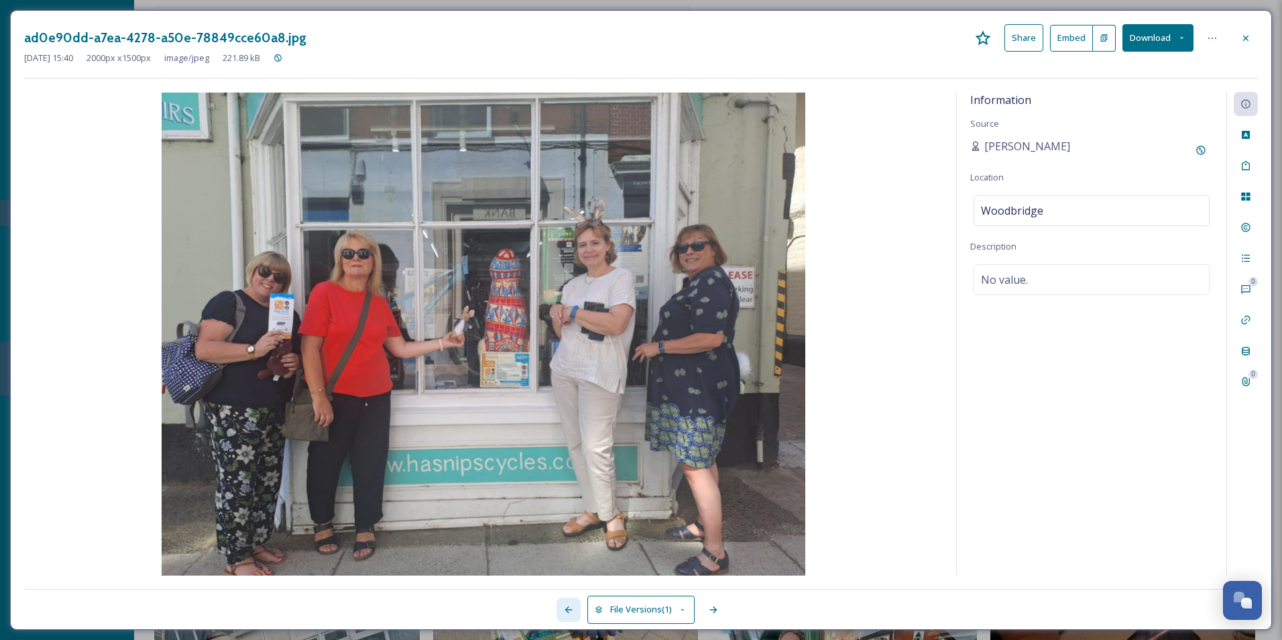
click at [563, 607] on icon at bounding box center [568, 609] width 11 height 11
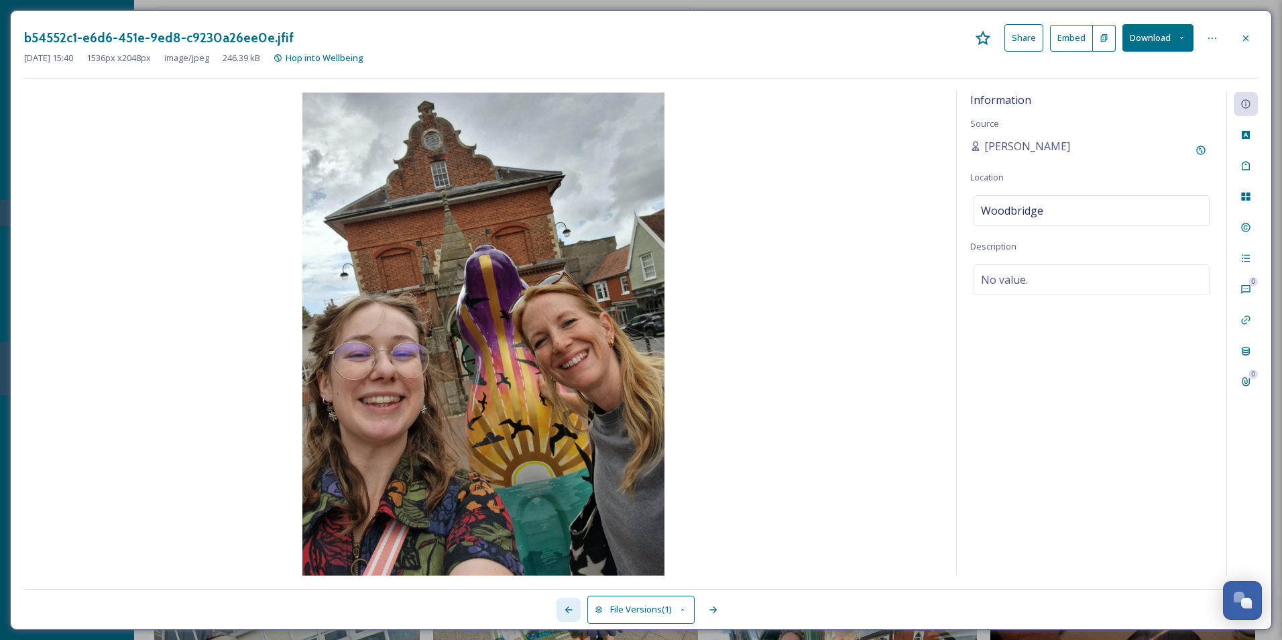
click at [563, 607] on icon at bounding box center [568, 609] width 11 height 11
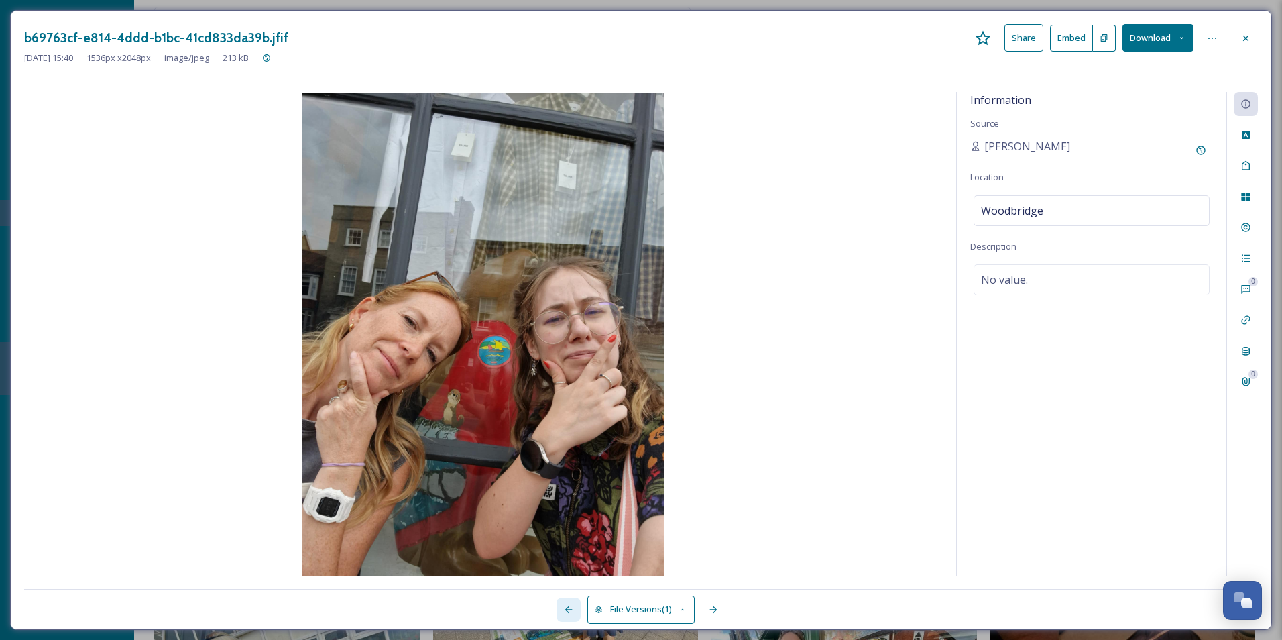
click at [563, 607] on icon at bounding box center [568, 609] width 11 height 11
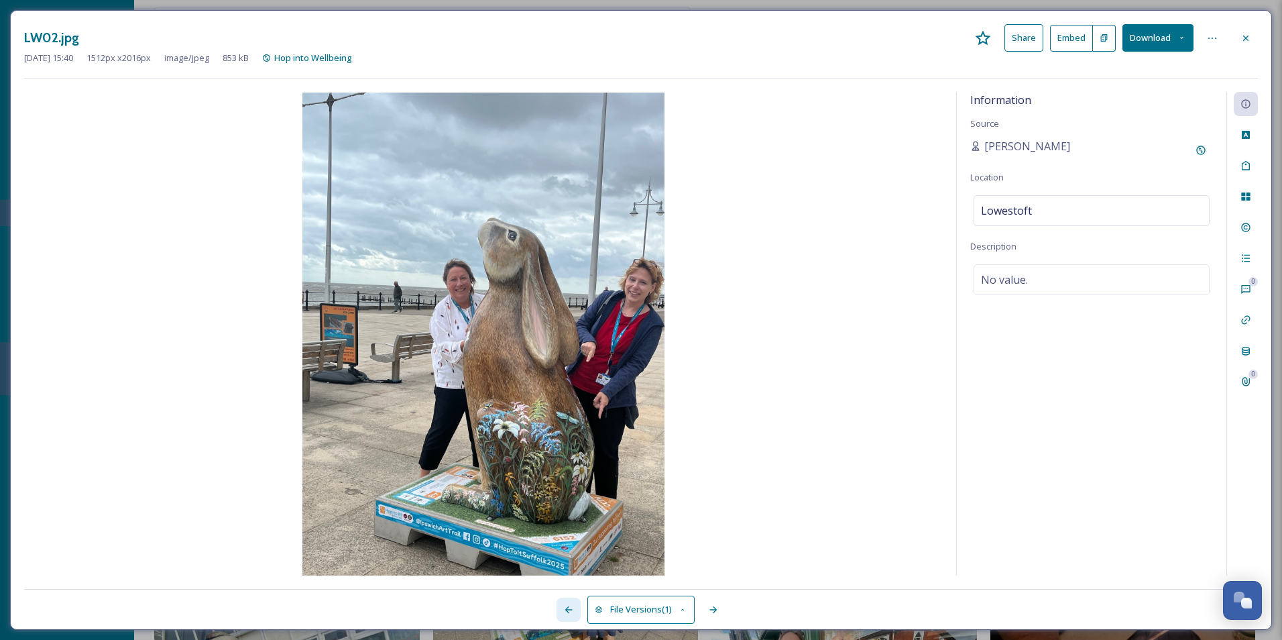
click at [563, 607] on icon at bounding box center [568, 609] width 11 height 11
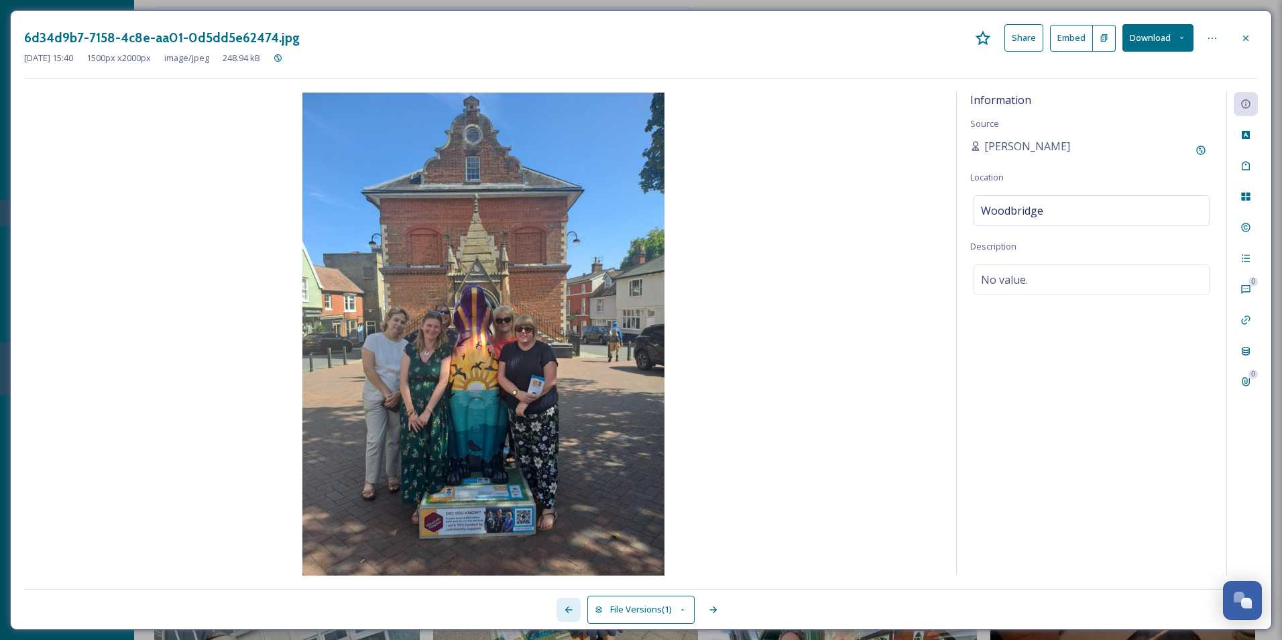
click at [563, 607] on icon at bounding box center [568, 609] width 11 height 11
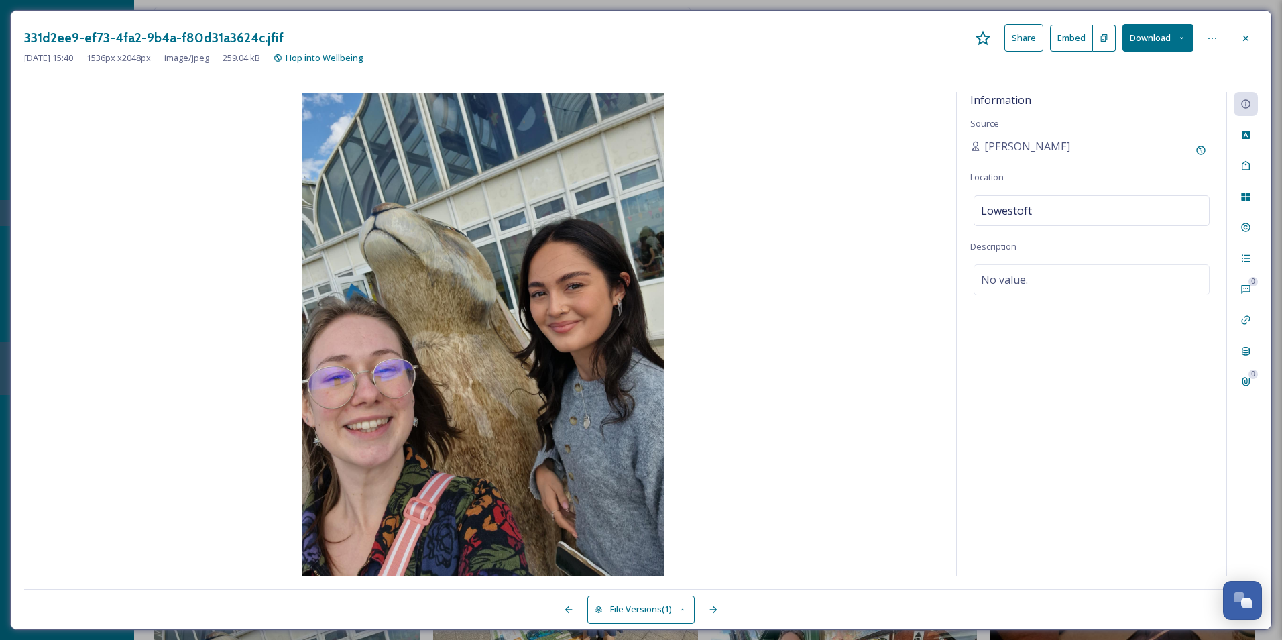
drag, startPoint x: 1281, startPoint y: 0, endPoint x: 864, endPoint y: 151, distance: 444.2
click at [864, 151] on img at bounding box center [483, 334] width 919 height 483
click at [567, 610] on icon at bounding box center [568, 609] width 7 height 7
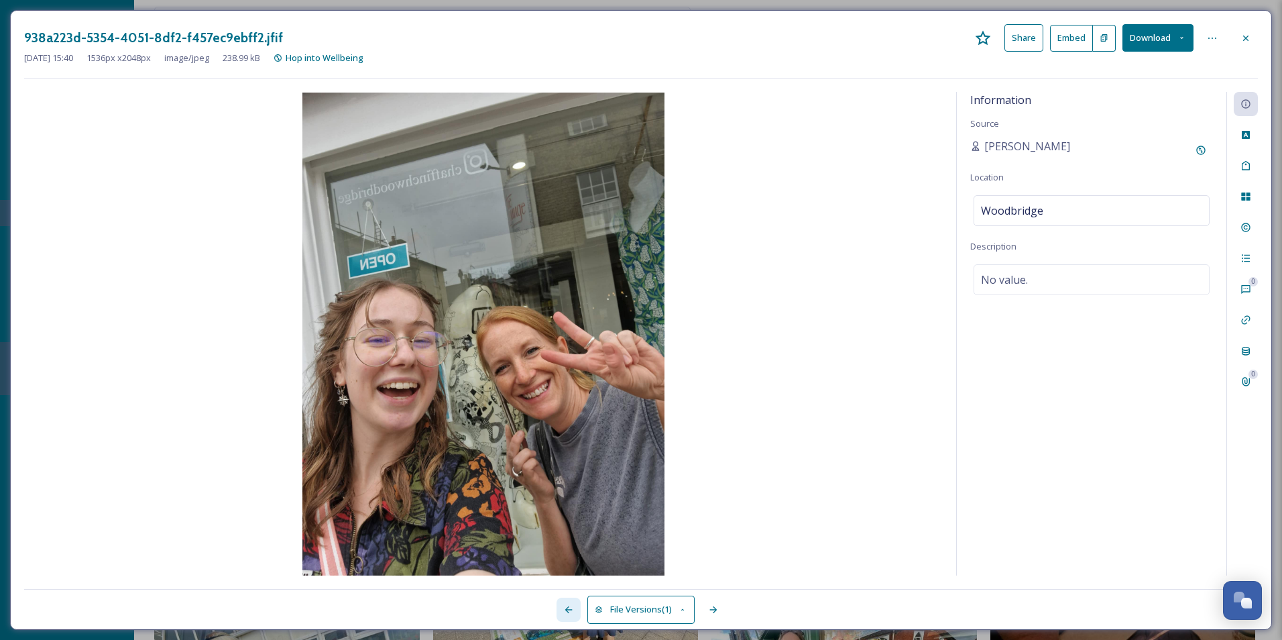
click at [567, 610] on icon at bounding box center [568, 609] width 7 height 7
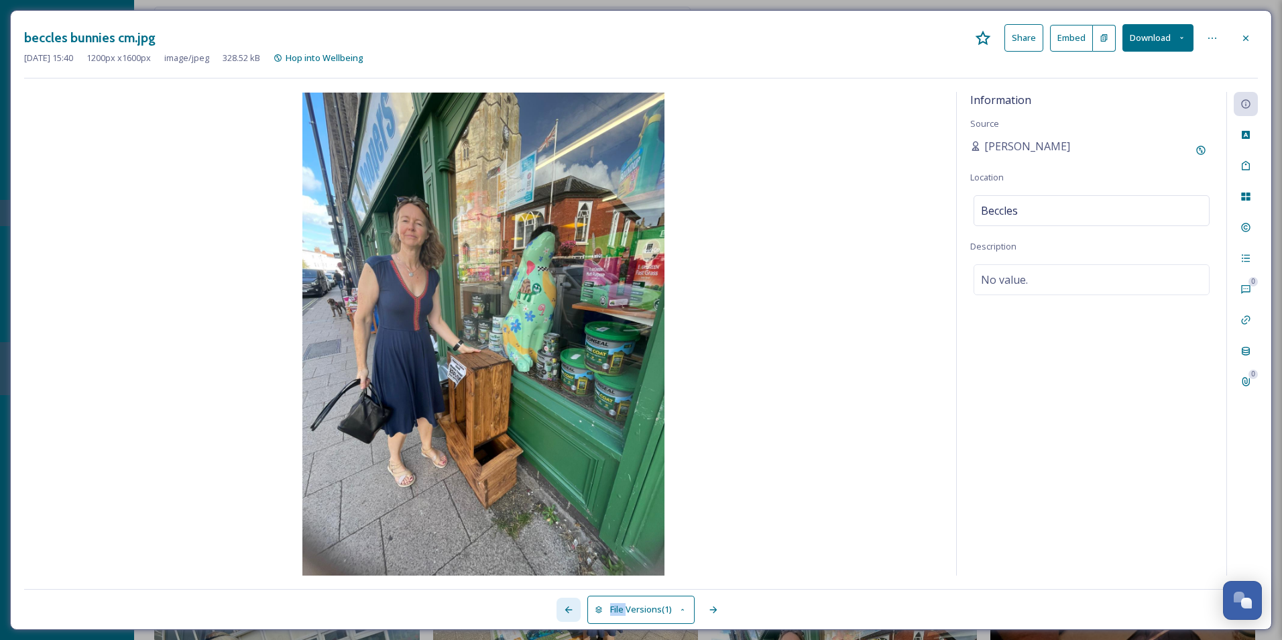
click at [567, 610] on icon at bounding box center [568, 609] width 7 height 7
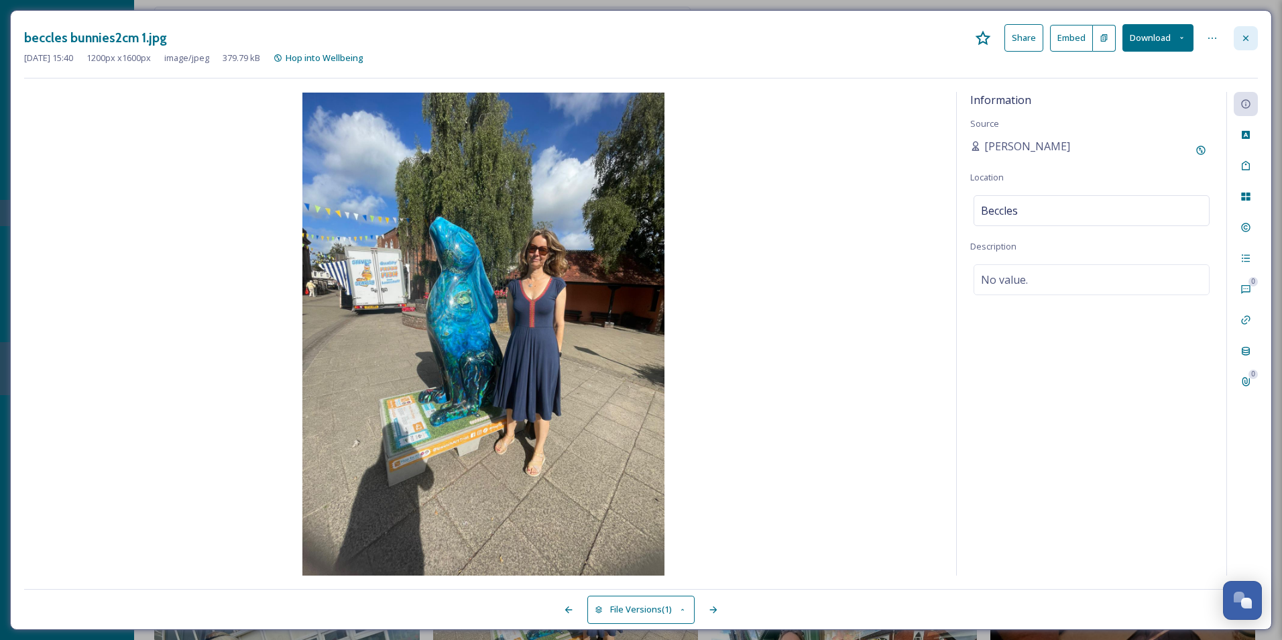
click at [1235, 34] on div at bounding box center [1246, 38] width 24 height 24
